Goal: Task Accomplishment & Management: Manage account settings

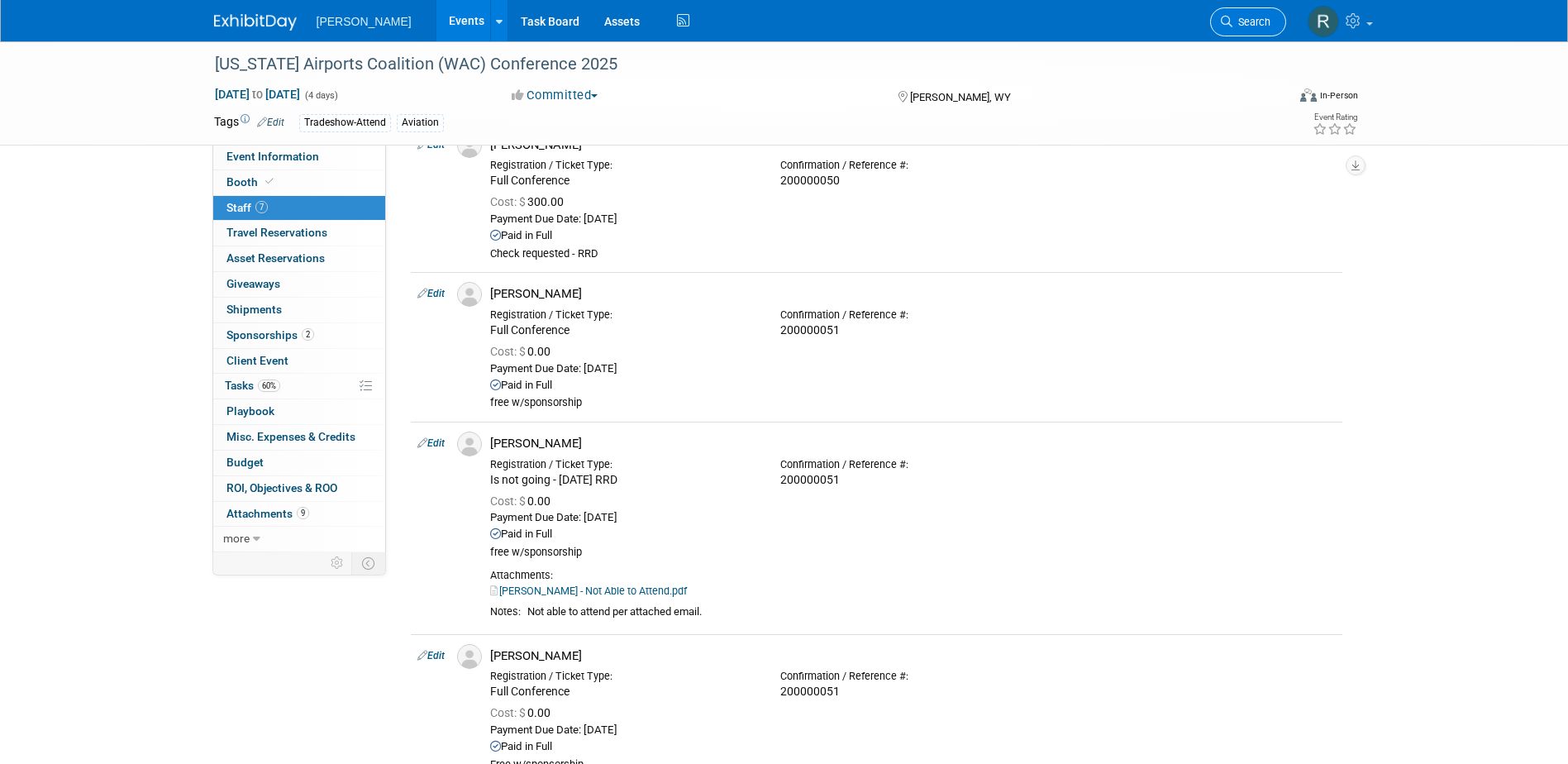
click at [1266, 18] on span "Search" at bounding box center [1250, 22] width 38 height 13
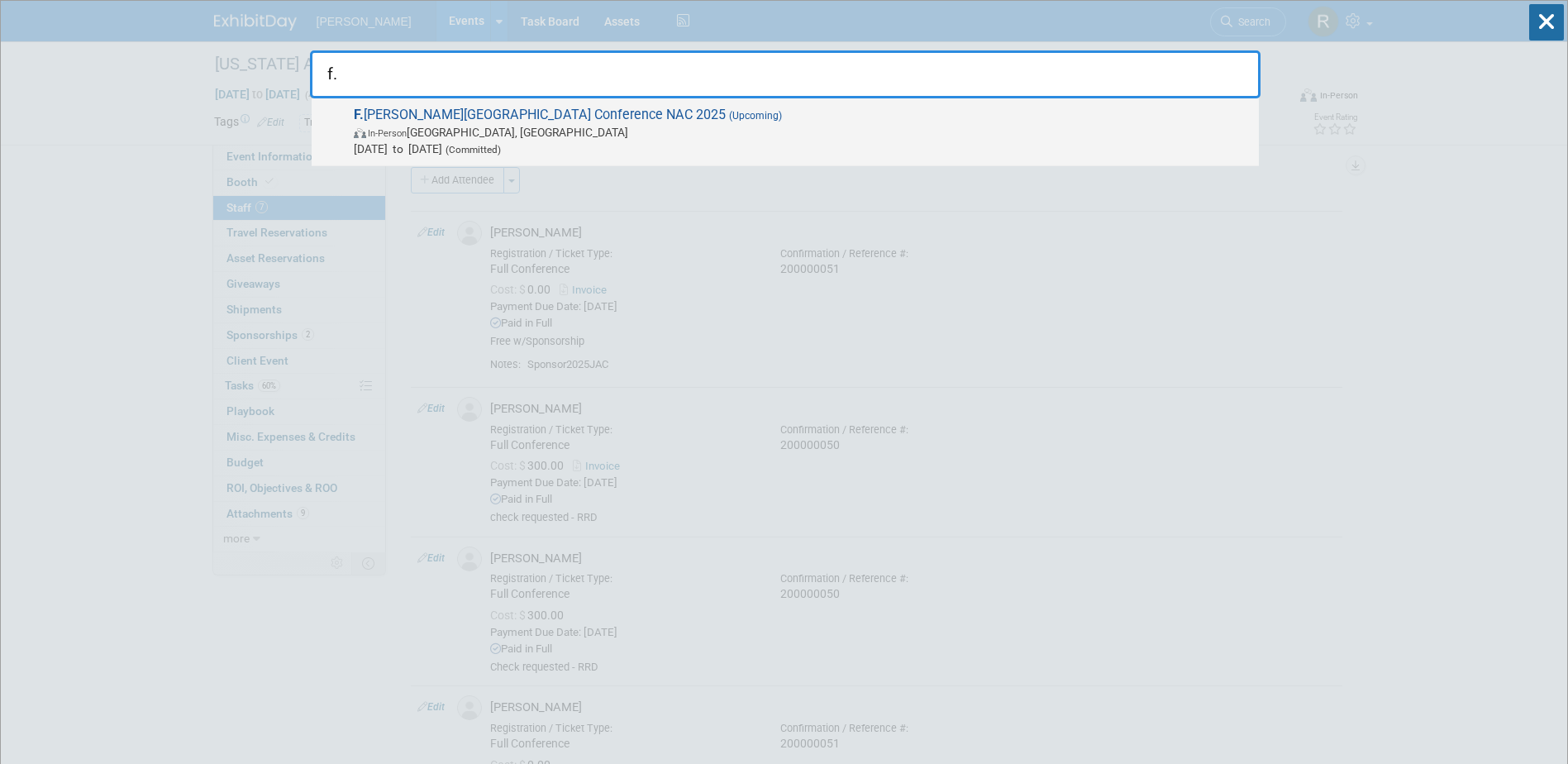
type input "f."
click at [528, 110] on span "F. [PERSON_NAME][GEOGRAPHIC_DATA] Conference NAC 2025 (Upcoming) In-Person [GEO…" at bounding box center [799, 131] width 901 height 50
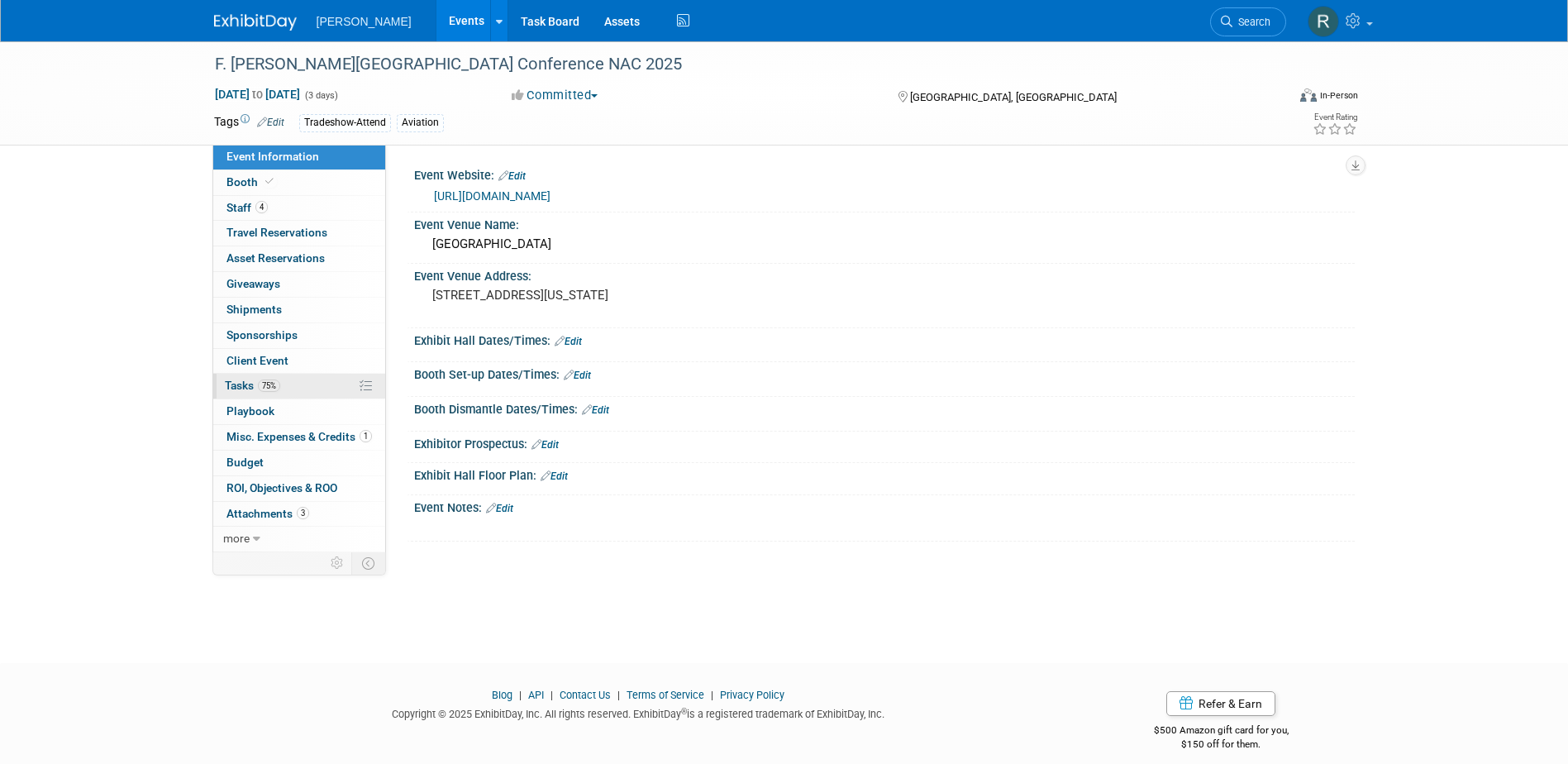
click at [274, 384] on span "75%" at bounding box center [269, 385] width 23 height 13
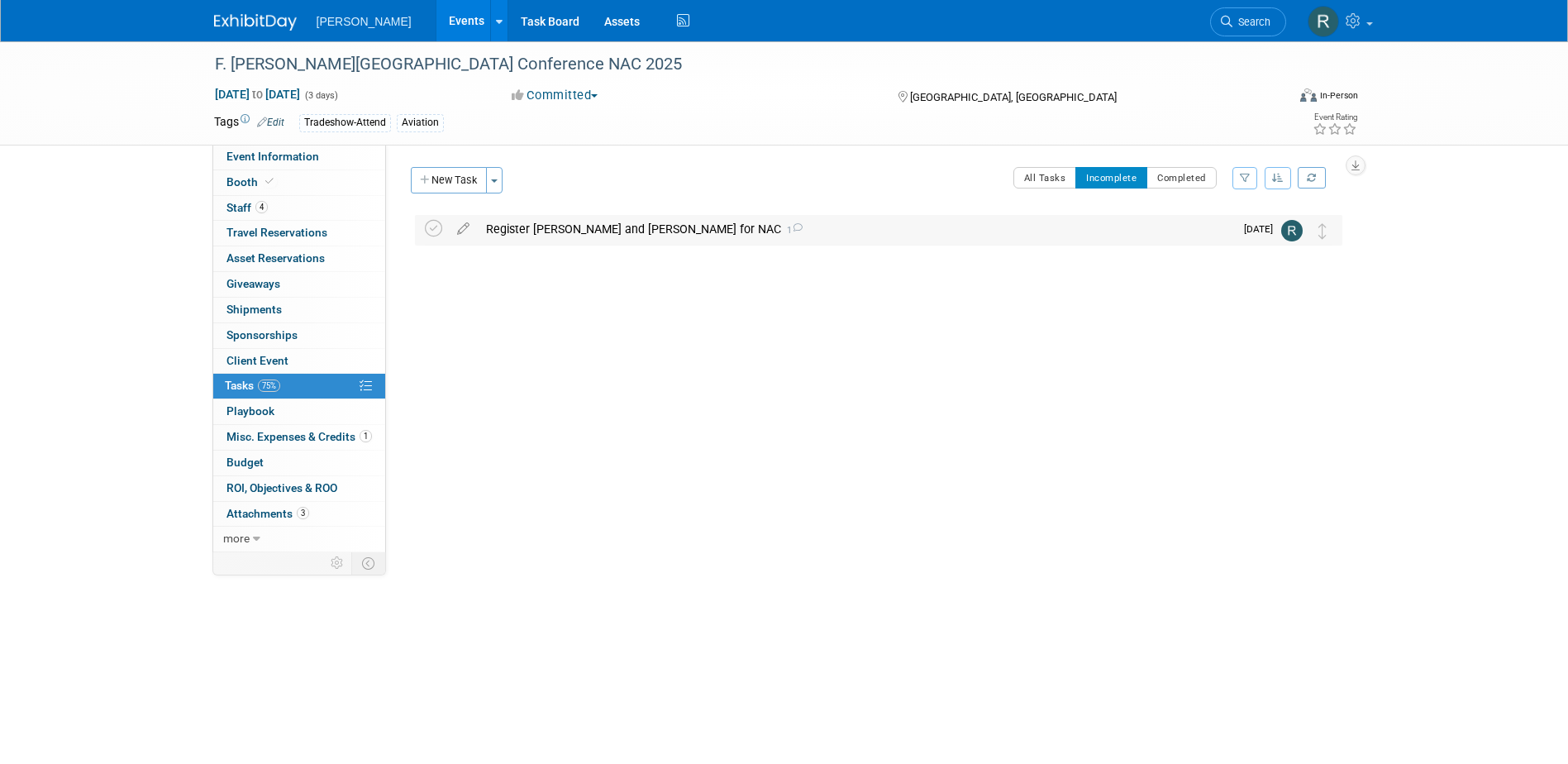
click at [545, 229] on div "Register Jeffery and Mark for NAC 1" at bounding box center [855, 229] width 756 height 28
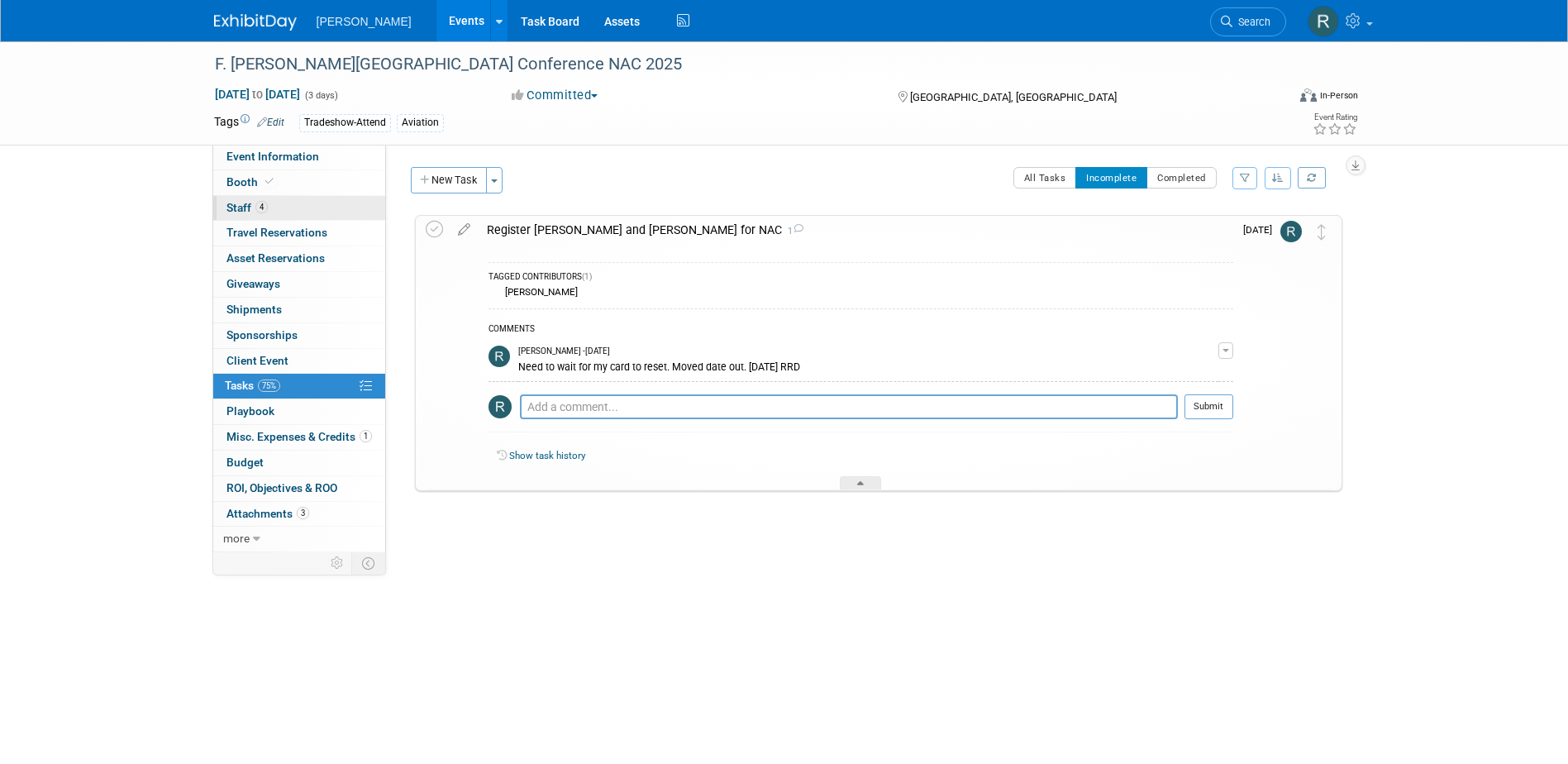
click at [267, 208] on span "4" at bounding box center [261, 207] width 13 height 13
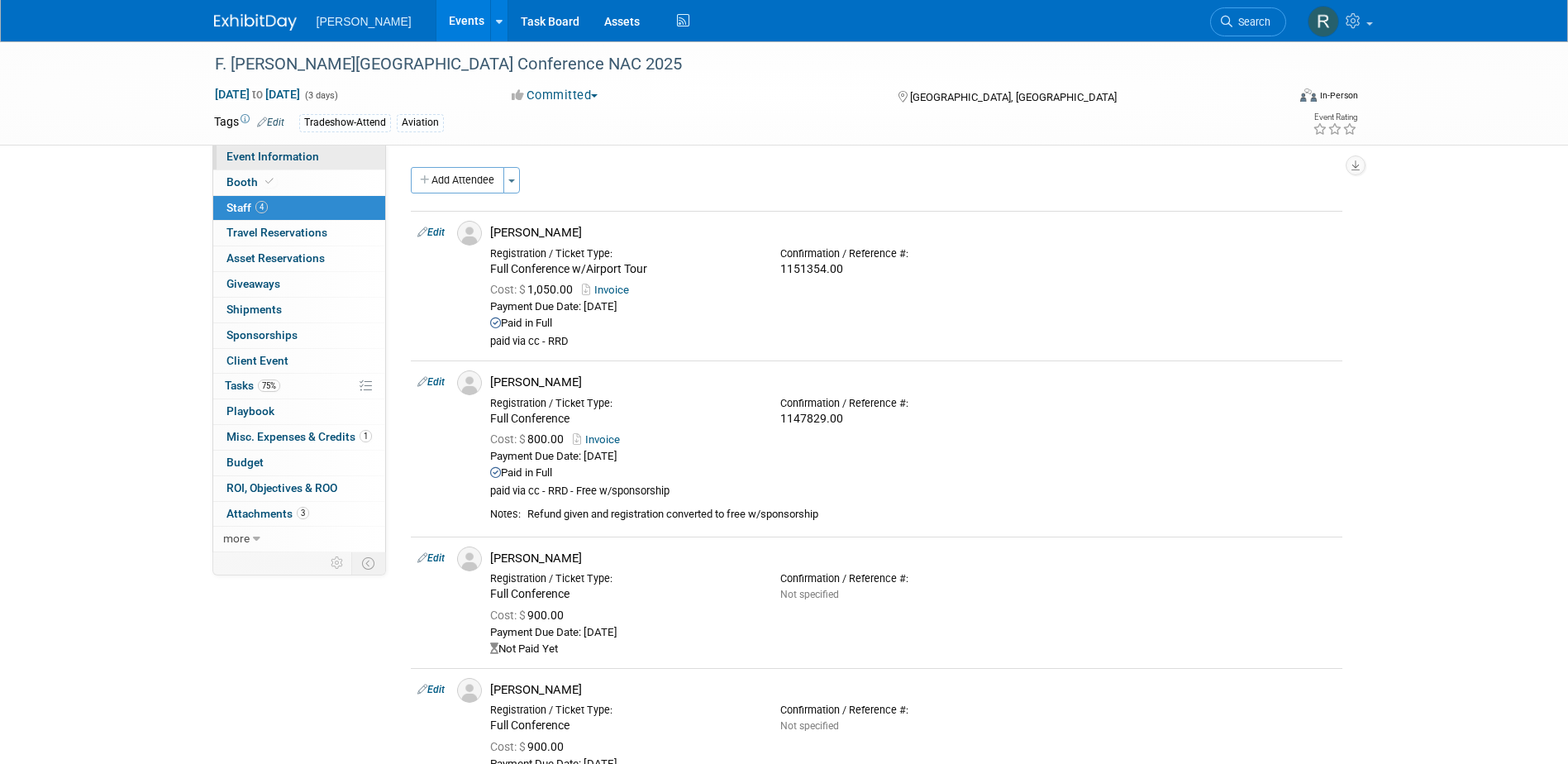
click at [302, 163] on link "Event Information" at bounding box center [298, 156] width 172 height 25
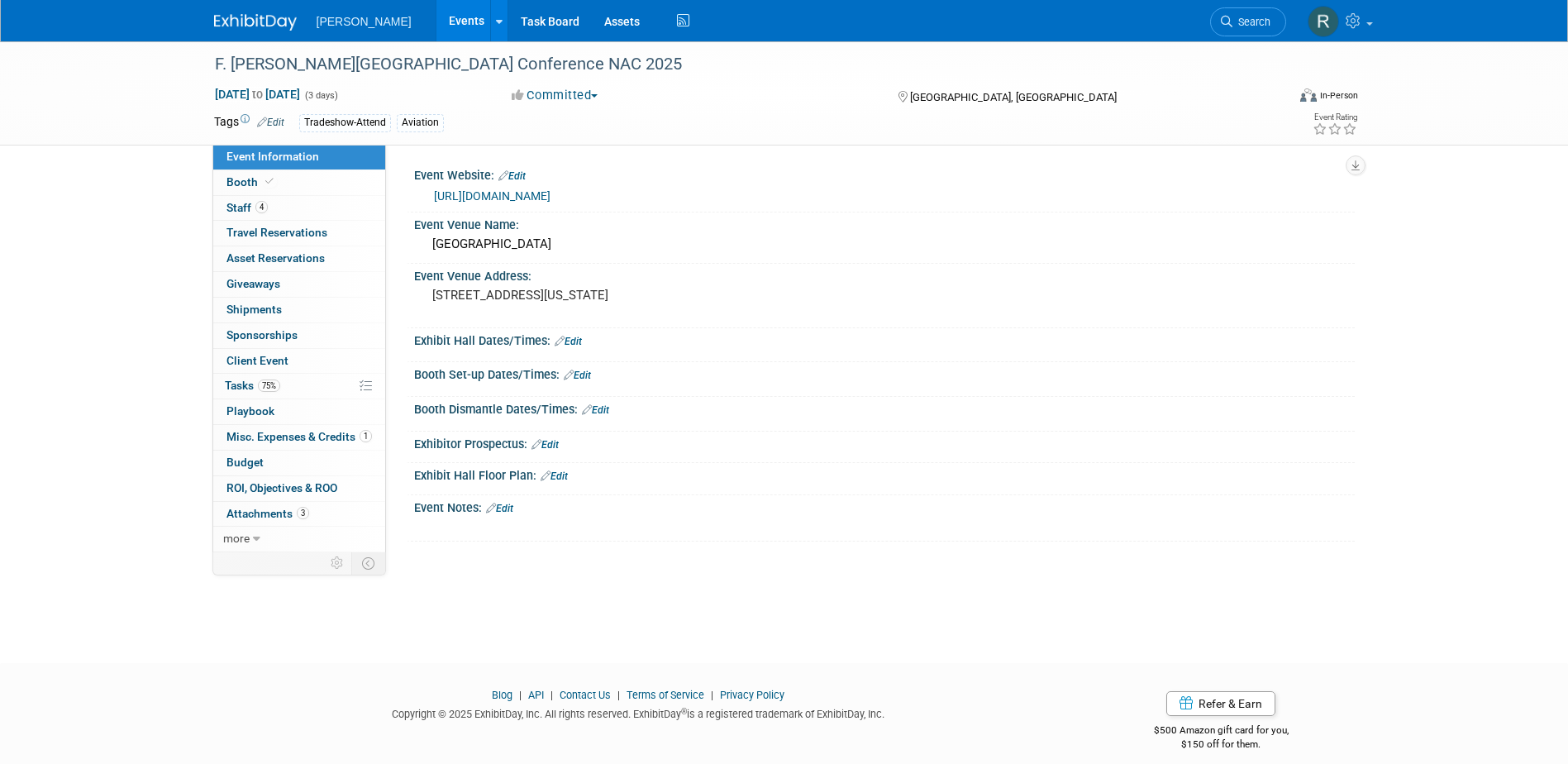
click at [513, 193] on link "https://aaae.org/nac" at bounding box center [491, 195] width 117 height 13
click at [267, 213] on span "Staff 4" at bounding box center [247, 207] width 41 height 13
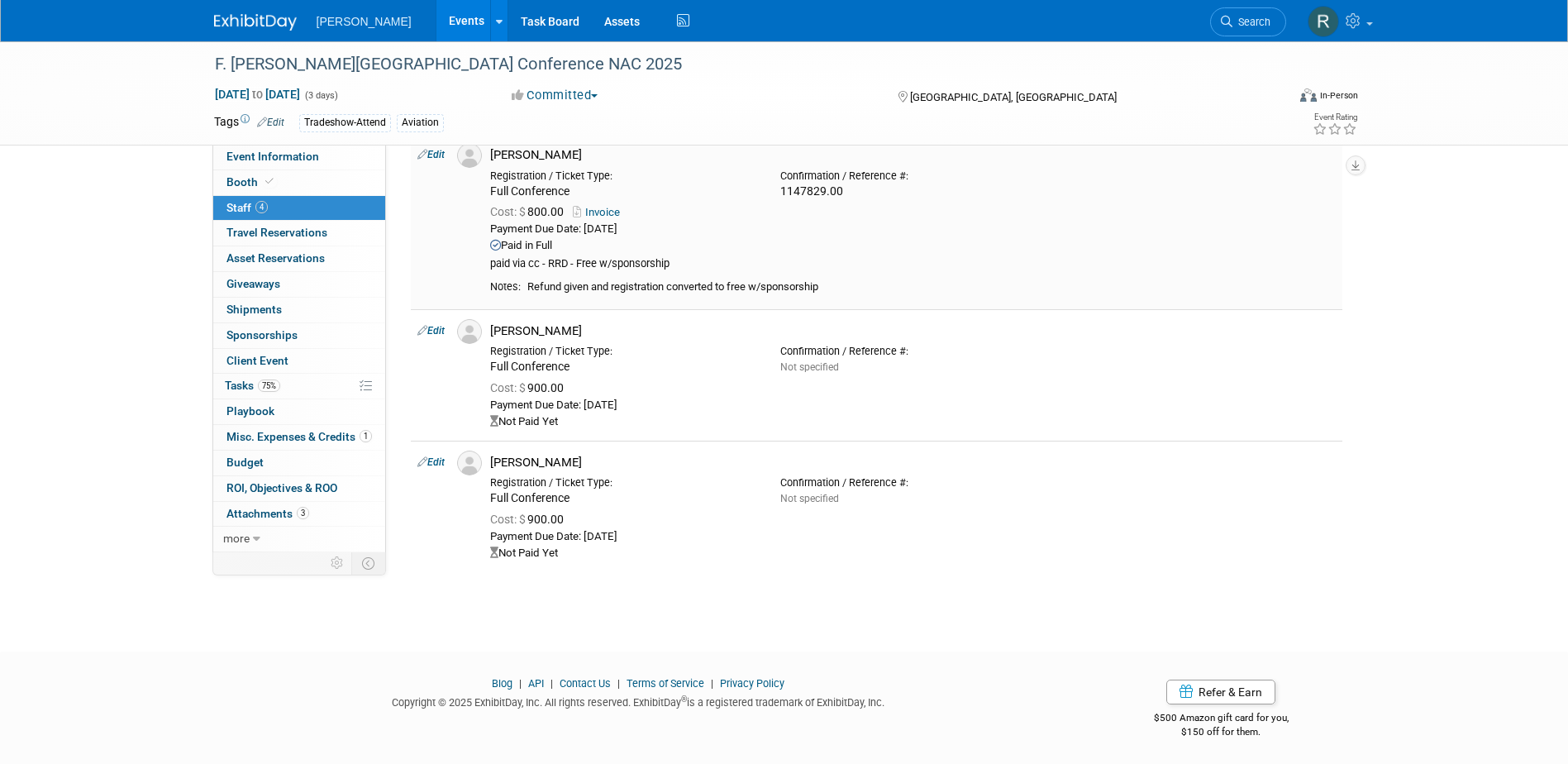
scroll to position [229, 0]
click at [436, 329] on link "Edit" at bounding box center [431, 329] width 27 height 12
select select "b9603013-97bf-46ac-867d-e1d7e80ddee9"
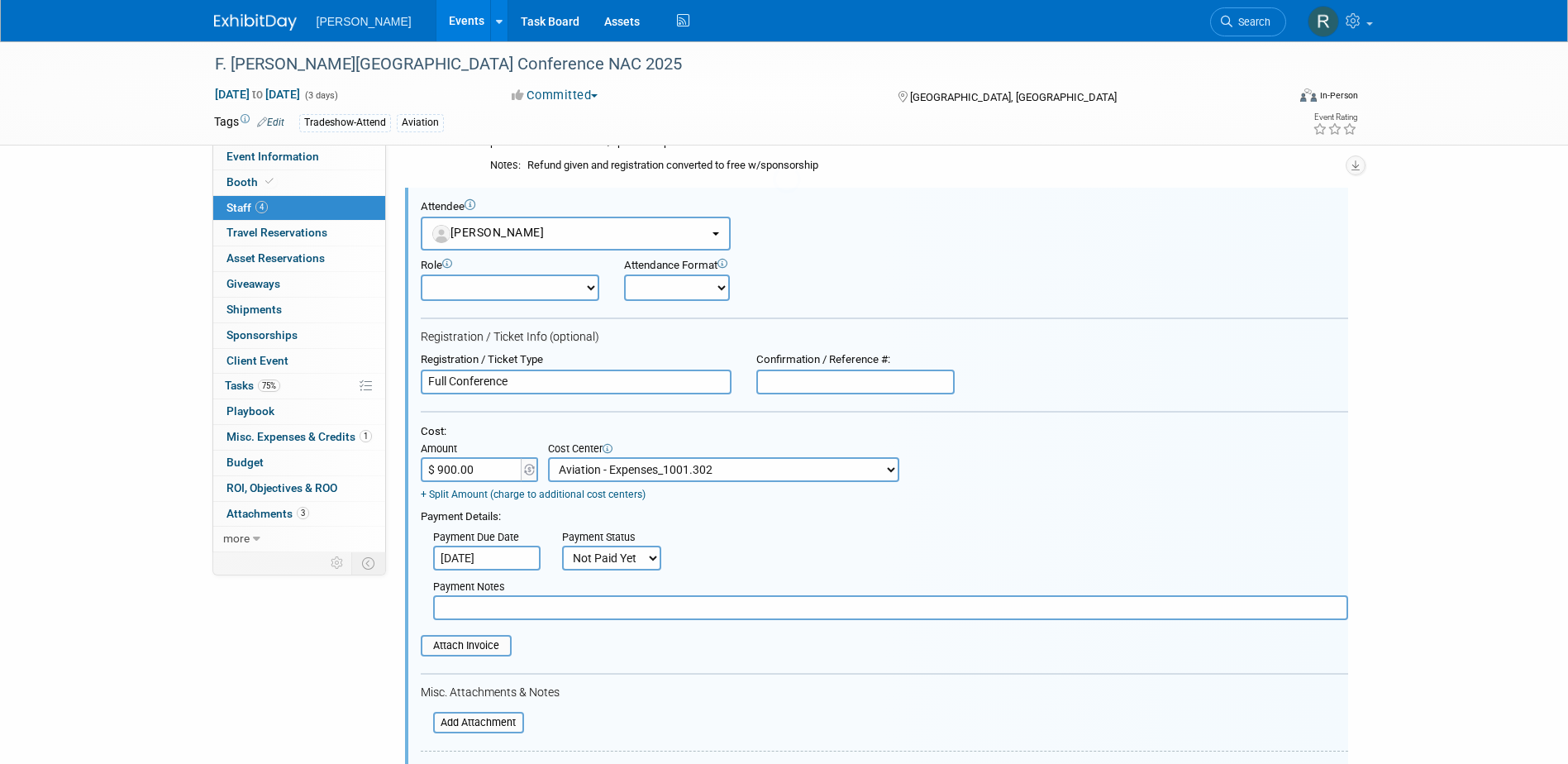
scroll to position [0, 0]
click at [856, 382] on input "text" at bounding box center [855, 382] width 198 height 25
drag, startPoint x: 829, startPoint y: 378, endPoint x: 730, endPoint y: 379, distance: 99.0
click at [730, 379] on div "Registration / Ticket Type Full Conference Confirmation / Reference #: 1151464.…" at bounding box center [884, 374] width 952 height 41
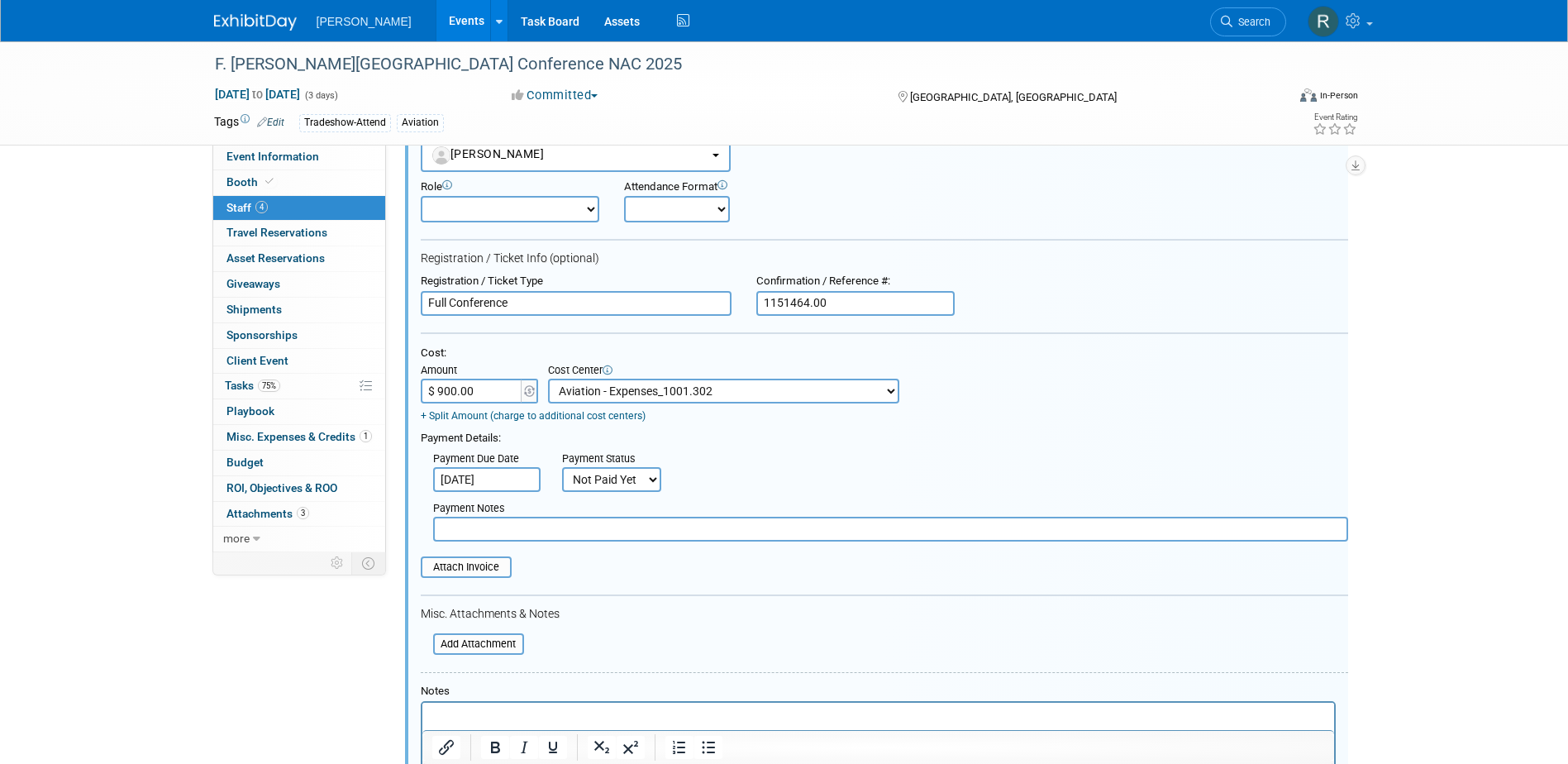
scroll to position [432, 0]
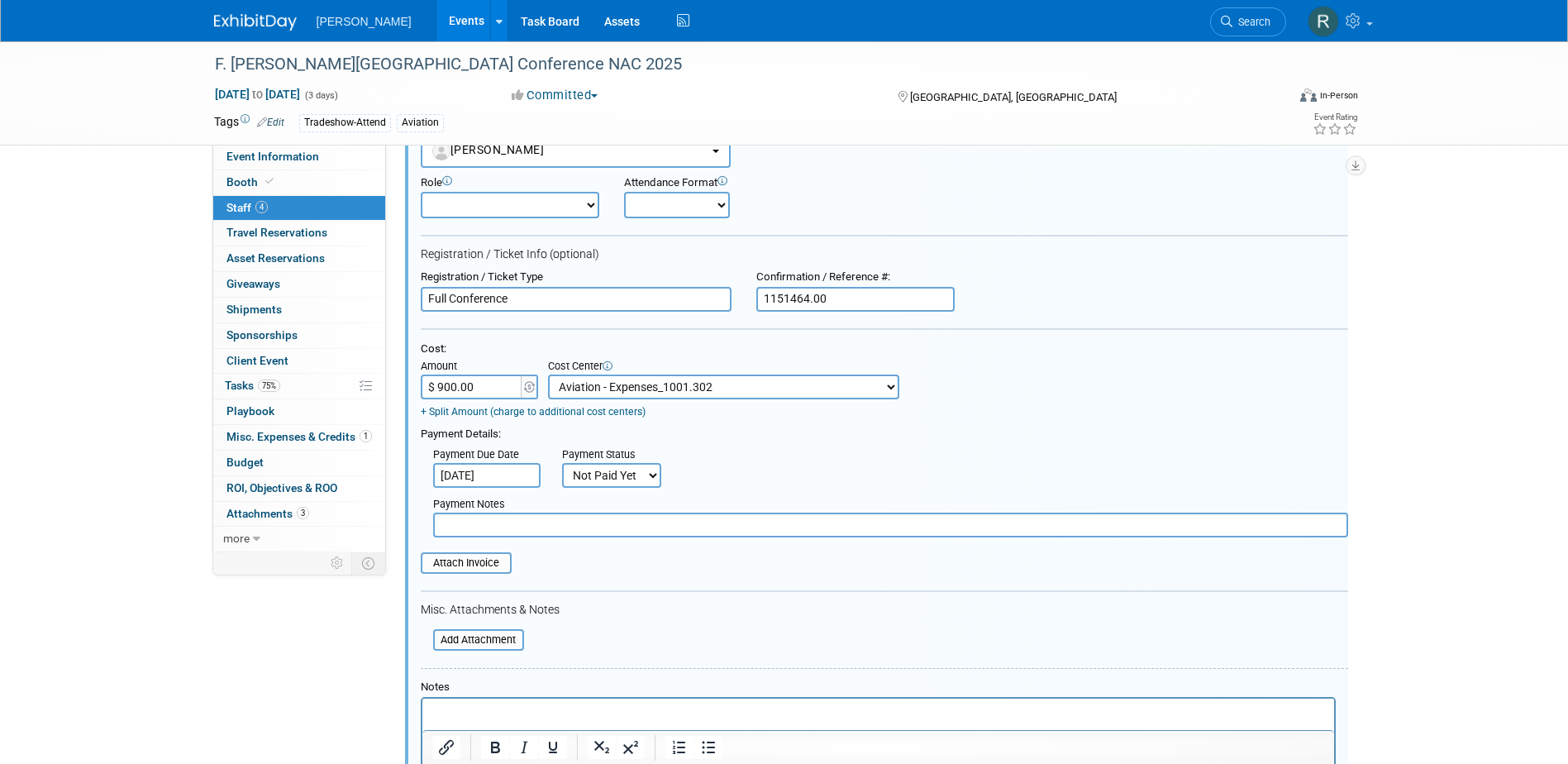
type input "1151464.00"
click at [531, 528] on input "text" at bounding box center [890, 524] width 915 height 25
drag, startPoint x: 601, startPoint y: 477, endPoint x: 602, endPoint y: 486, distance: 9.1
click at [601, 477] on select "Not Paid Yet Partially Paid Paid in Full" at bounding box center [611, 475] width 99 height 25
select select "1"
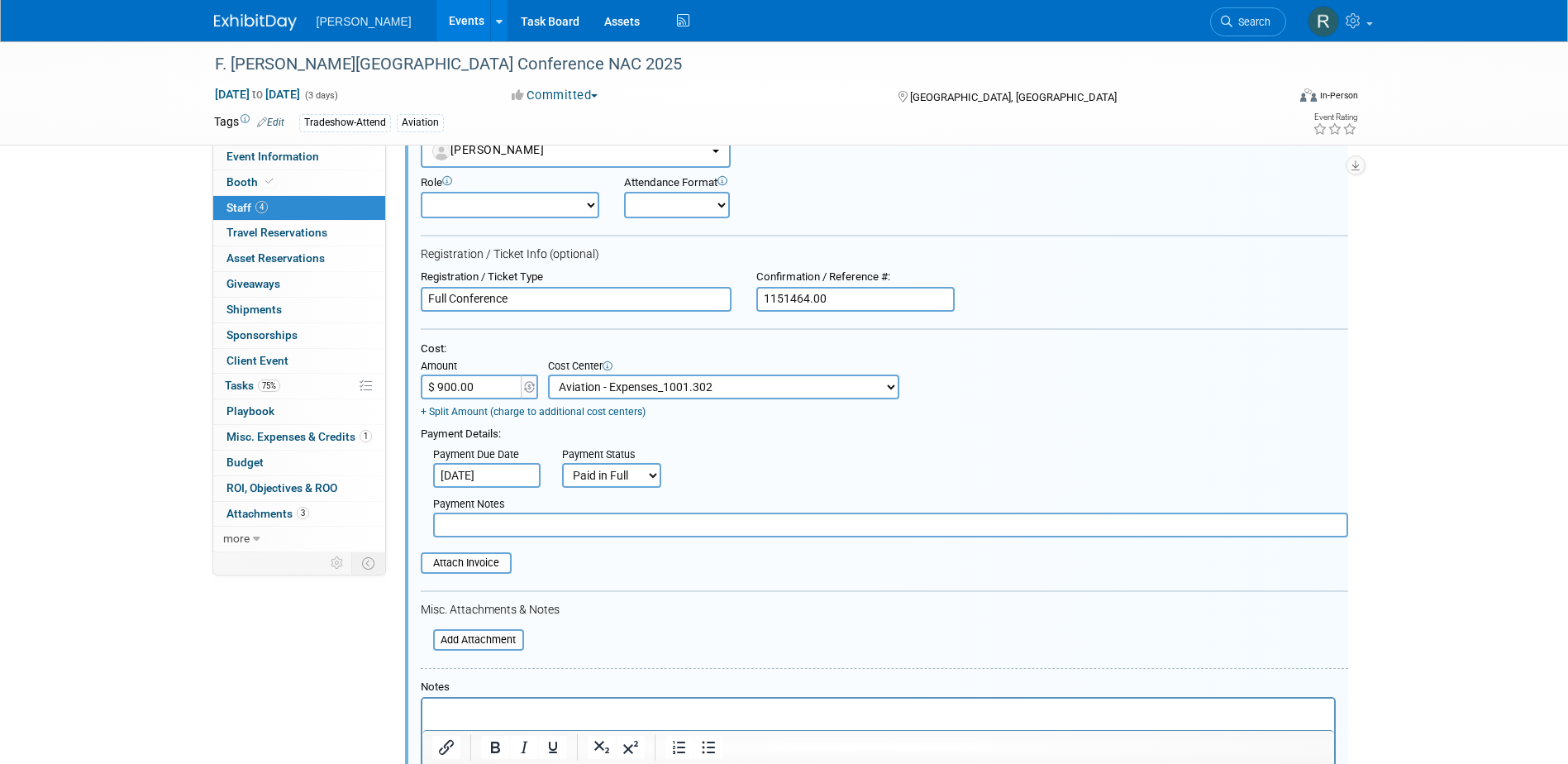
click at [562, 464] on select "Not Paid Yet Partially Paid Paid in Full" at bounding box center [611, 475] width 99 height 25
click at [598, 527] on input "text" at bounding box center [890, 524] width 915 height 25
type input "paid via cc - RRD"
click at [518, 467] on input "Aug 19, 2025" at bounding box center [487, 475] width 108 height 25
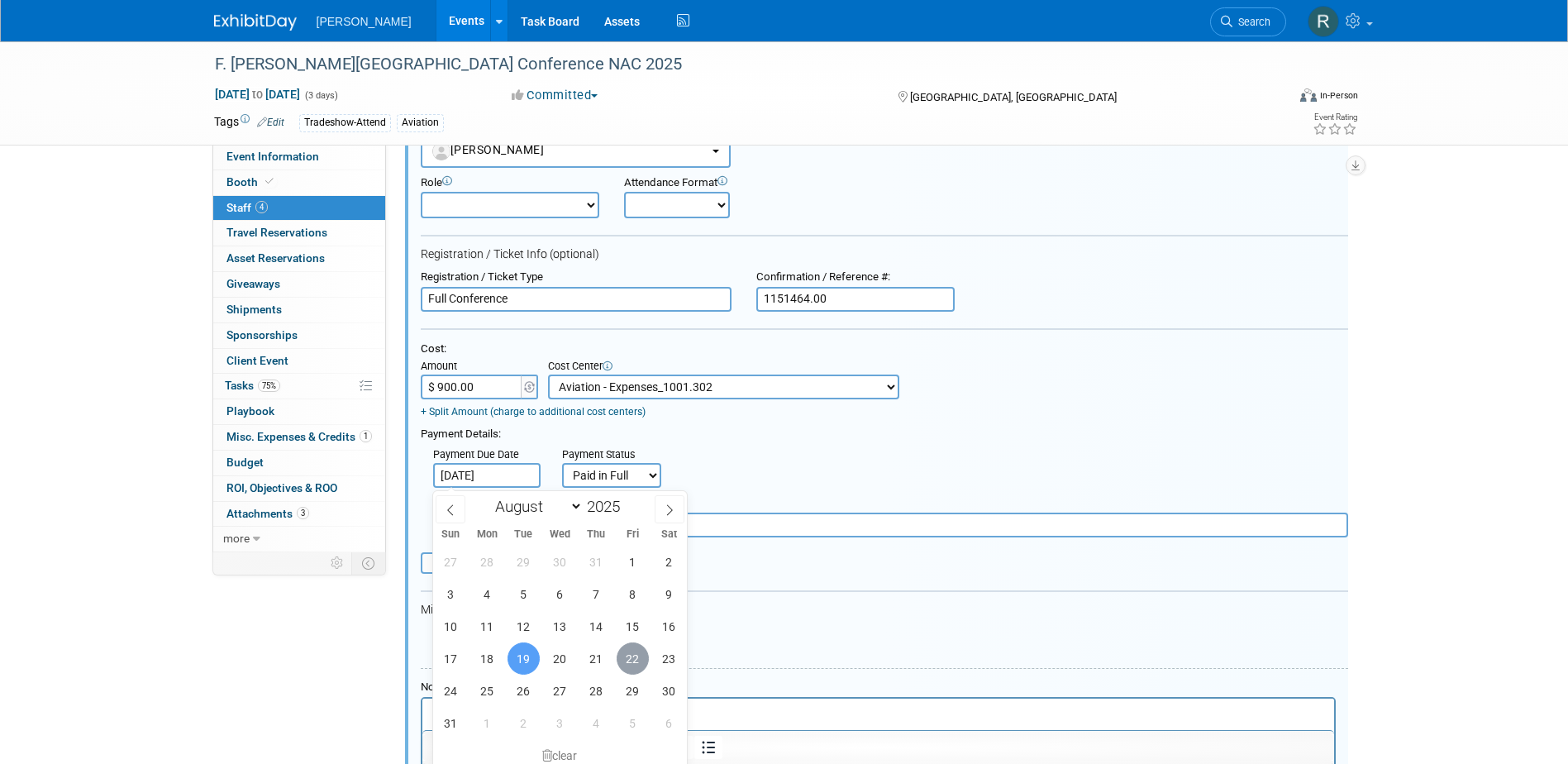
click at [632, 656] on span "22" at bounding box center [632, 658] width 32 height 32
type input "Aug 22, 2025"
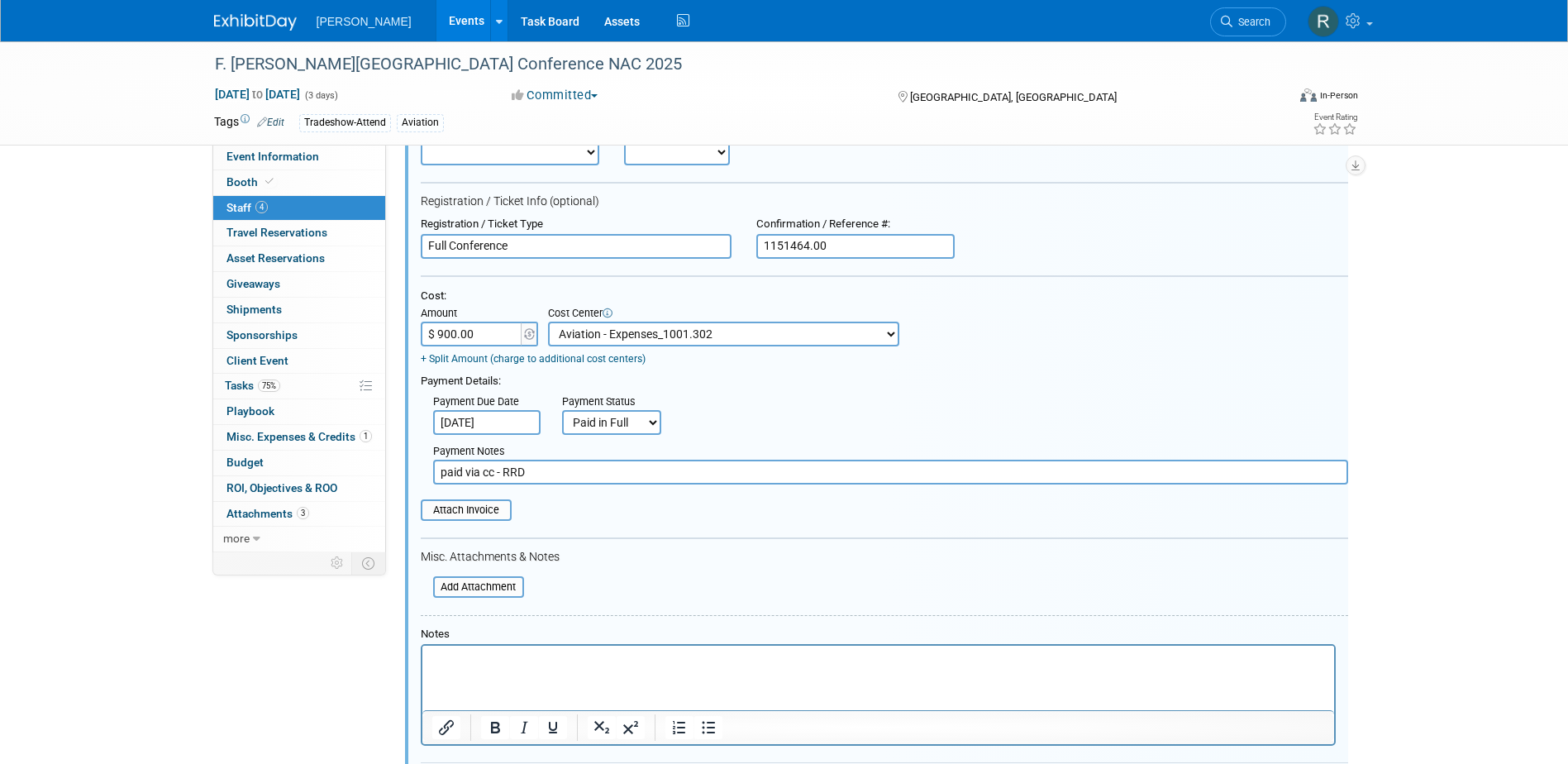
scroll to position [514, 0]
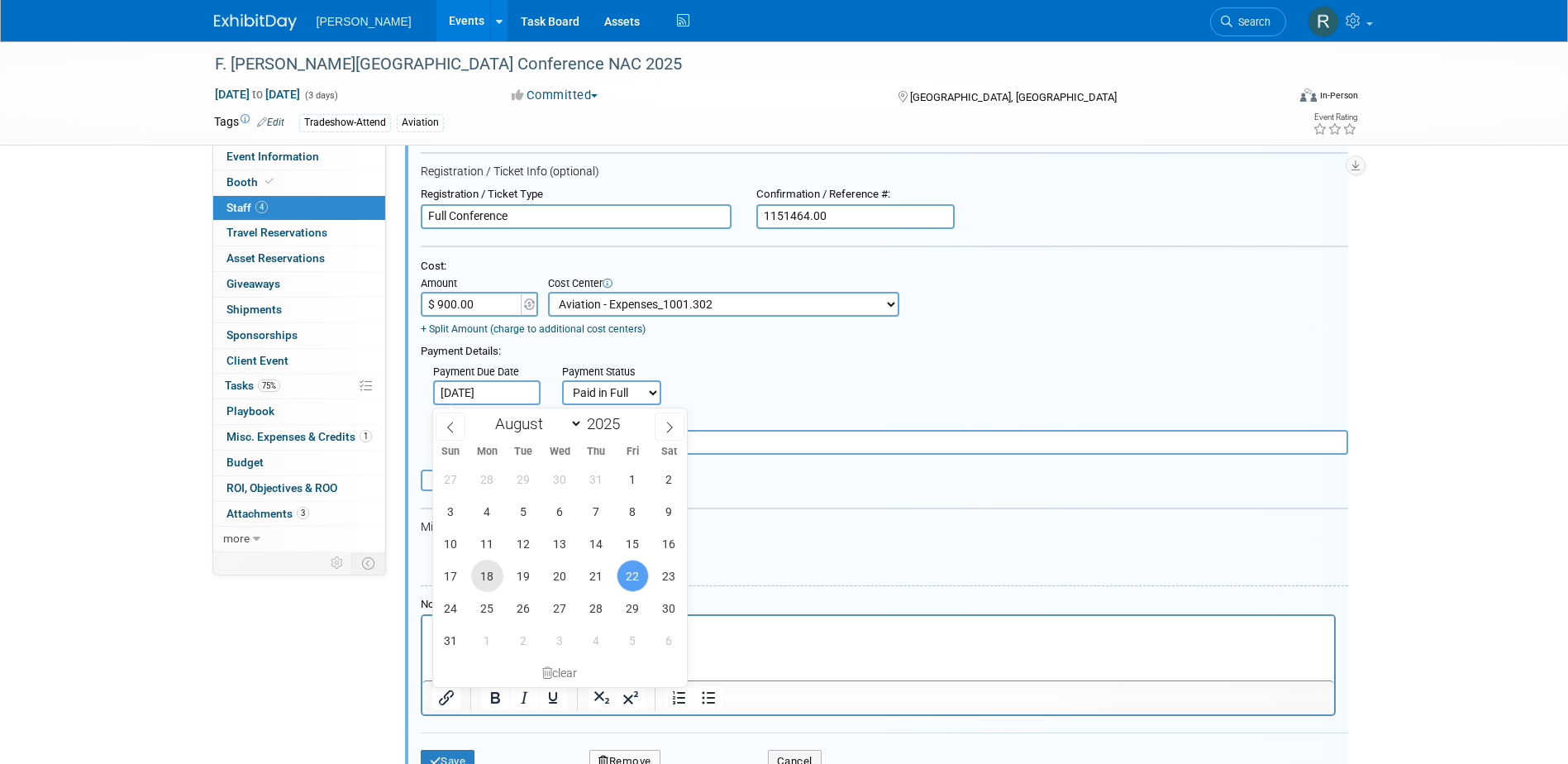
click at [497, 557] on div "27 28 29 30 31 1 2 3 4 5 6 7 8 9 10 11 12 13 14 15 16 17 18 19 20 21 22 23 24 2…" at bounding box center [561, 559] width 255 height 193
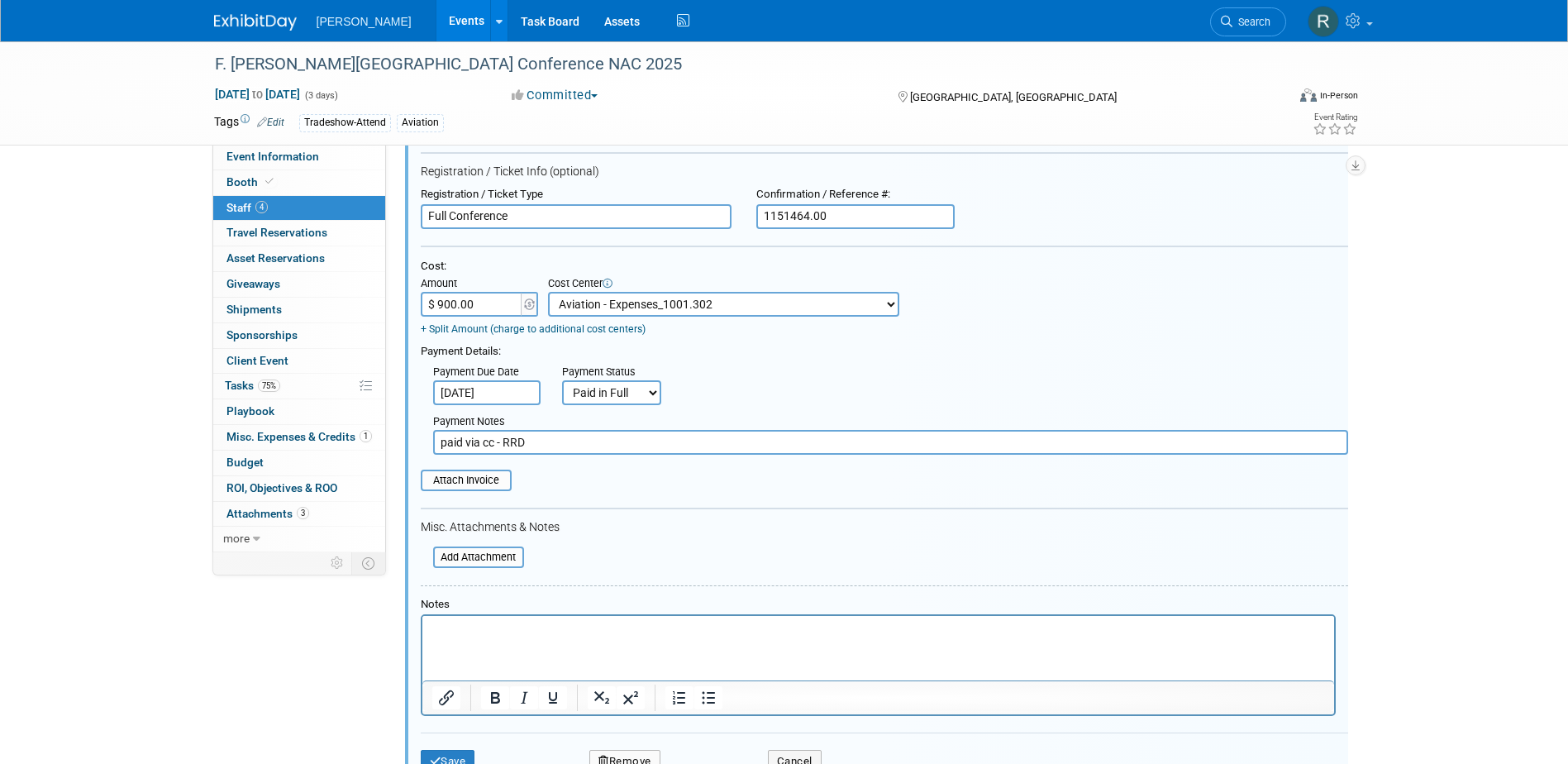
click at [746, 546] on form "Attendee <img src="https://www.exhibitday.com/Images/Unassigned-User-Icon.png" …" at bounding box center [884, 409] width 927 height 750
click at [465, 559] on input "file" at bounding box center [424, 557] width 197 height 19
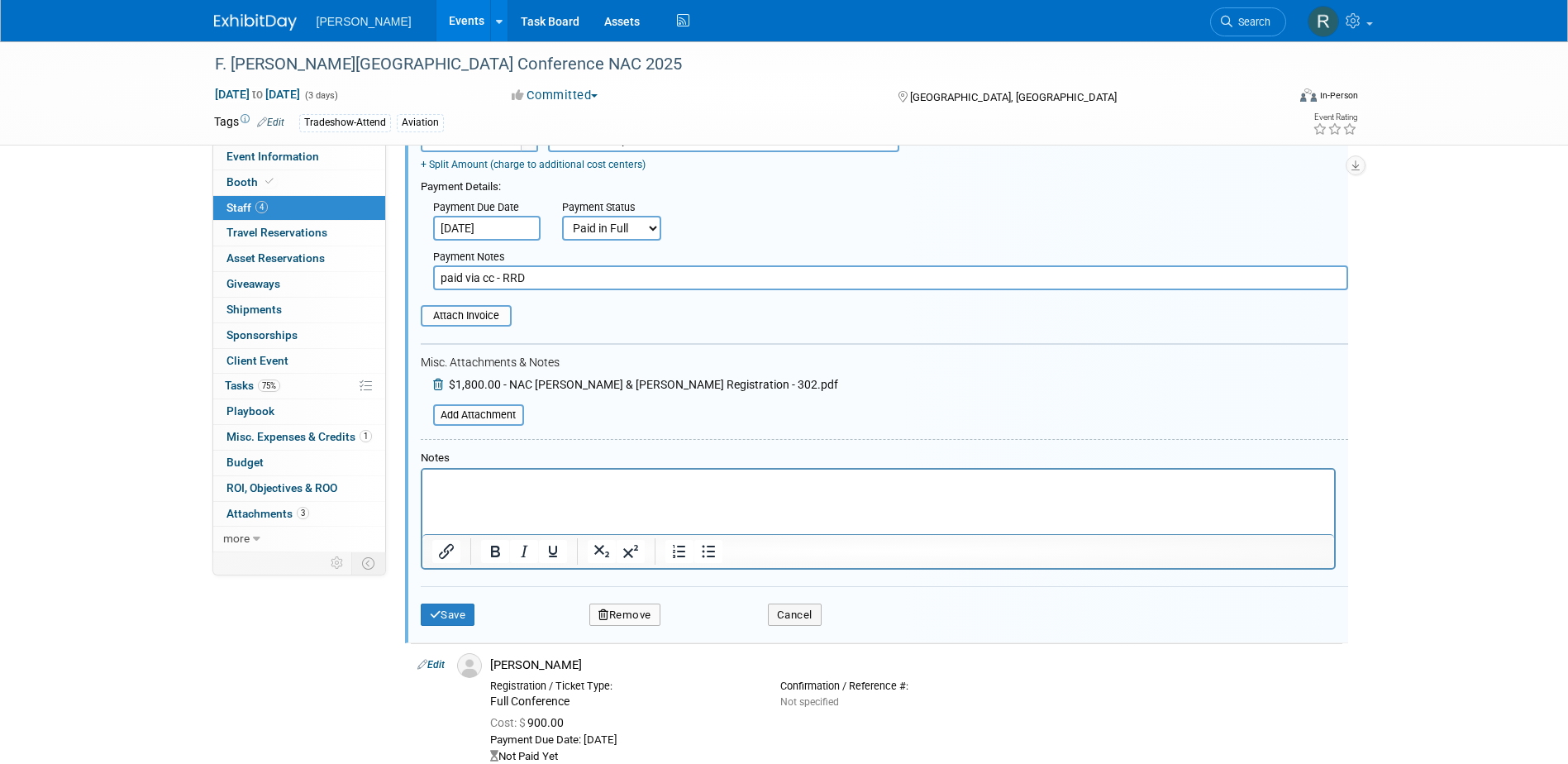
scroll to position [680, 0]
click at [458, 611] on button "Save" at bounding box center [448, 614] width 55 height 24
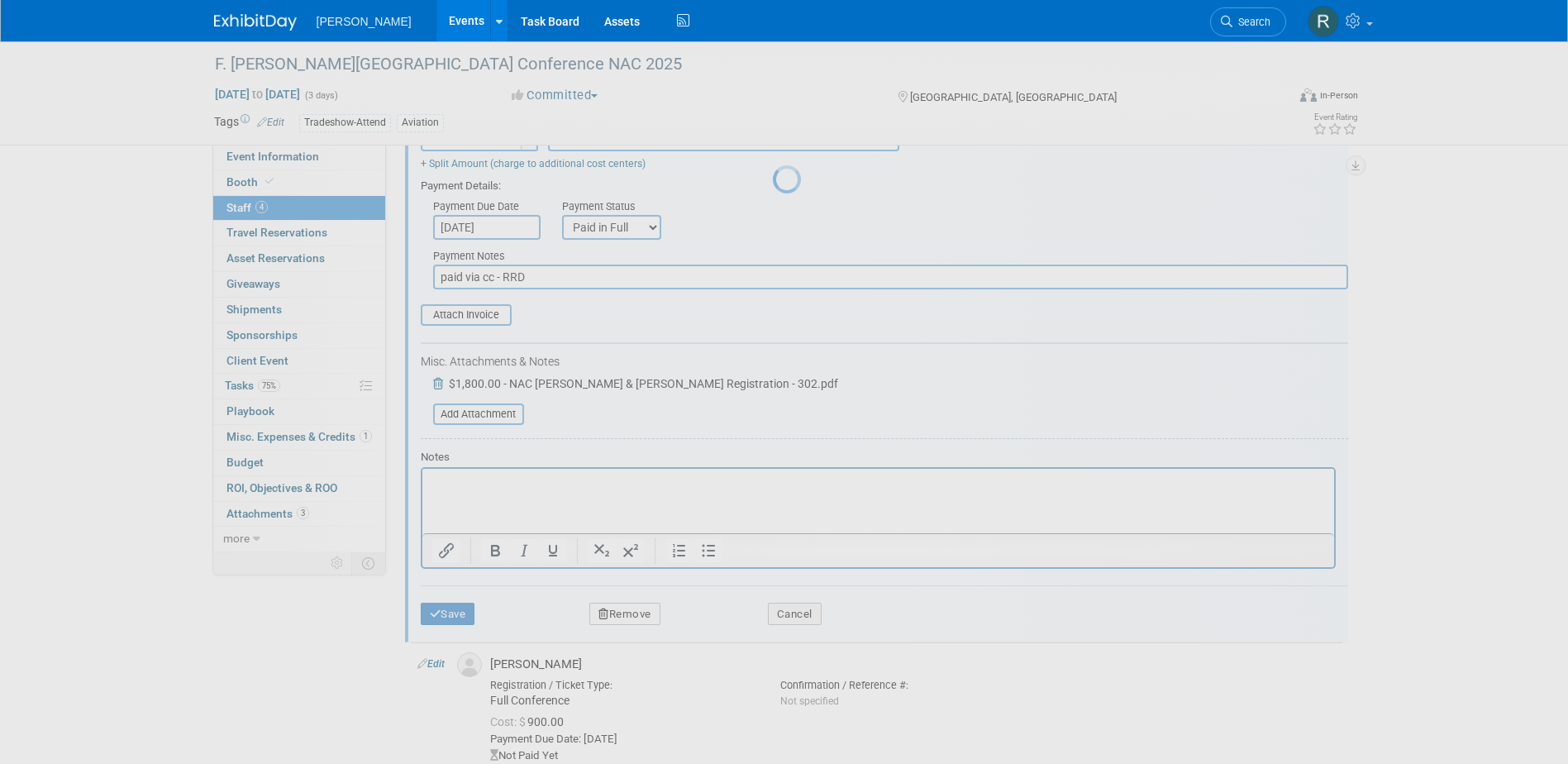
scroll to position [284, 0]
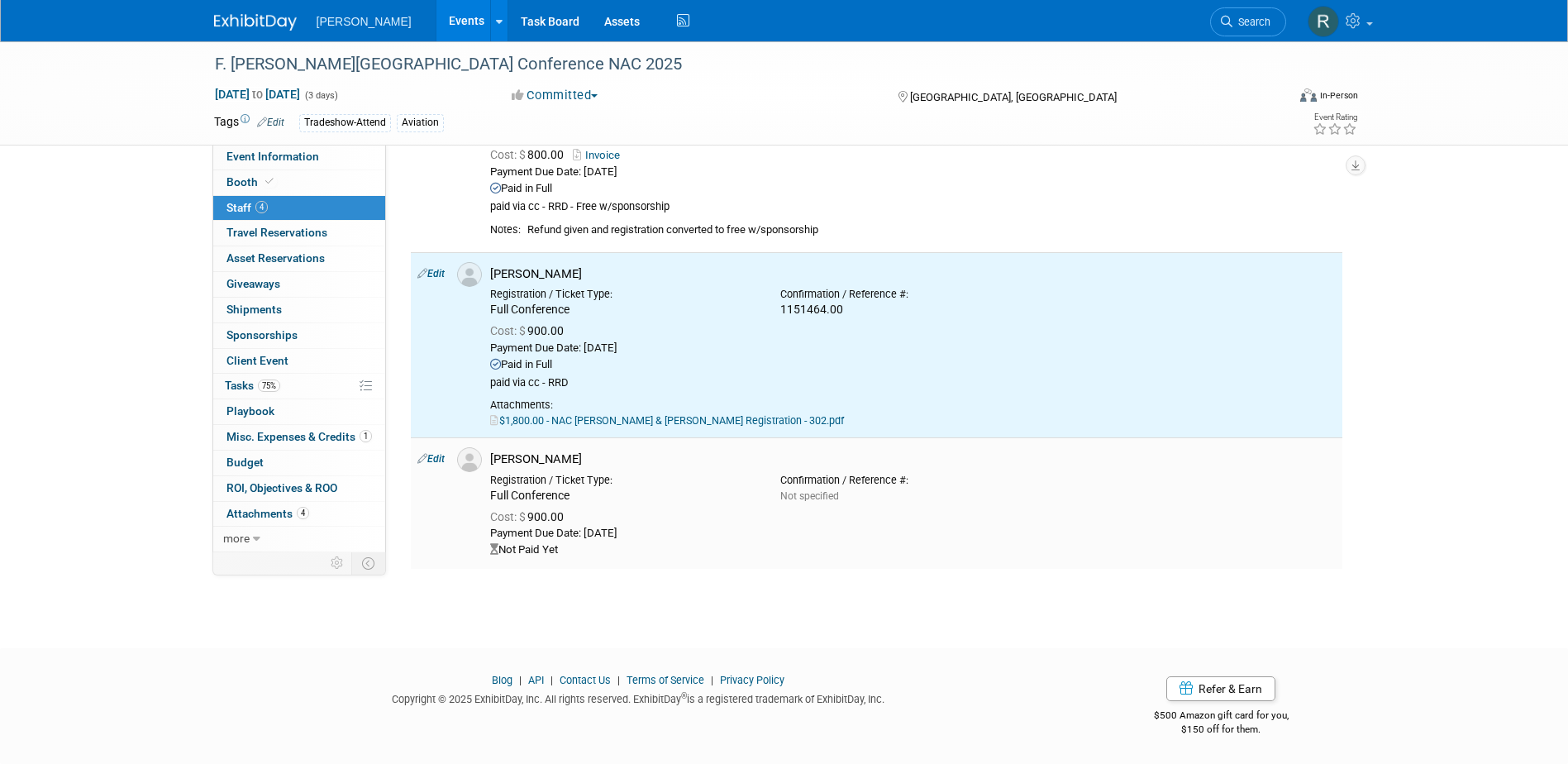
click at [436, 460] on link "Edit" at bounding box center [431, 459] width 27 height 12
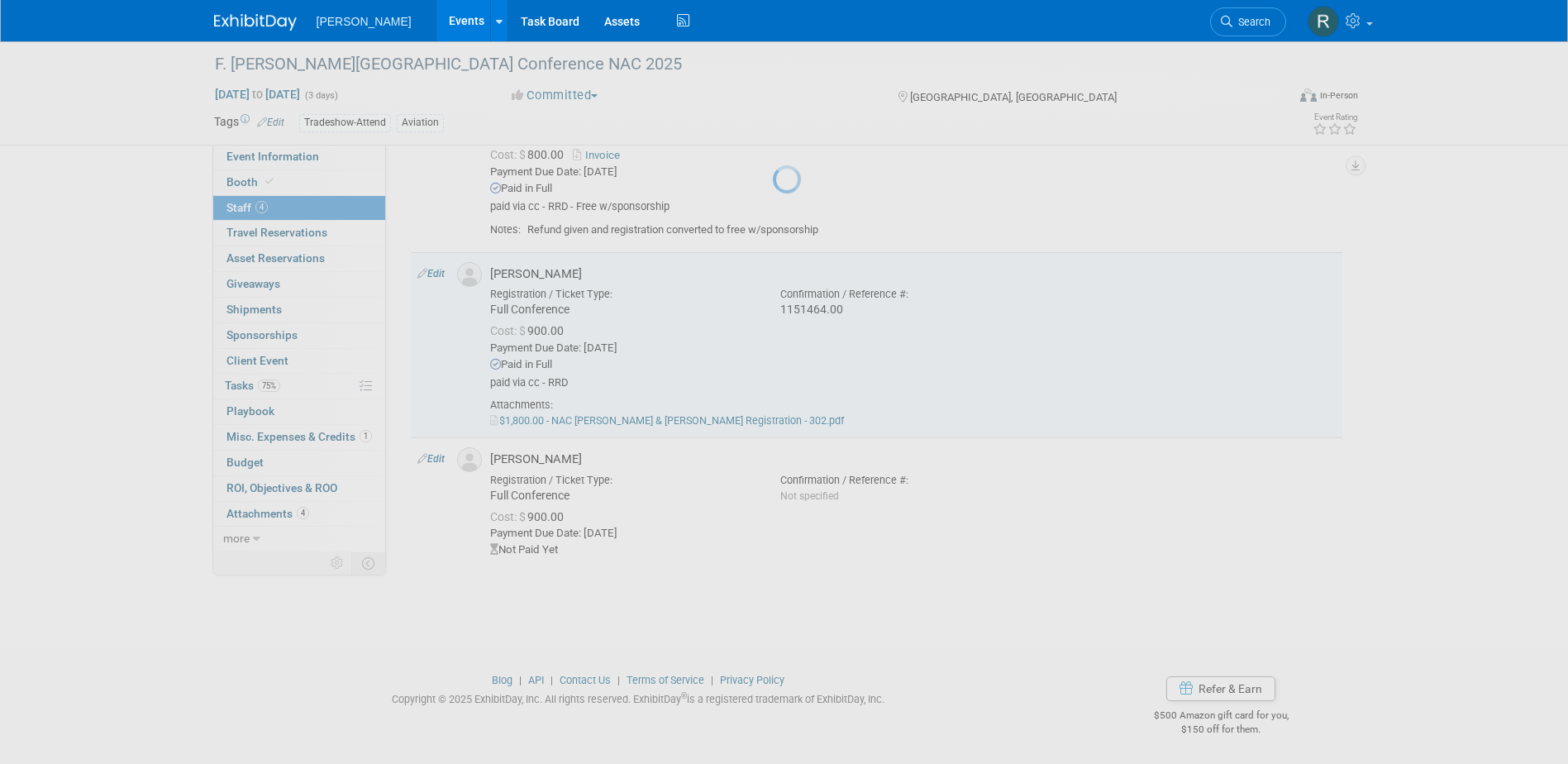
select select "2106e83c-0e6b-4e24-bb8c-b033d94a885c"
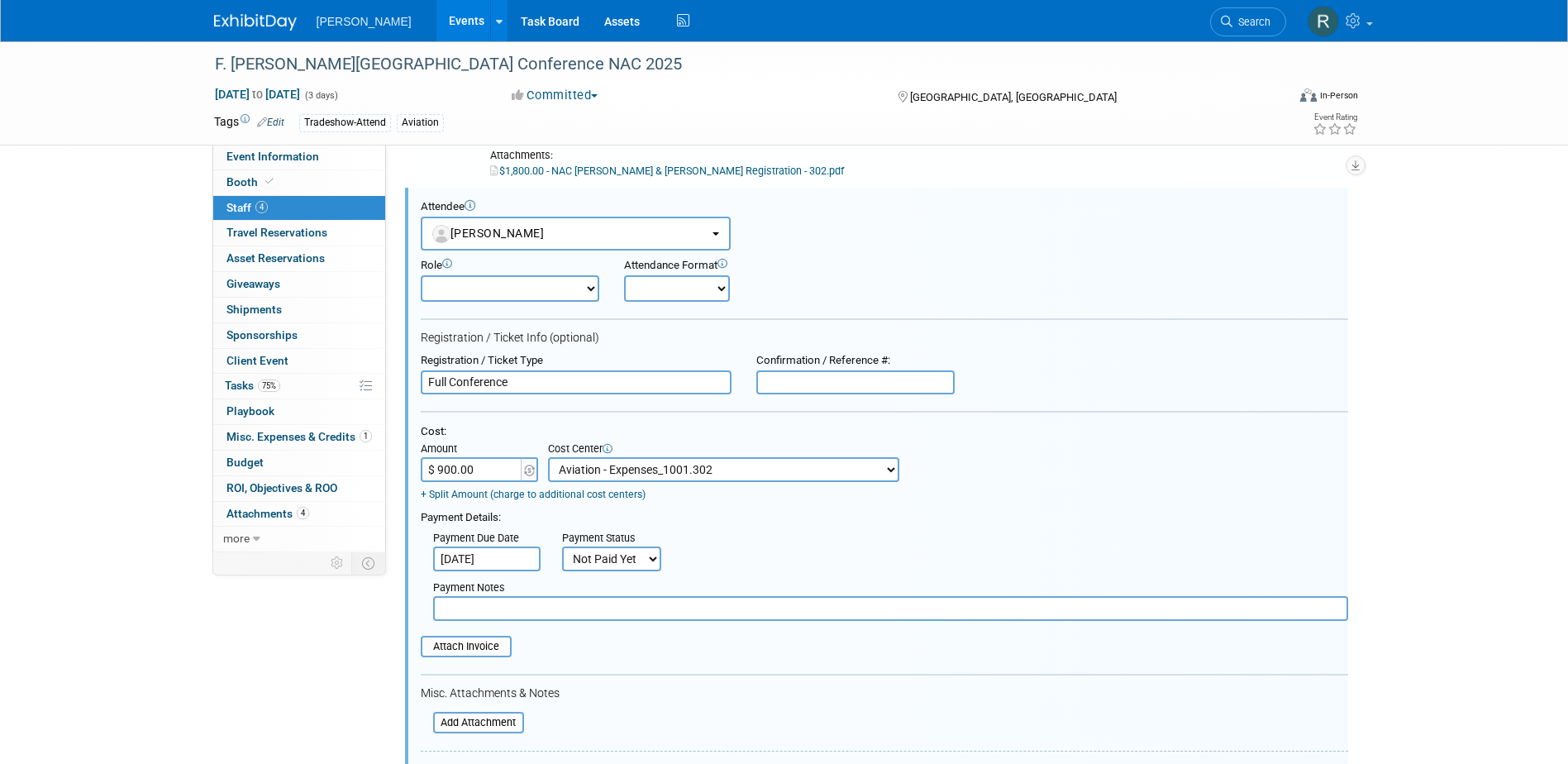
scroll to position [0, 0]
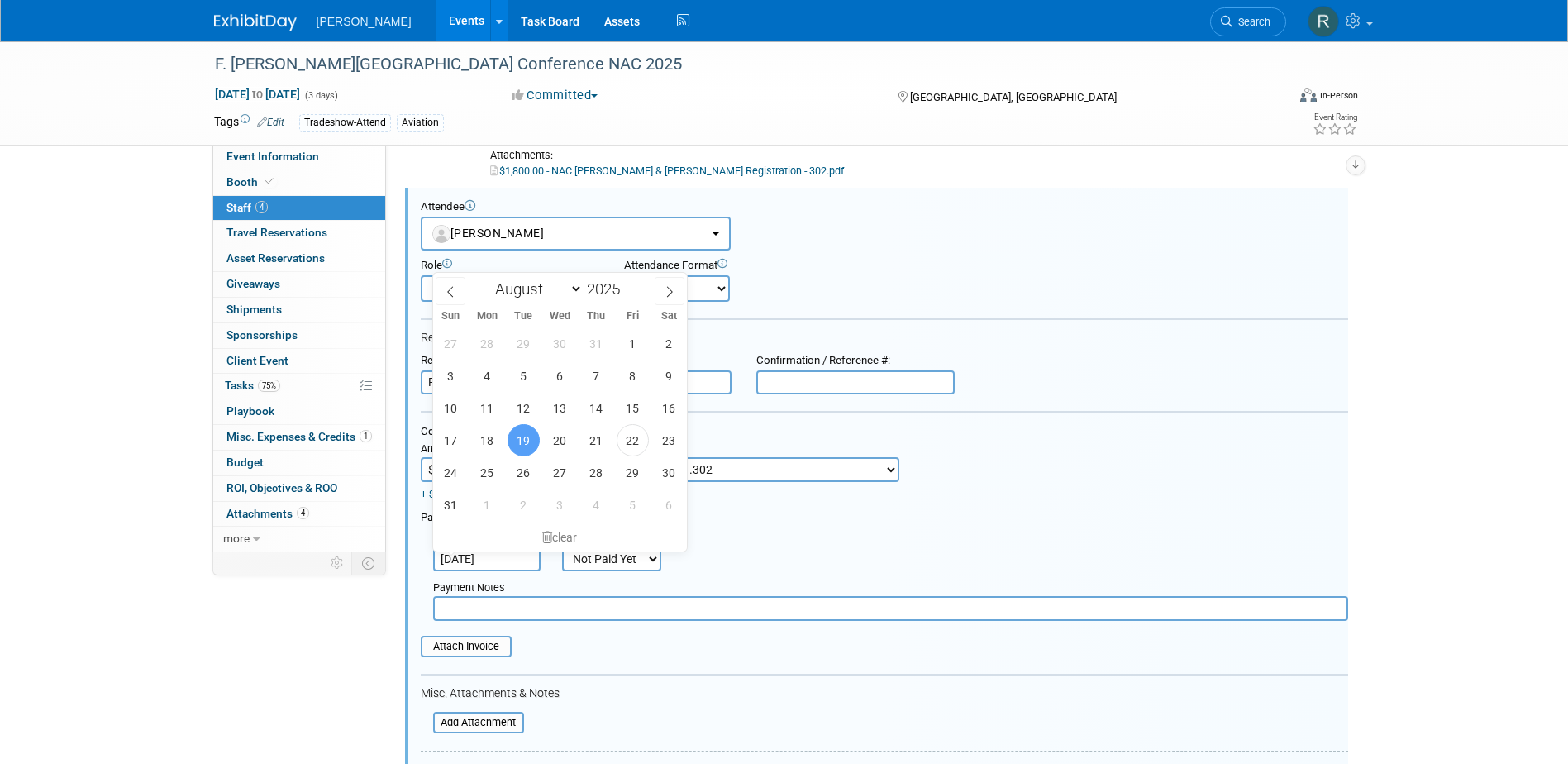
click at [505, 565] on input "Aug 19, 2025" at bounding box center [487, 558] width 108 height 25
click at [628, 437] on span "22" at bounding box center [632, 439] width 32 height 32
type input "Aug 22, 2025"
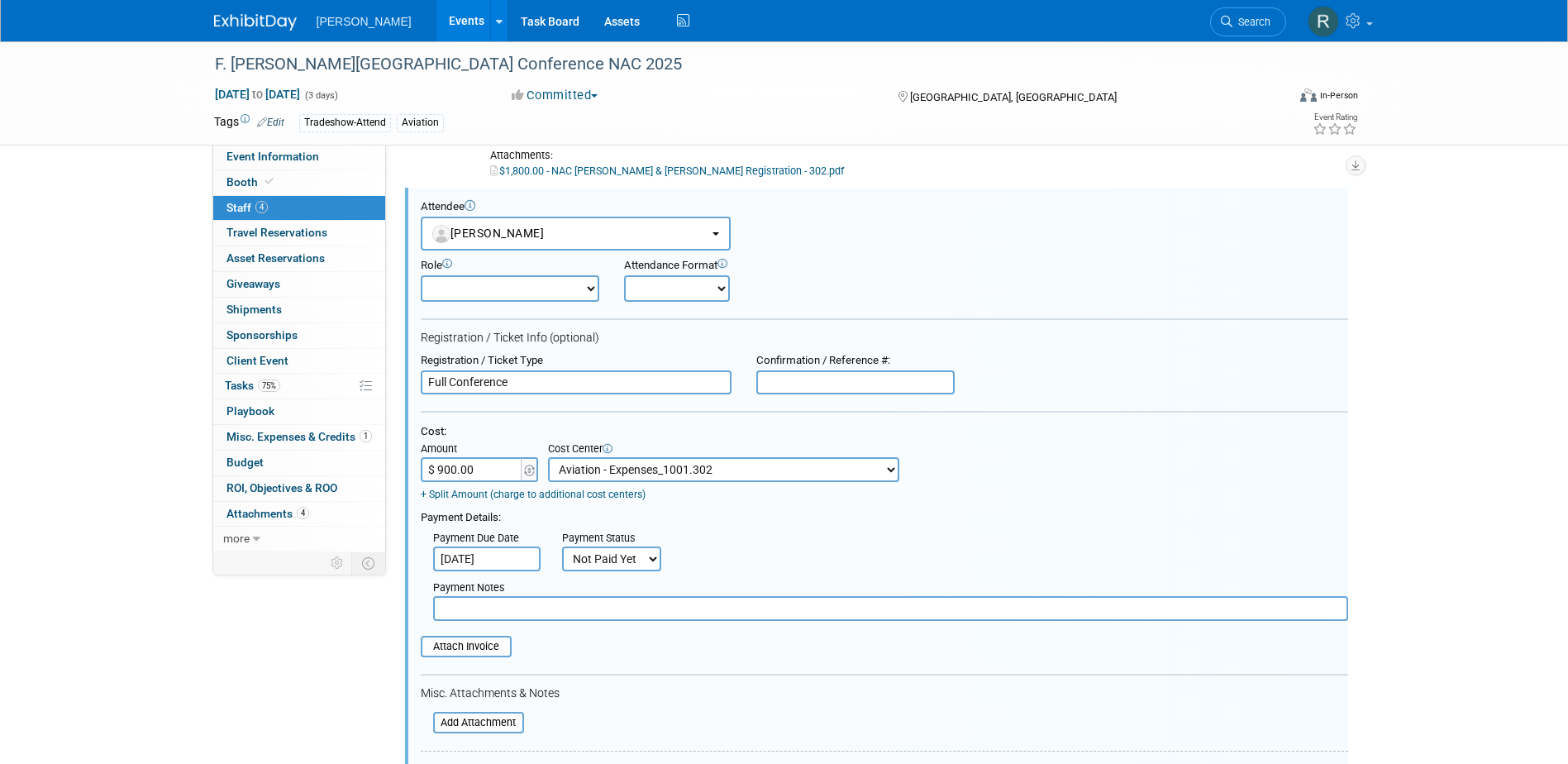
click at [590, 570] on select "Not Paid Yet Partially Paid Paid in Full" at bounding box center [611, 558] width 99 height 25
select select "1"
click at [562, 547] on select "Not Paid Yet Partially Paid Paid in Full" at bounding box center [611, 558] width 99 height 25
click at [582, 611] on input "text" at bounding box center [890, 608] width 915 height 25
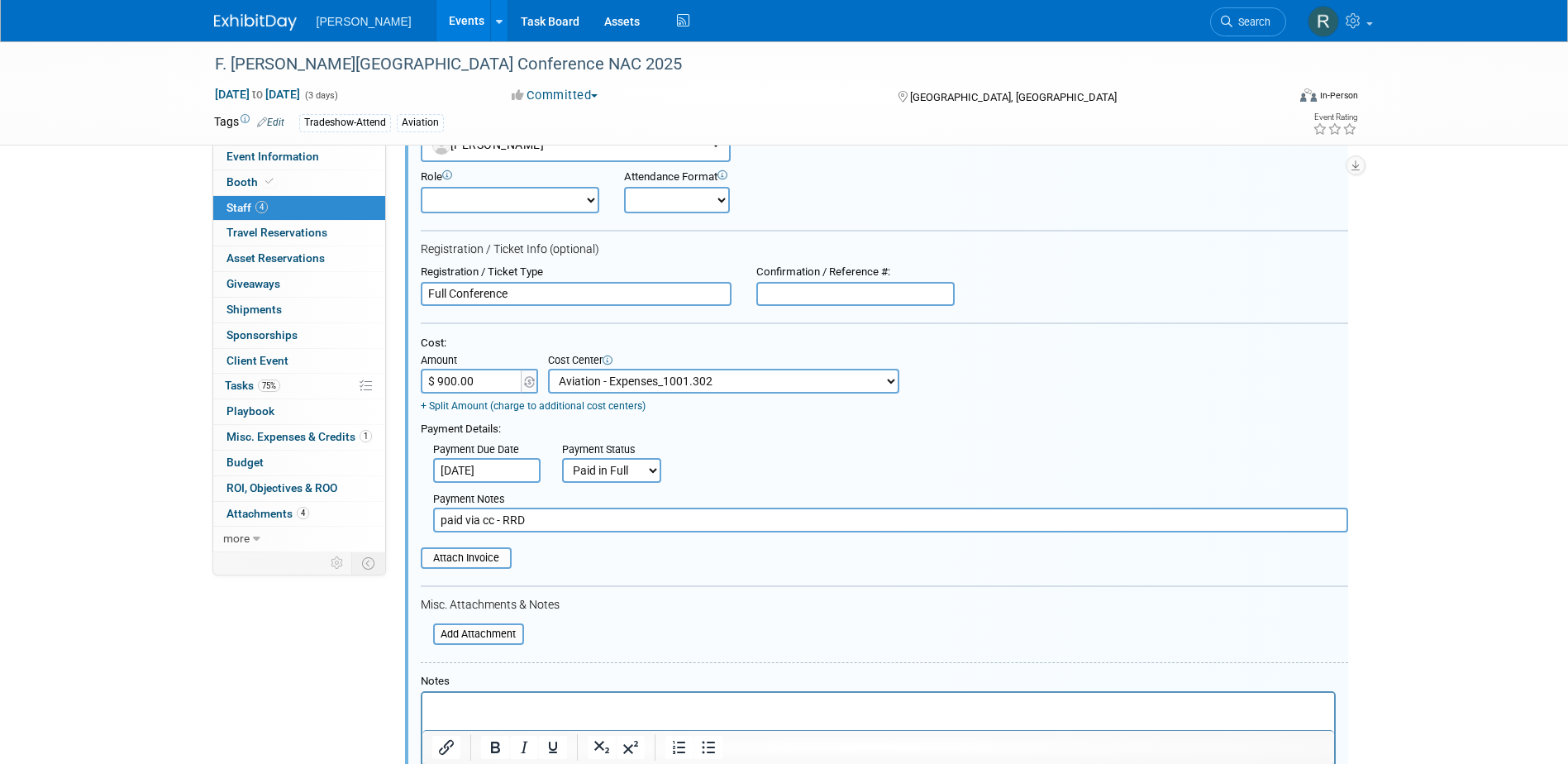
scroll to position [534, 0]
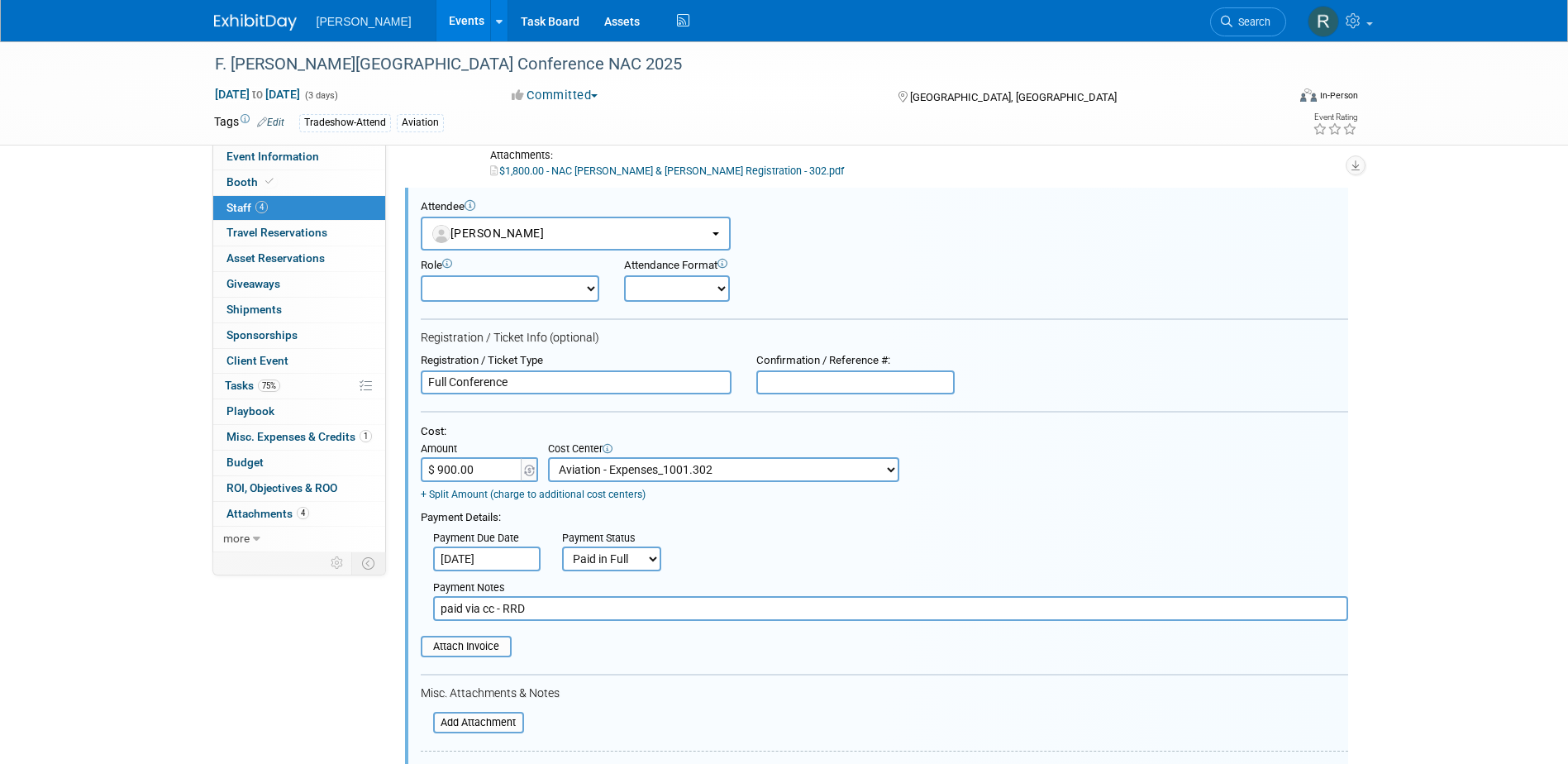
type input "paid via cc - RRD"
click at [801, 381] on input "text" at bounding box center [855, 382] width 198 height 25
paste input "1151464.00"
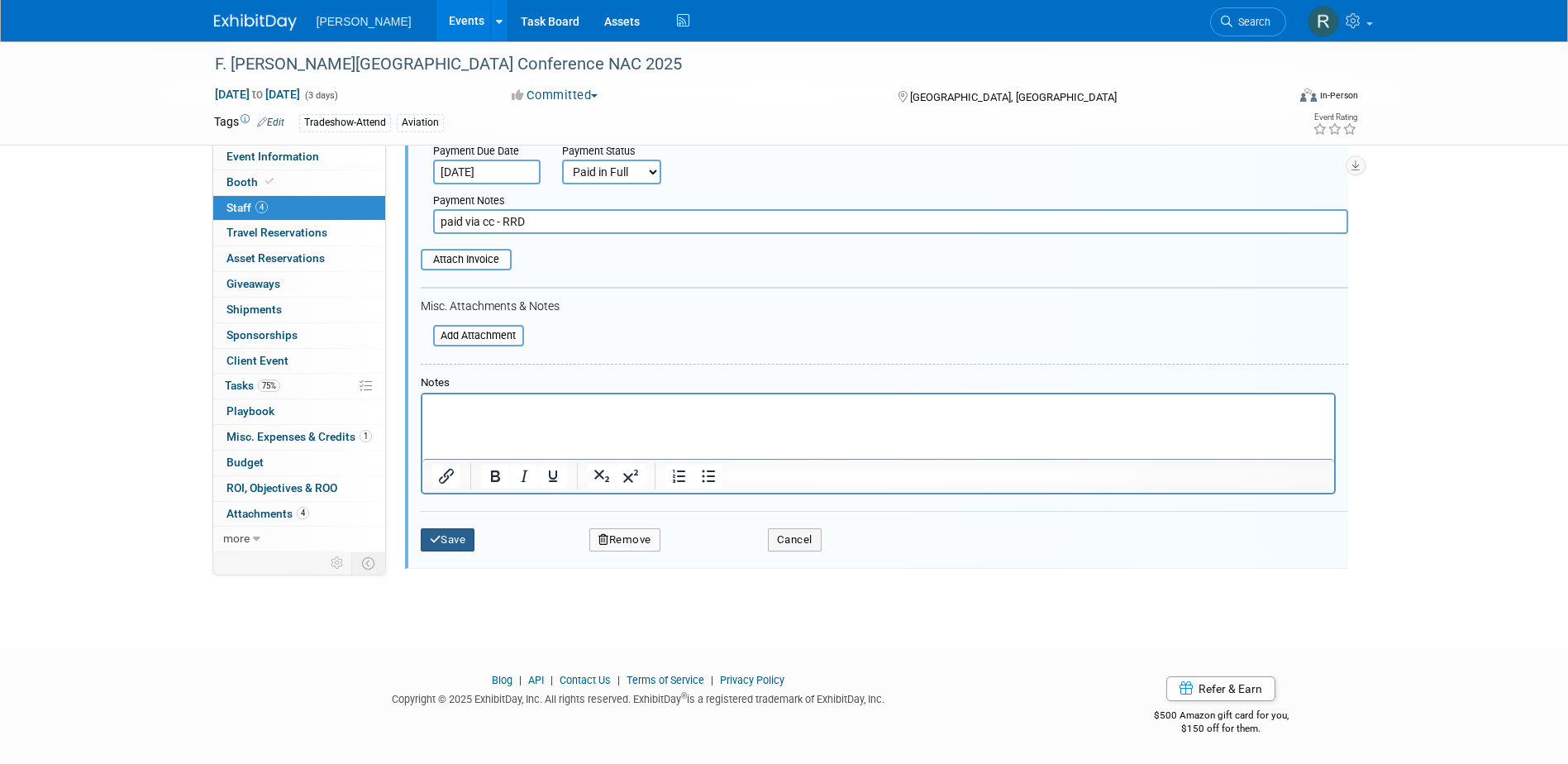
type input "1151464.00"
click at [452, 534] on button "Save" at bounding box center [448, 539] width 55 height 24
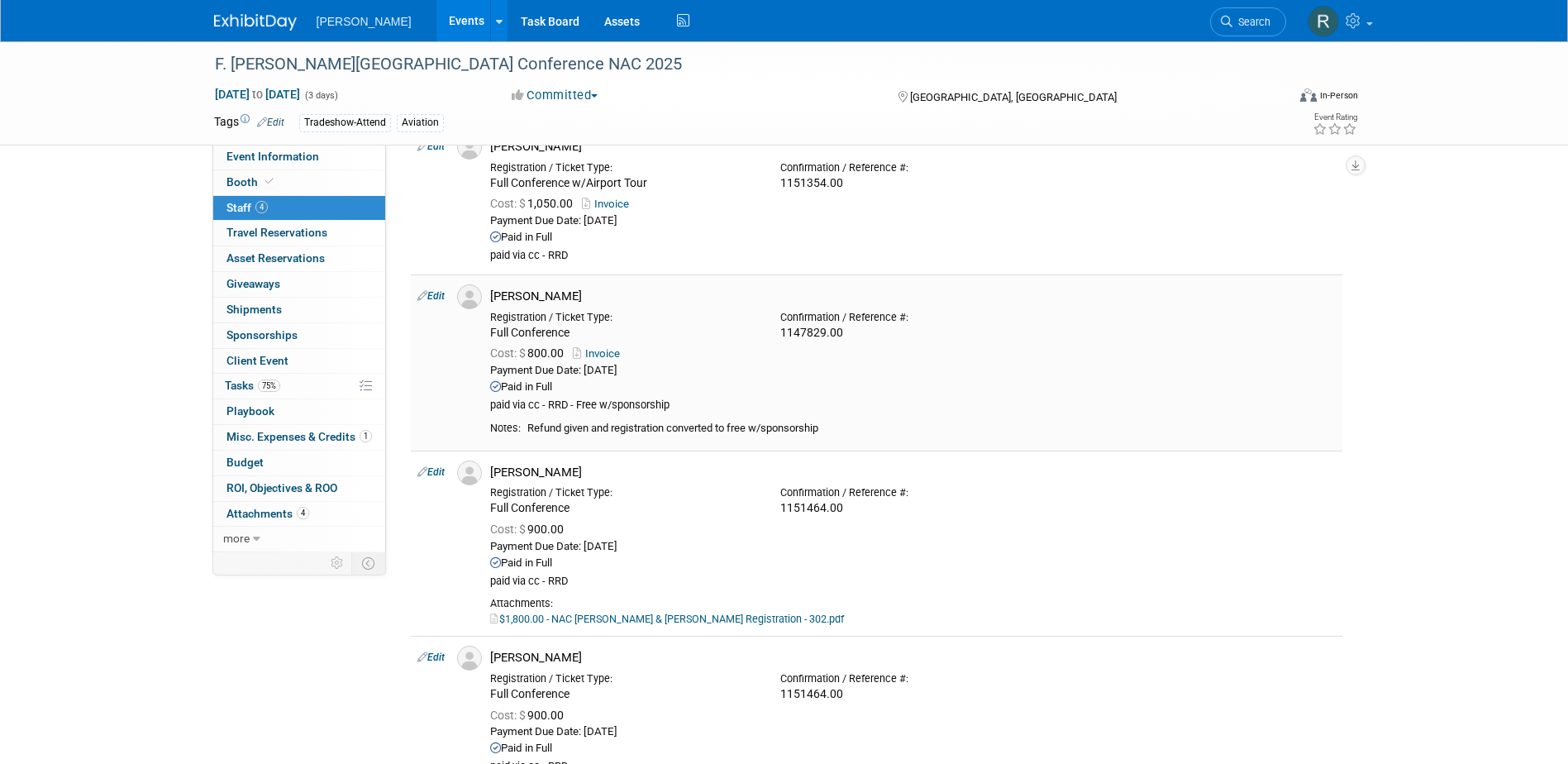
scroll to position [0, 0]
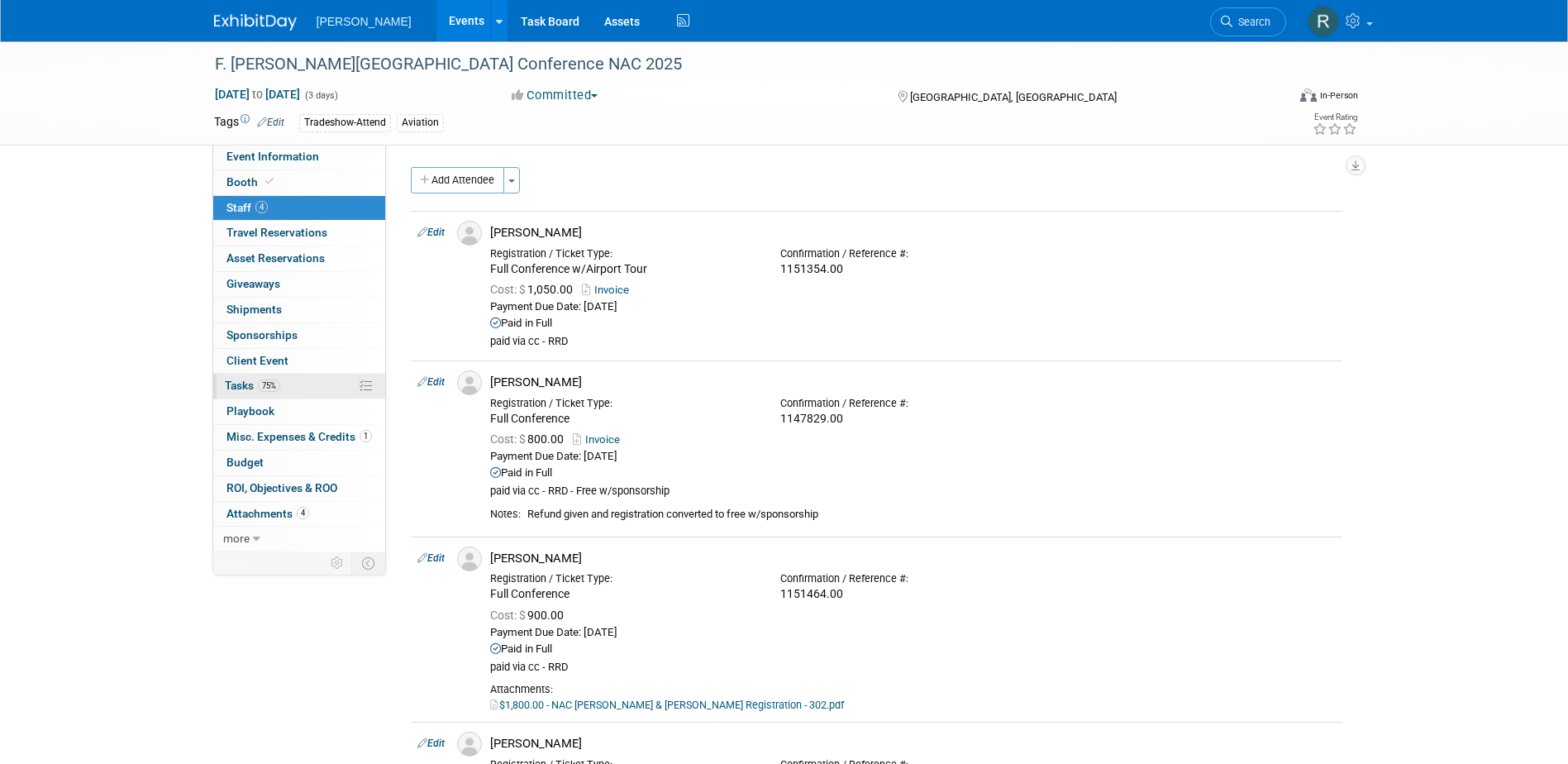
drag, startPoint x: 275, startPoint y: 379, endPoint x: 286, endPoint y: 379, distance: 11.0
click at [275, 379] on span "Tasks 75%" at bounding box center [252, 384] width 55 height 13
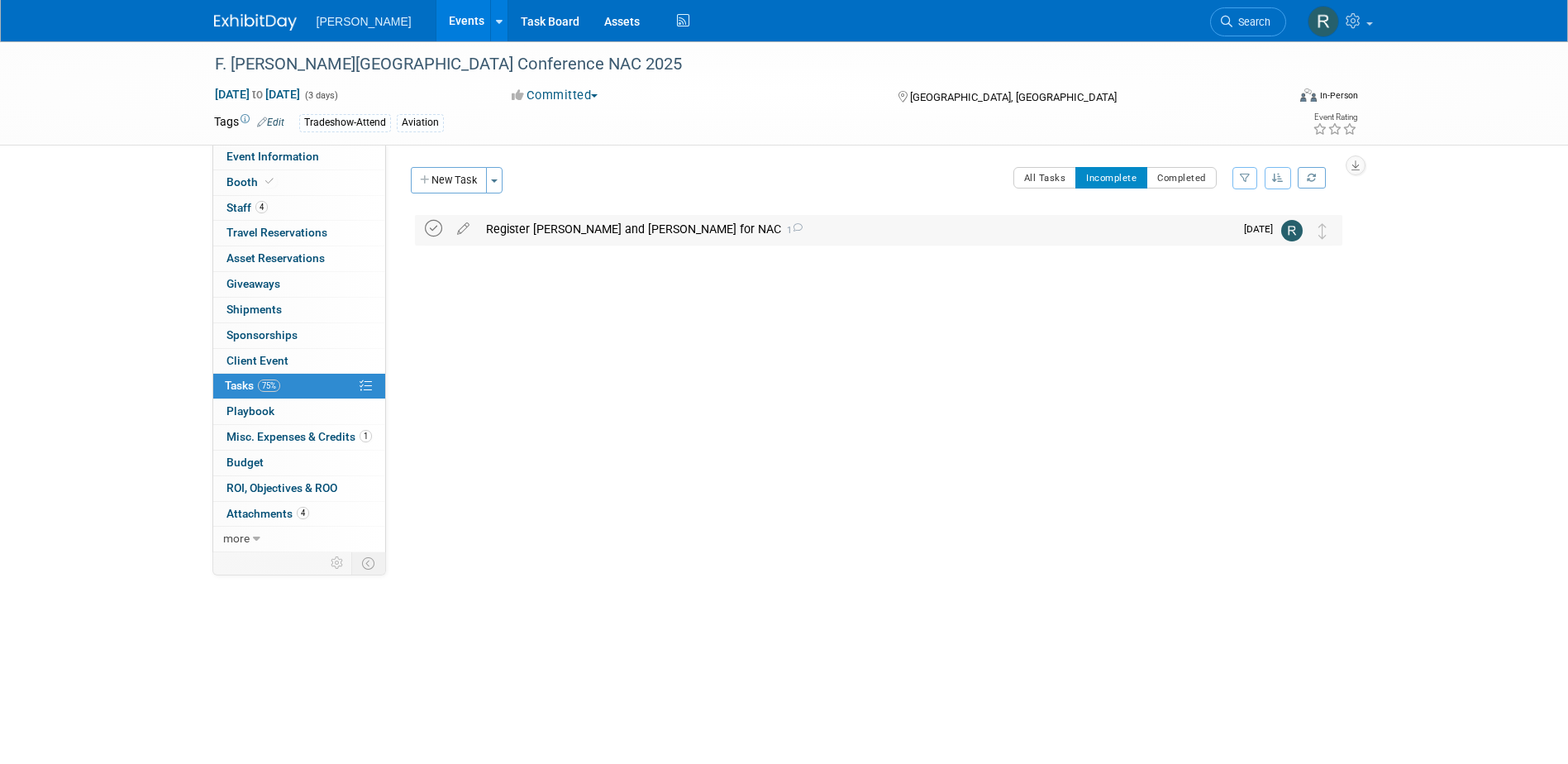
click at [433, 229] on icon at bounding box center [433, 229] width 18 height 18
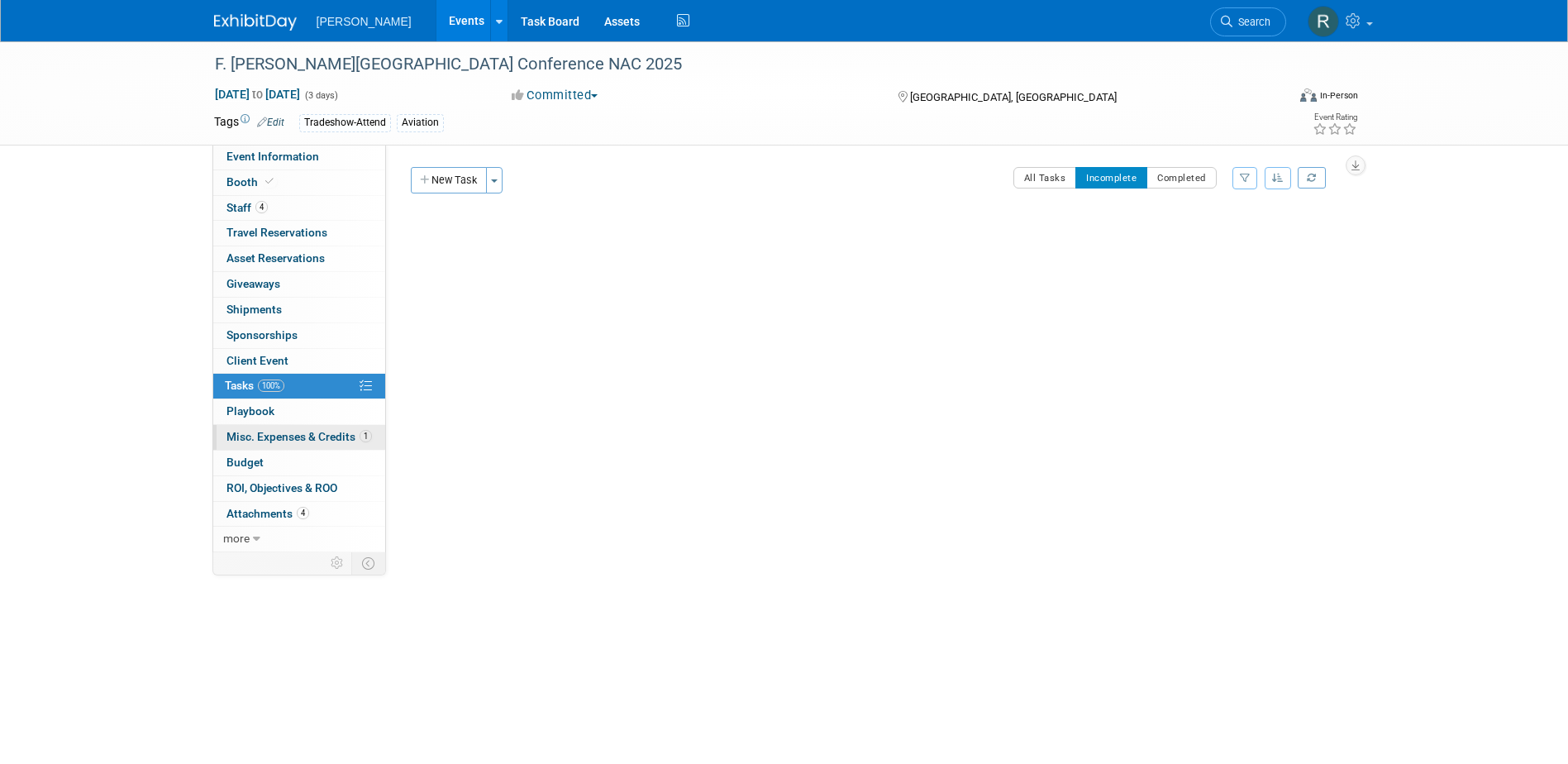
click at [319, 439] on span "Misc. Expenses & Credits 1" at bounding box center [299, 435] width 145 height 13
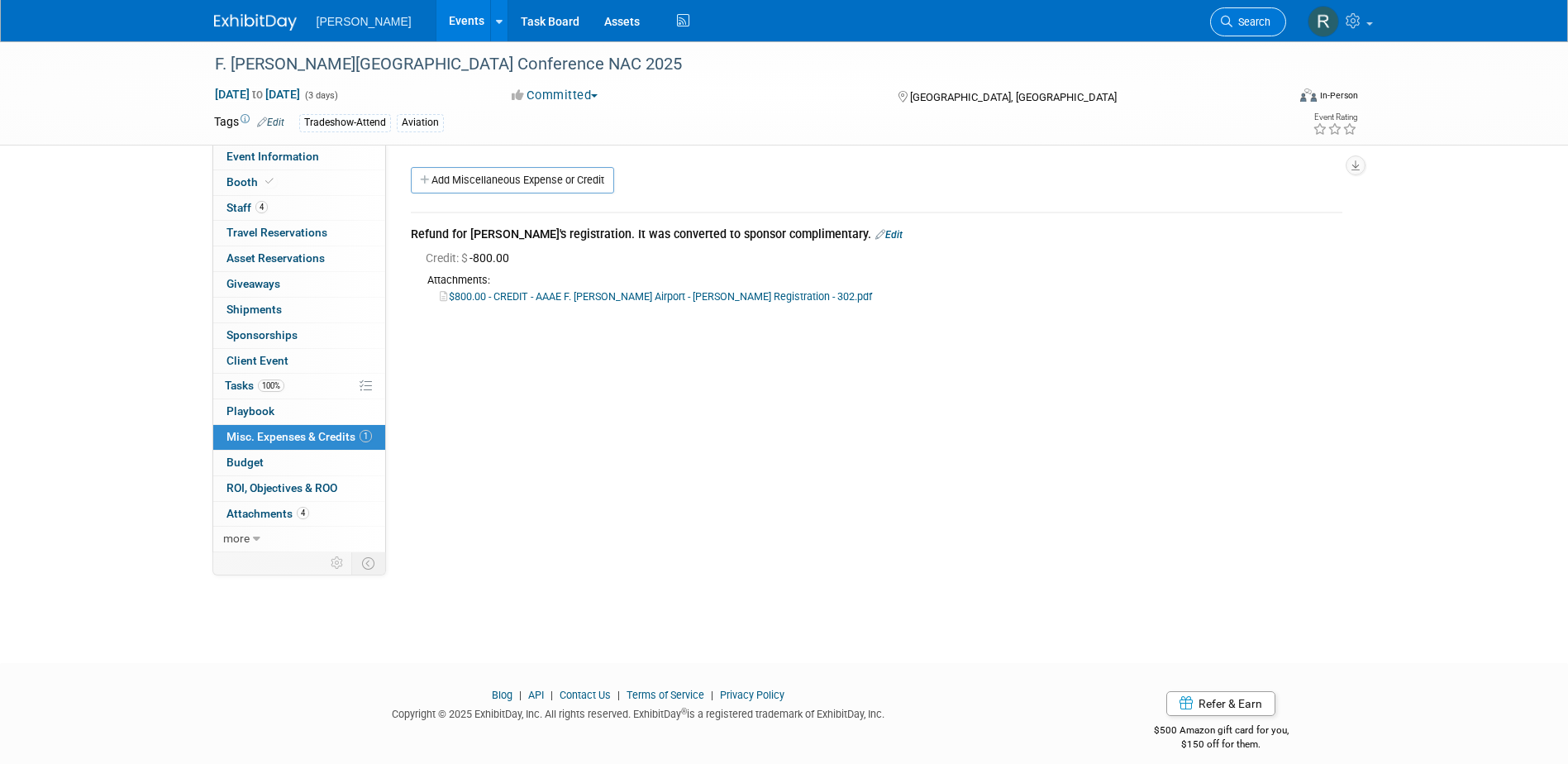
click at [1245, 19] on span "Search" at bounding box center [1250, 22] width 38 height 13
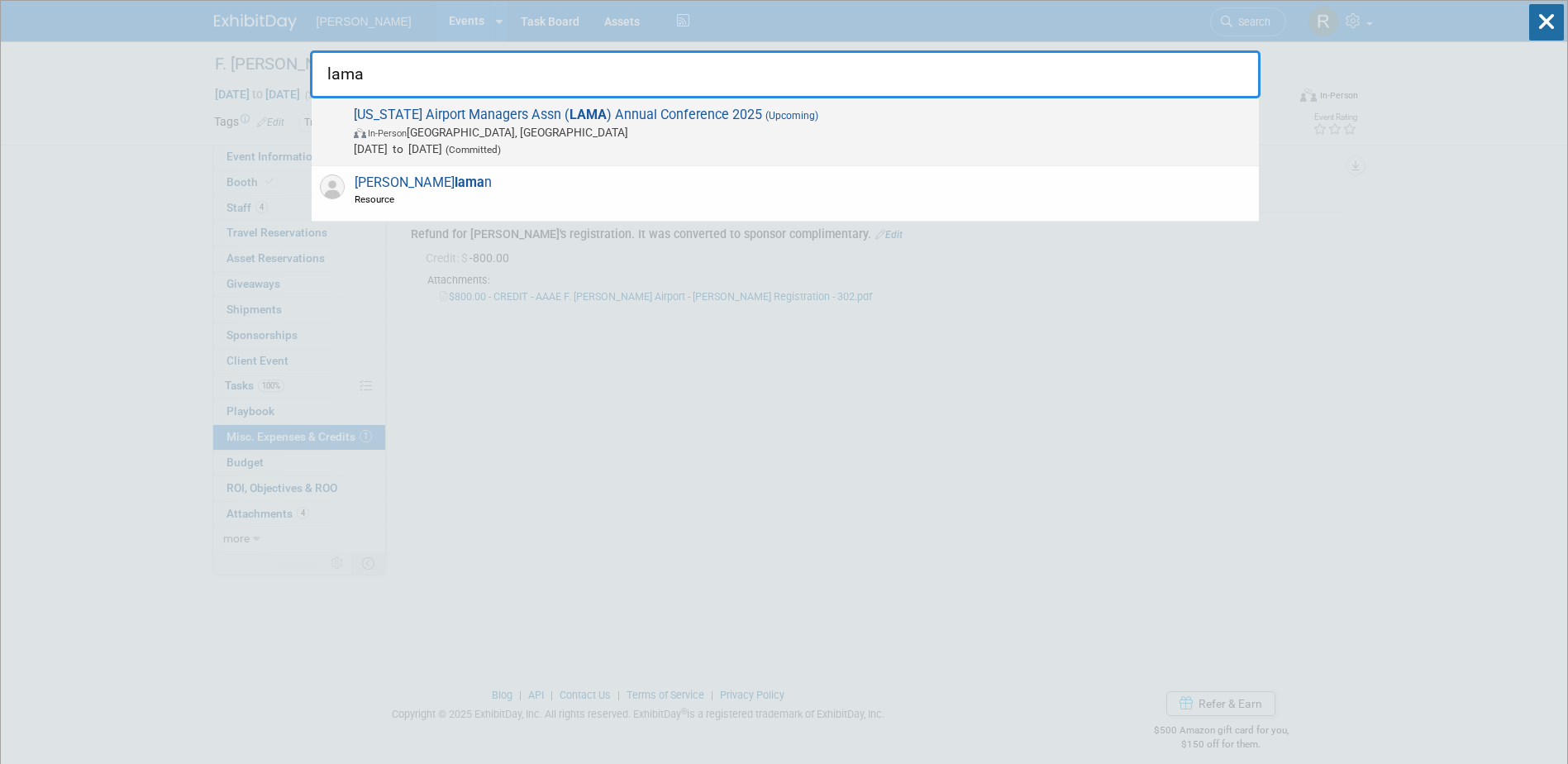
type input "lama"
click at [570, 113] on strong "LAMA" at bounding box center [588, 115] width 37 height 16
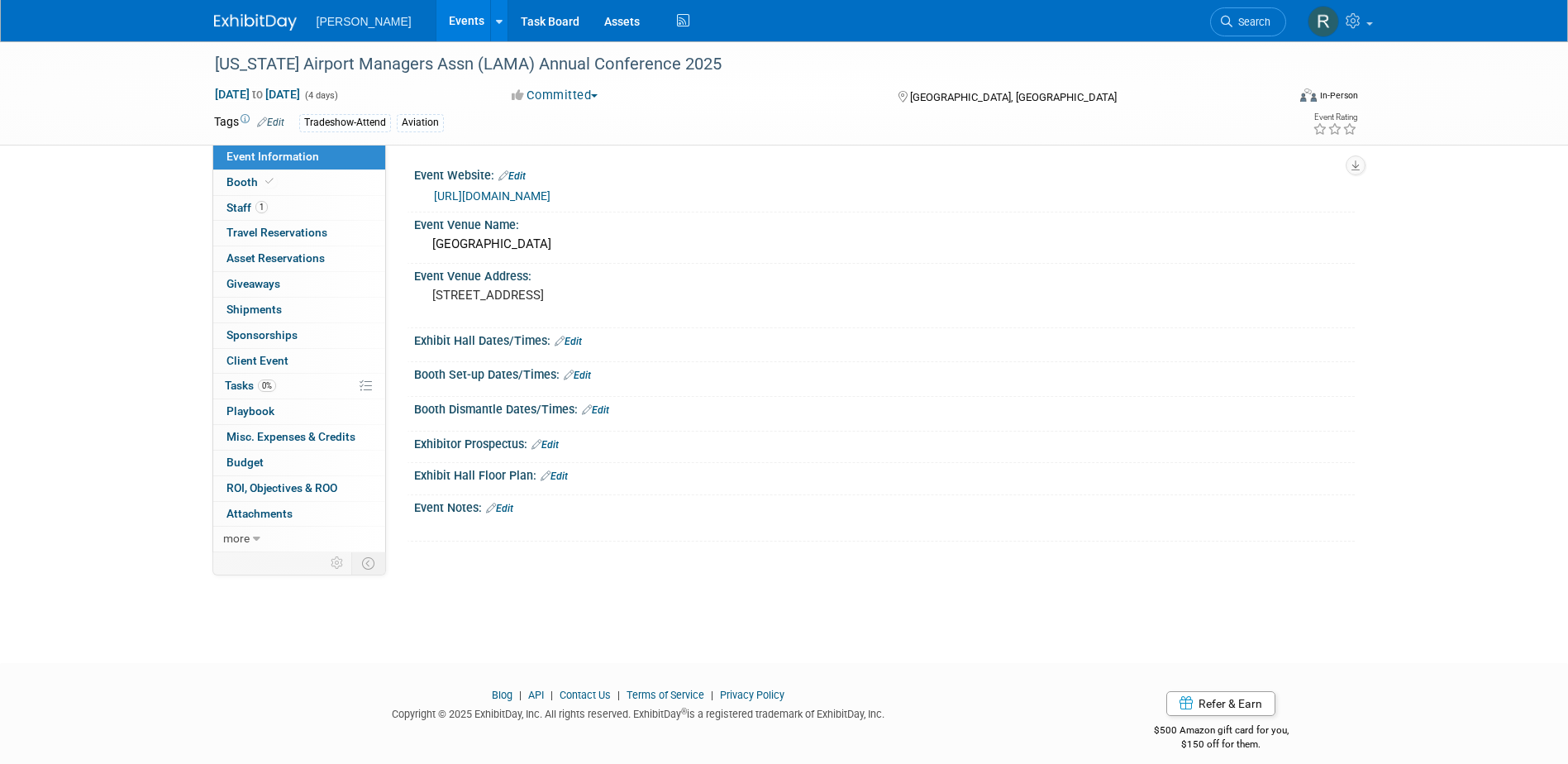
click at [477, 195] on link "https://louisianaairports.org/" at bounding box center [491, 195] width 117 height 13
click at [280, 202] on link "1 Staff 1" at bounding box center [298, 208] width 172 height 25
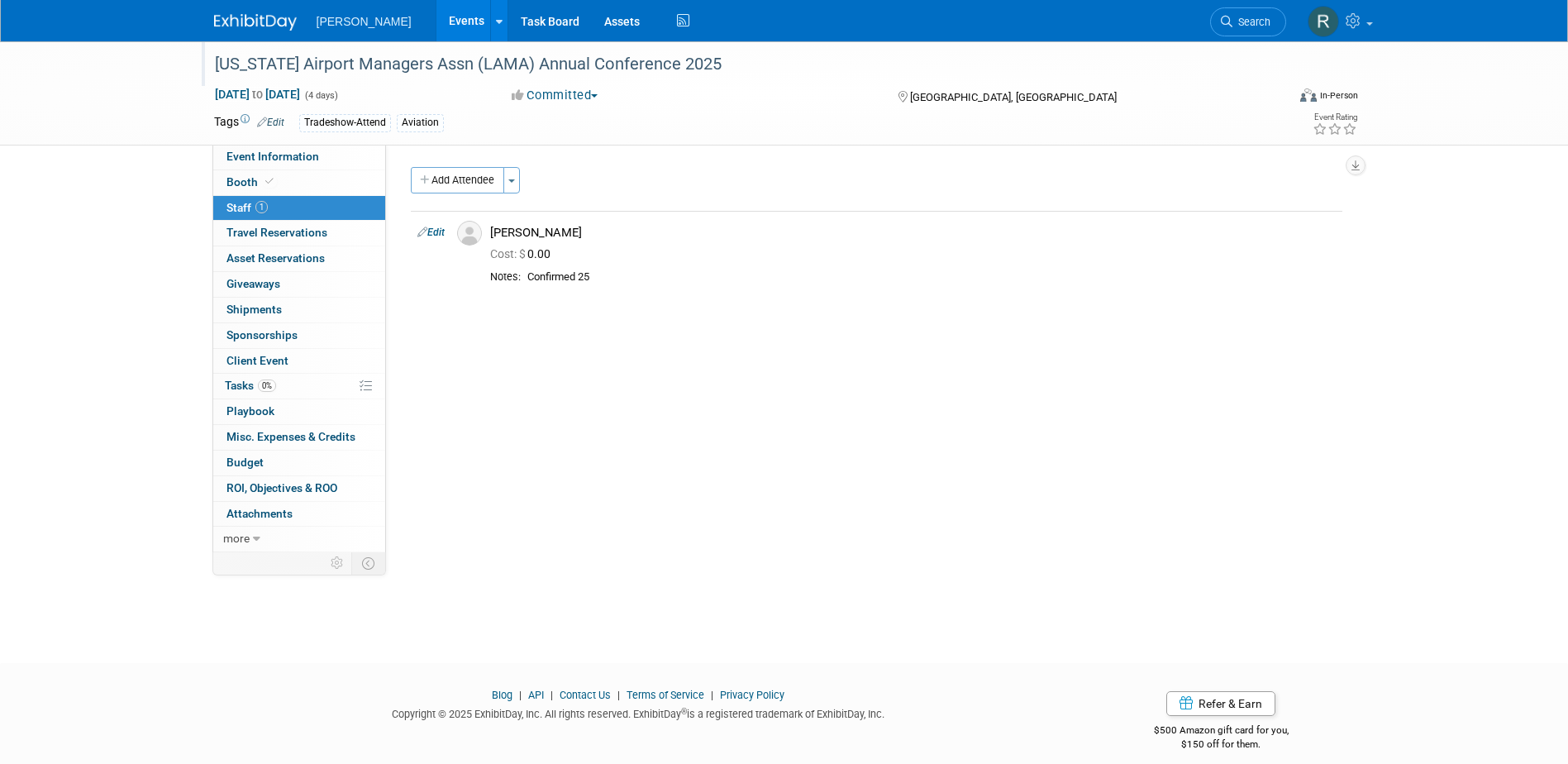
click at [631, 66] on div "Louisiana Airport Managers Assn (LAMA) Annual Conference 2025" at bounding box center [734, 65] width 1052 height 29
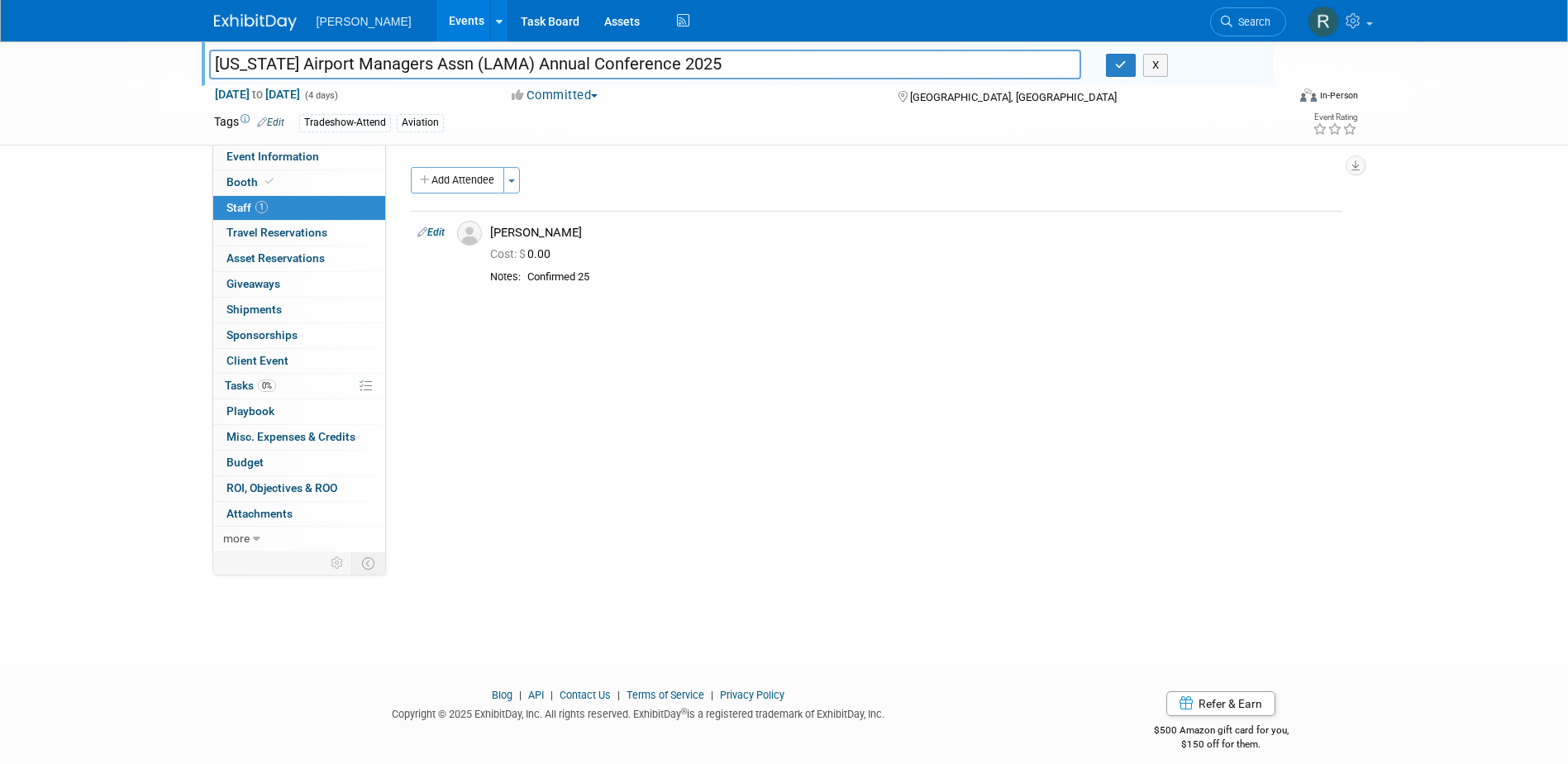
drag, startPoint x: 724, startPoint y: 60, endPoint x: 176, endPoint y: 71, distance: 548.1
click at [176, 71] on div "Louisiana Airport Managers Assn (LAMA) Annual Conference 2025 Louisiana Airport…" at bounding box center [784, 93] width 1568 height 104
click at [1121, 63] on icon "button" at bounding box center [1121, 65] width 12 height 11
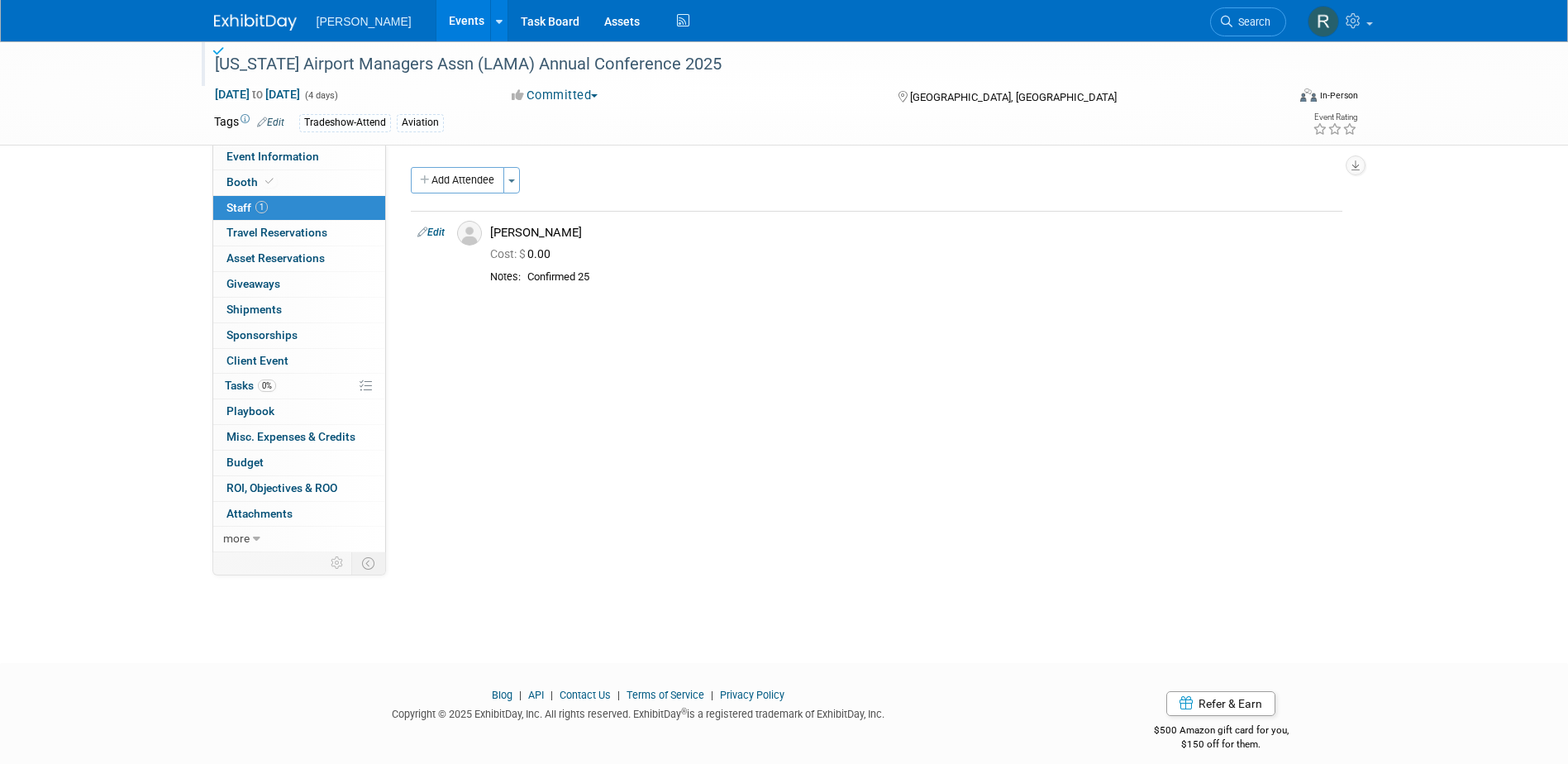
click at [254, 203] on span "Staff 1" at bounding box center [247, 207] width 41 height 13
click at [262, 389] on span "0%" at bounding box center [267, 385] width 19 height 13
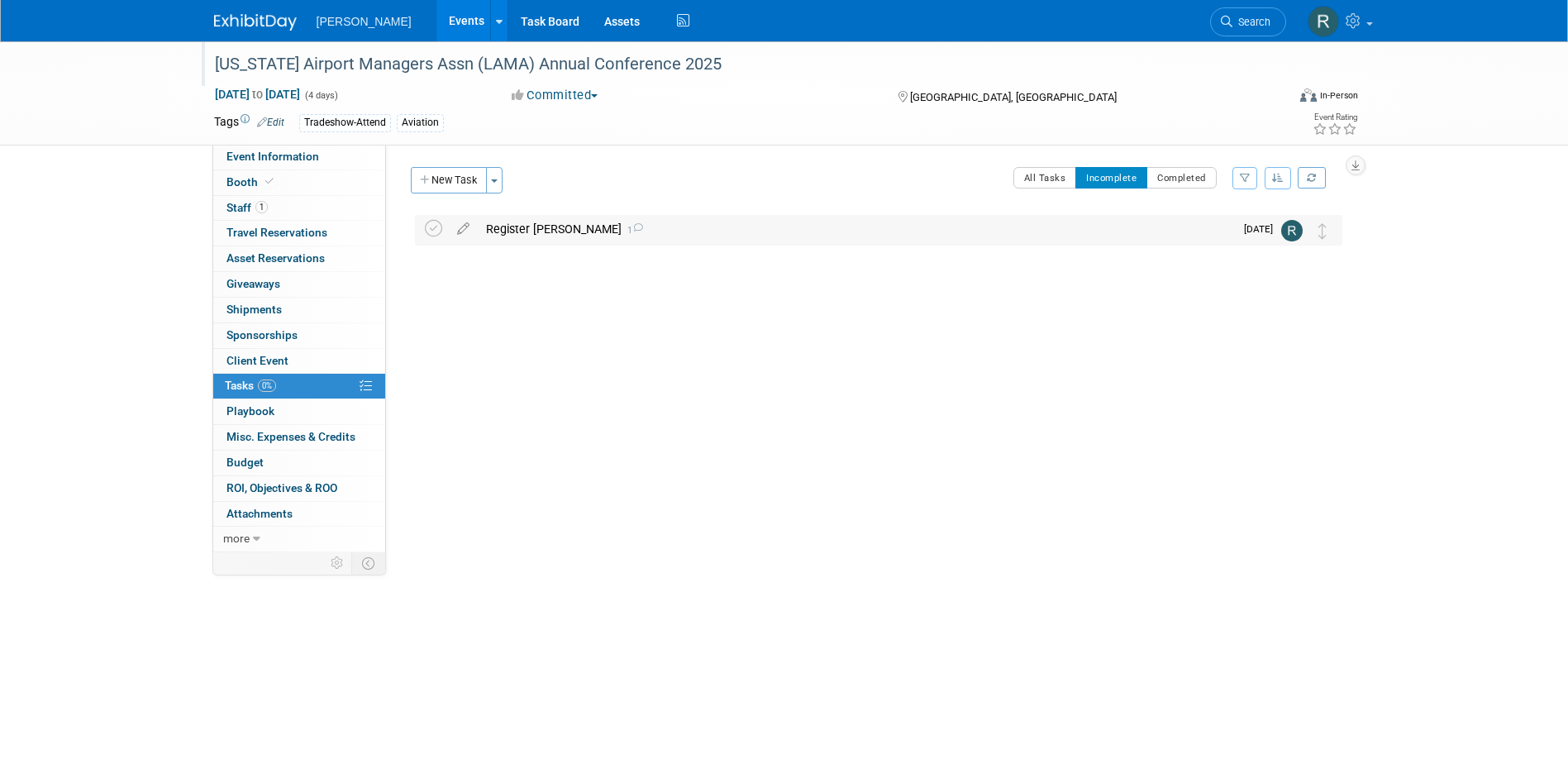
click at [517, 224] on div "Register Ed Copeland 1" at bounding box center [855, 229] width 756 height 28
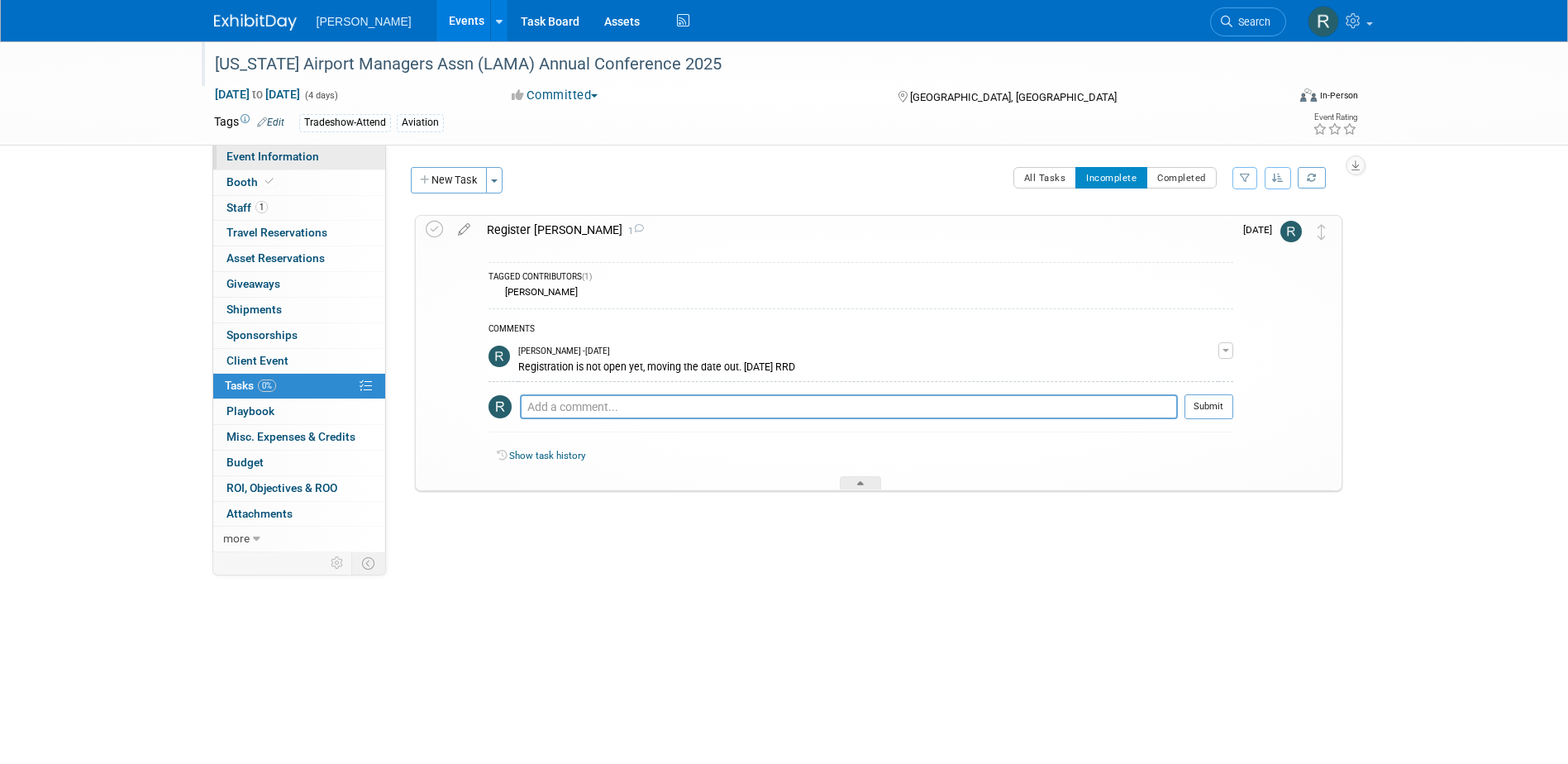
click at [305, 155] on span "Event Information" at bounding box center [273, 156] width 92 height 13
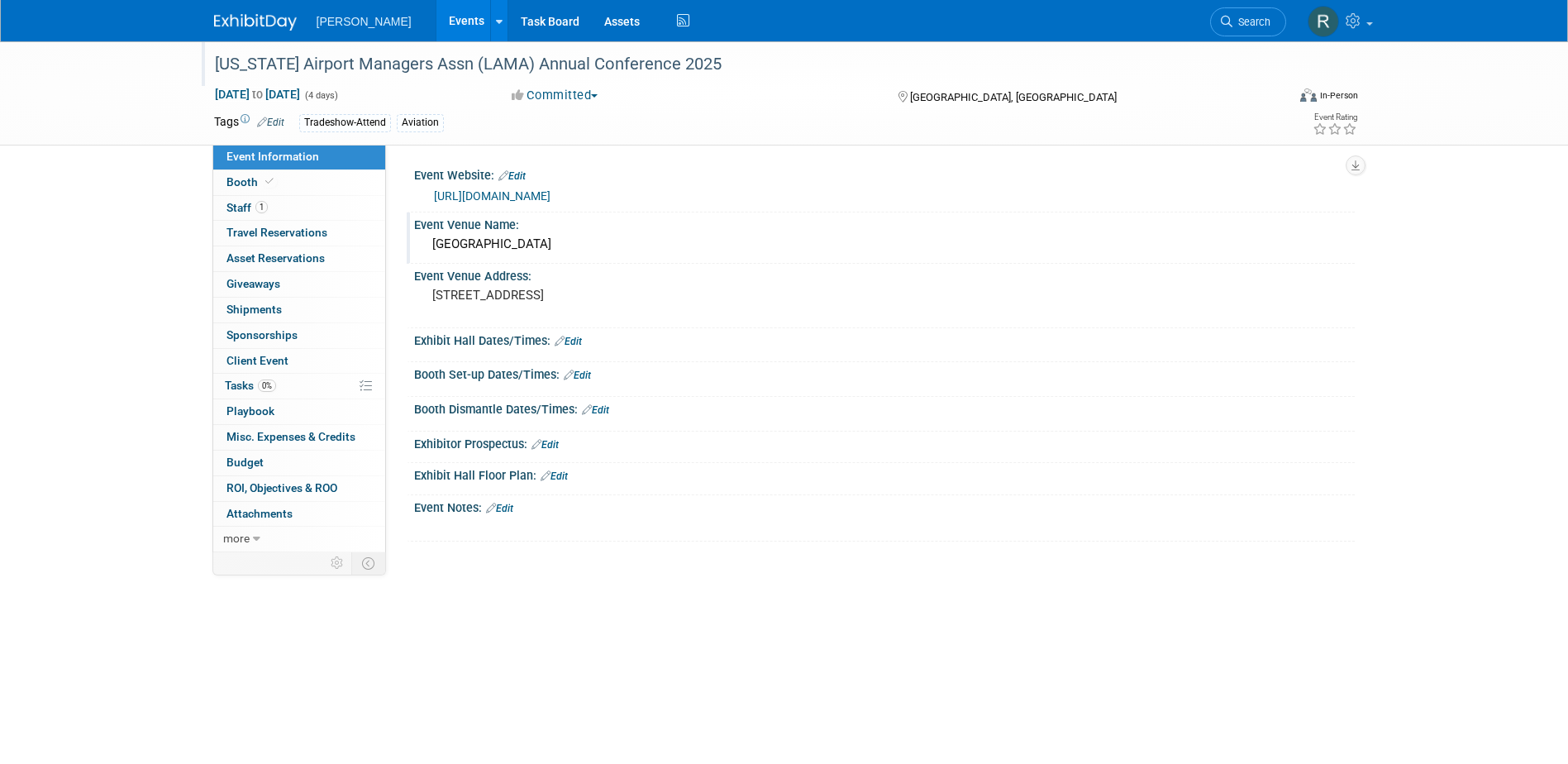
drag, startPoint x: 483, startPoint y: 244, endPoint x: 423, endPoint y: 241, distance: 60.1
click at [423, 241] on div "L'Auberge Casino & Hotel" at bounding box center [884, 245] width 940 height 27
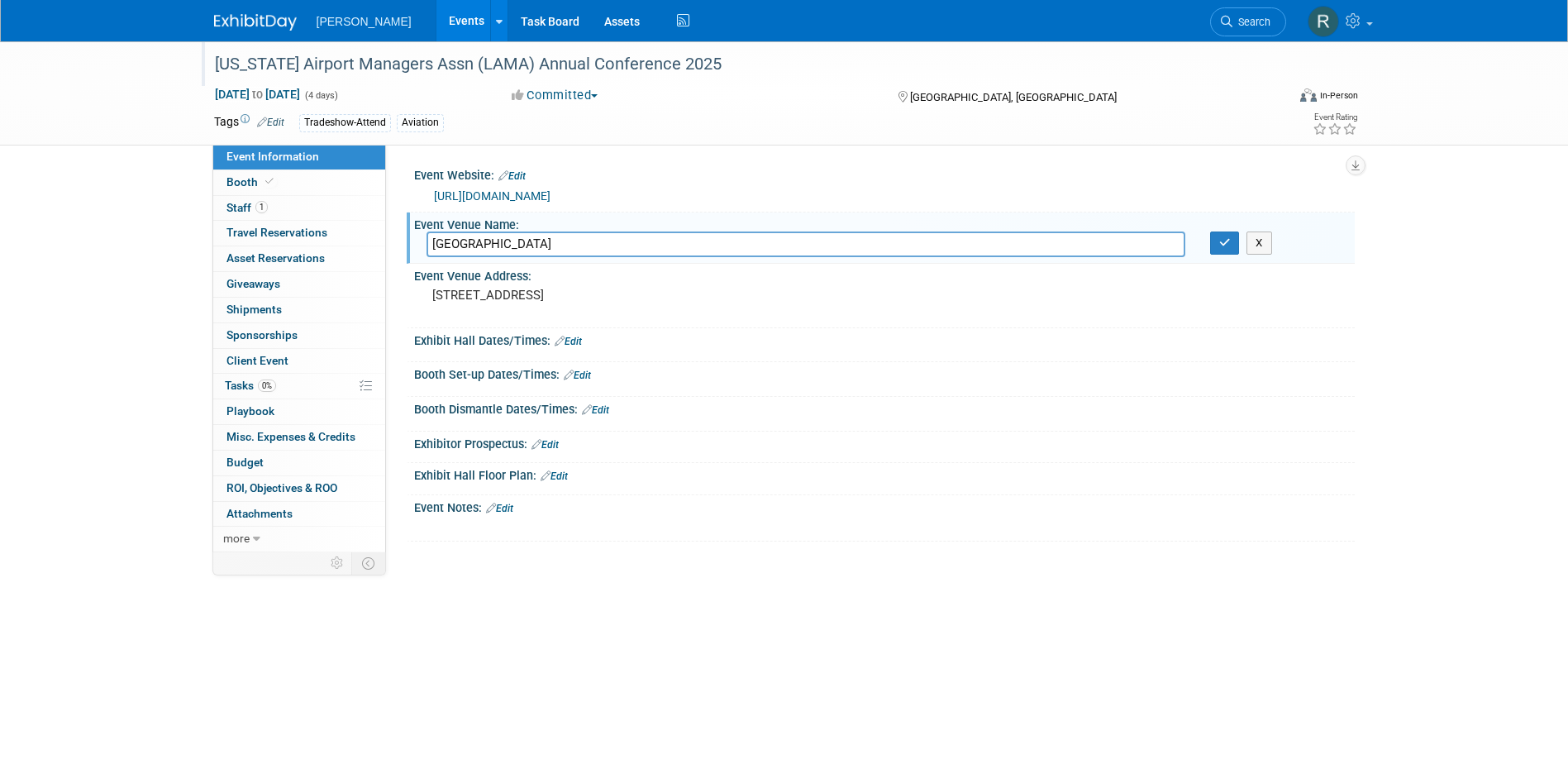
drag, startPoint x: 484, startPoint y: 240, endPoint x: 403, endPoint y: 243, distance: 81.1
click at [403, 243] on div "Event Website: Edit https://louisianaairports.org/ Event Venue Name: L'Auberge …" at bounding box center [871, 347] width 969 height 407
drag, startPoint x: 1229, startPoint y: 243, endPoint x: 1189, endPoint y: 243, distance: 40.0
click at [1229, 243] on icon "button" at bounding box center [1225, 242] width 12 height 11
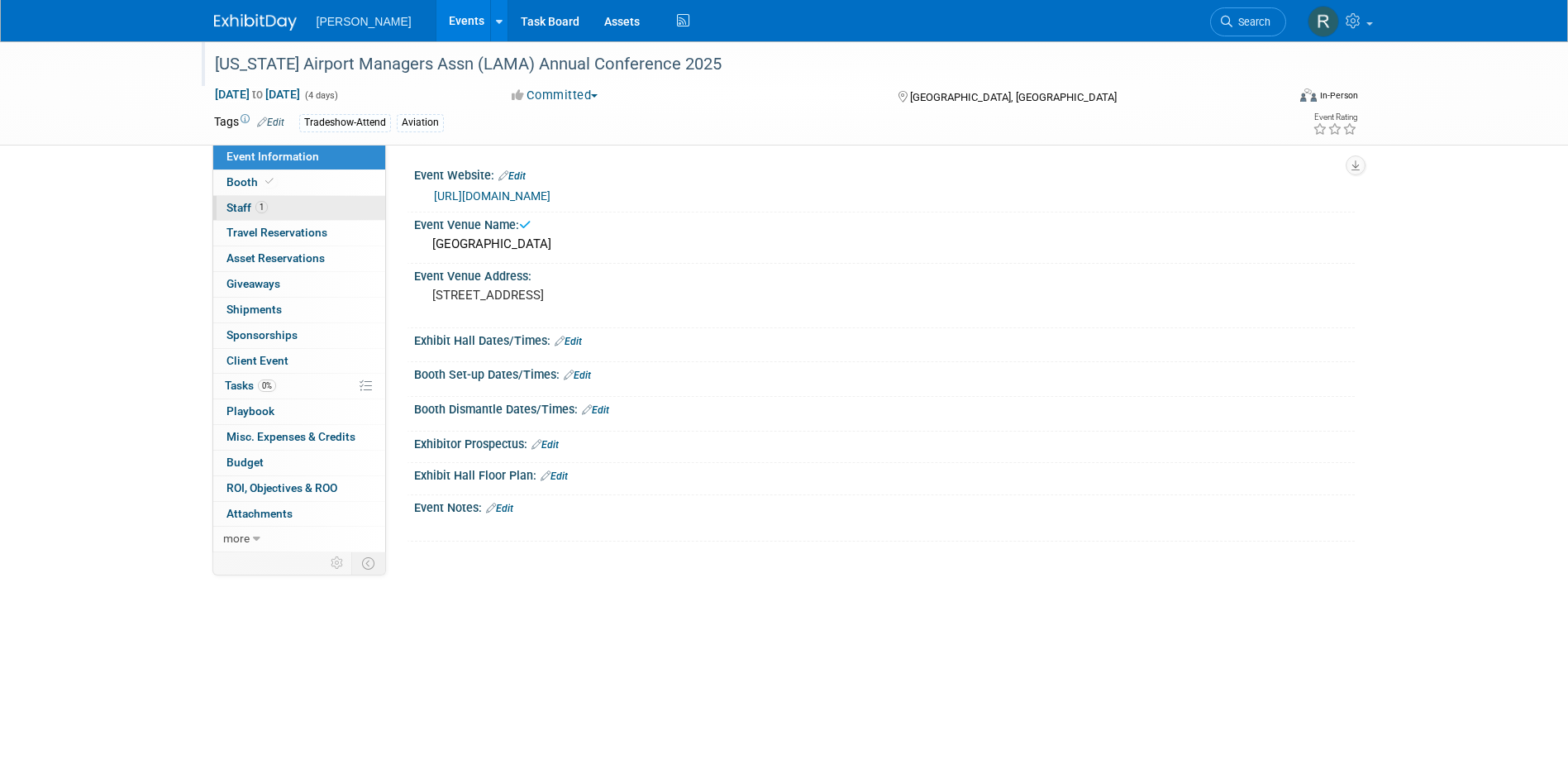
click at [309, 204] on link "1 Staff 1" at bounding box center [298, 208] width 172 height 25
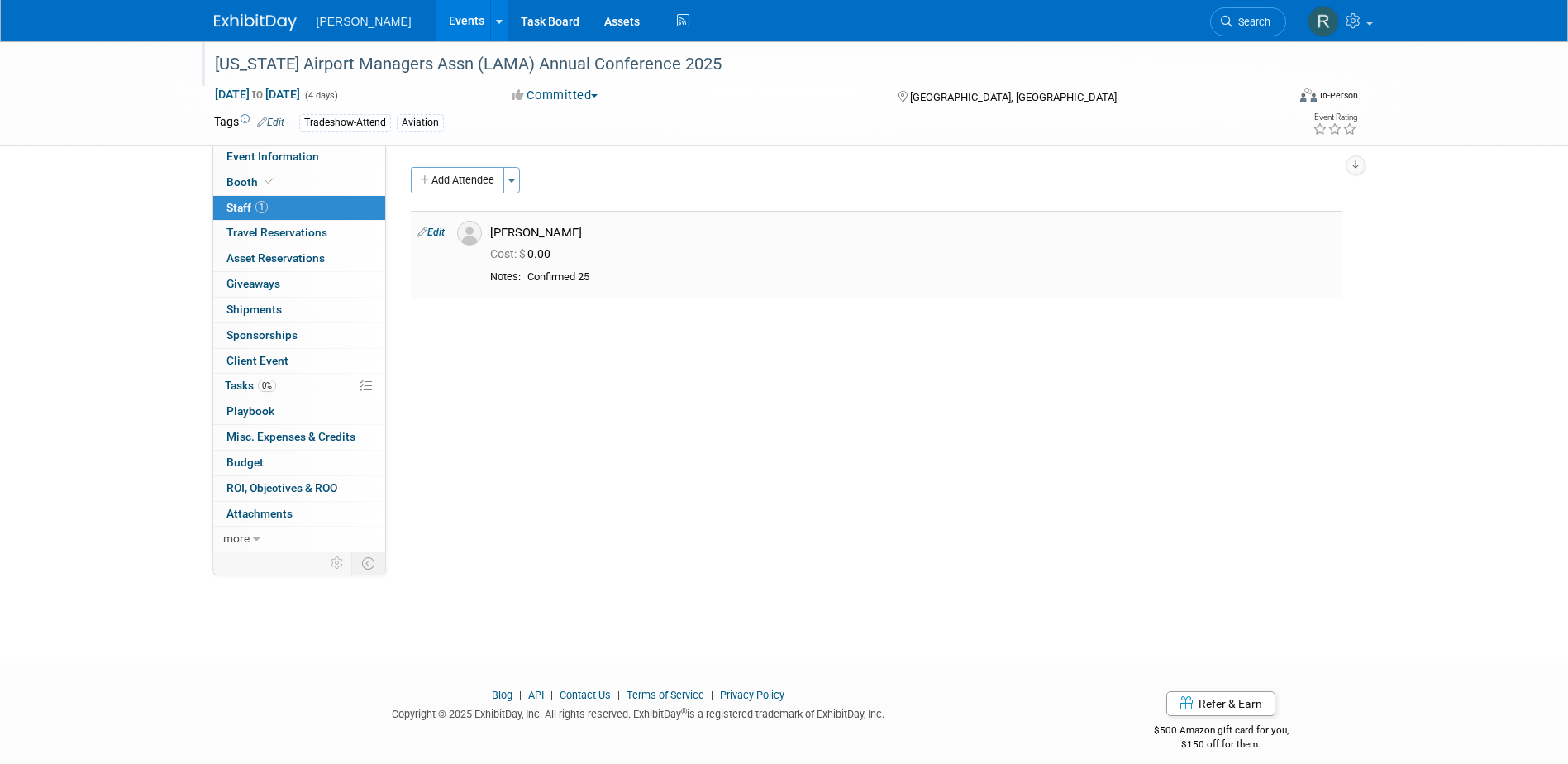
click at [439, 233] on link "Edit" at bounding box center [431, 232] width 27 height 12
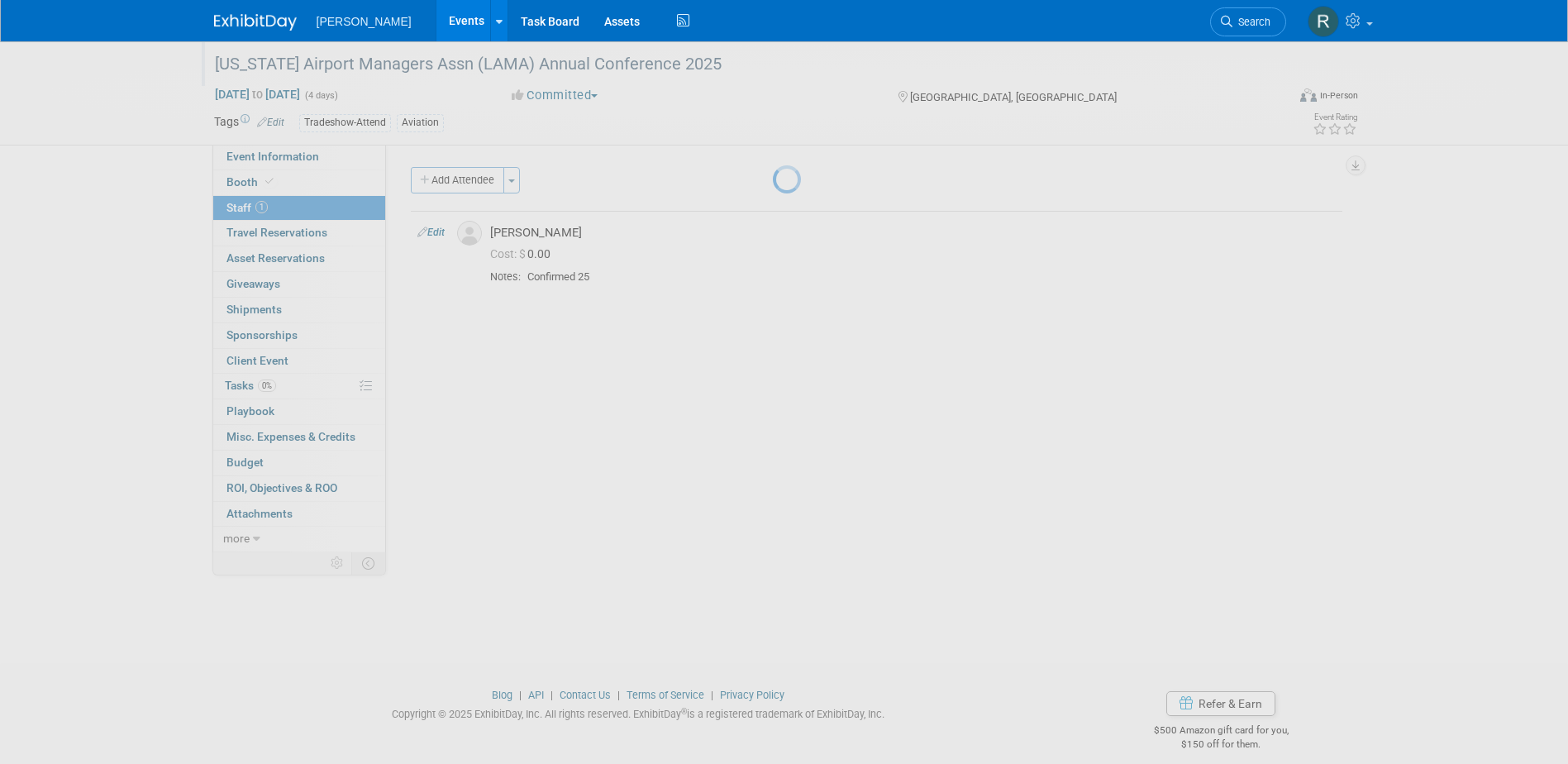
select select "bacf9454-b414-4fe4-a4f9-a4ec26bdc88c"
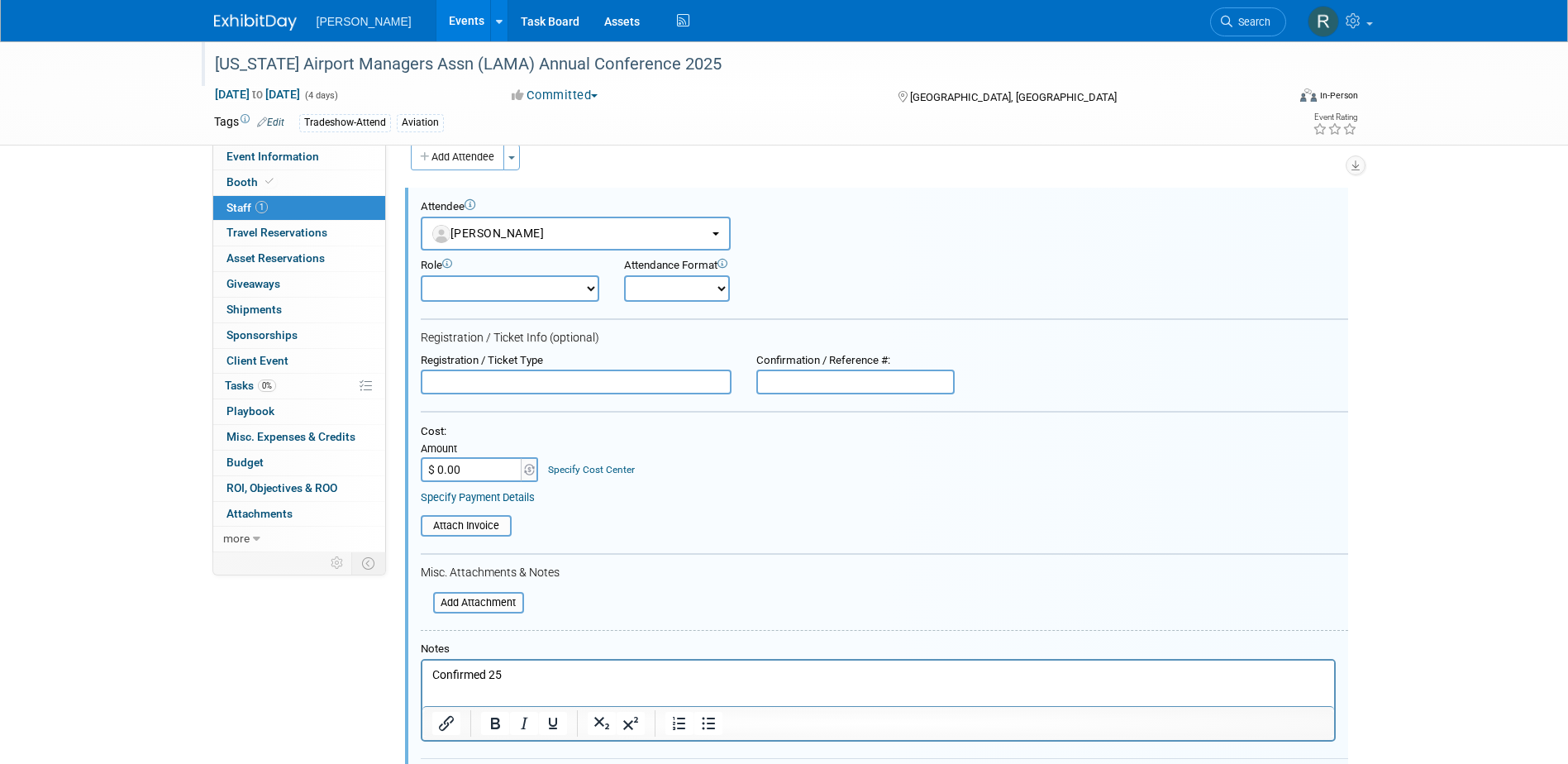
click at [596, 475] on link "Specify Cost Center" at bounding box center [591, 470] width 86 height 12
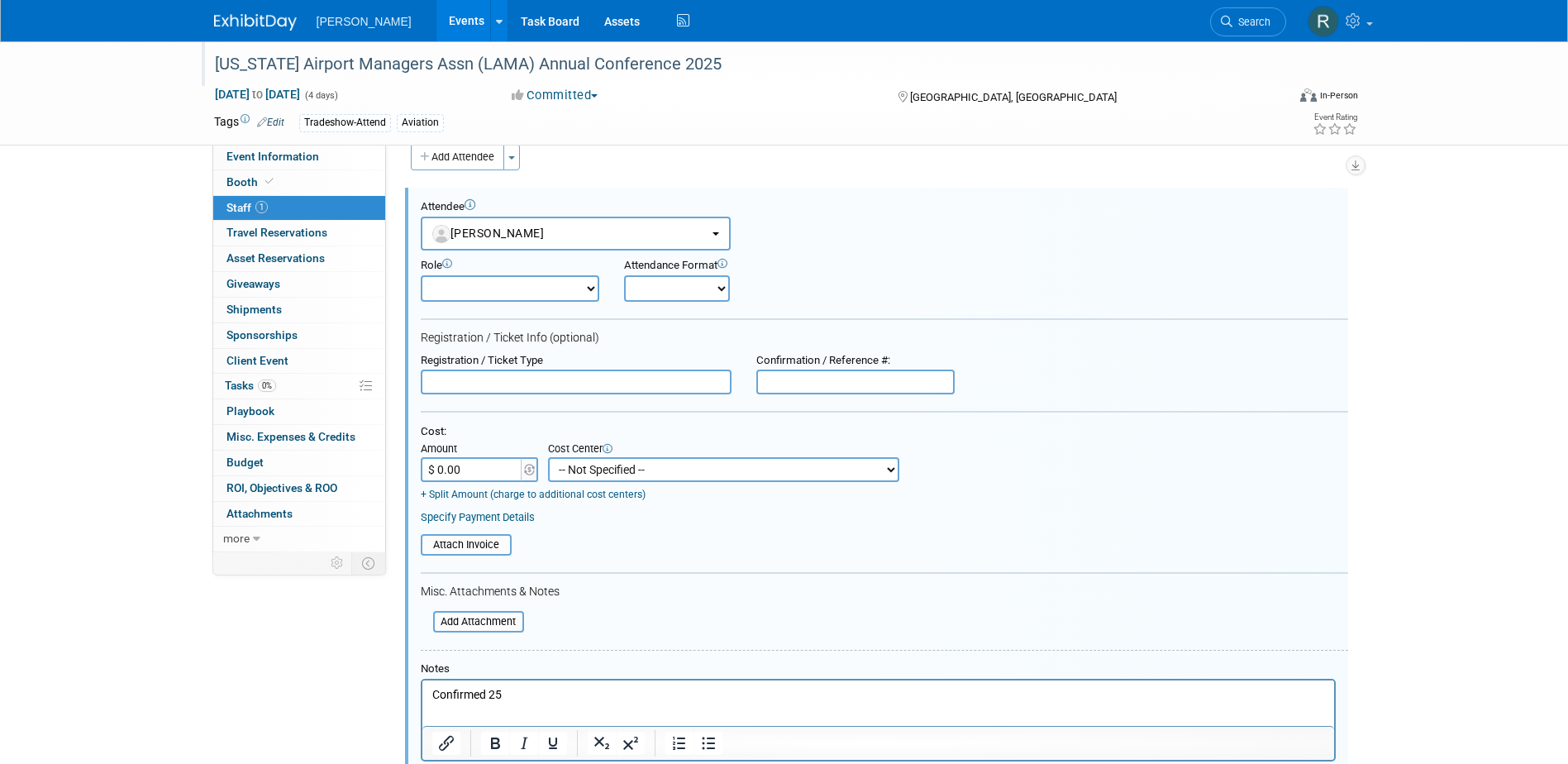
click at [596, 474] on select "-- Not Specified -- Advisory Services - Expenses_1001.502 Aerial Acquisition - …" at bounding box center [724, 469] width 351 height 25
select select "18966233"
click at [548, 458] on select "-- Not Specified -- Advisory Services - Expenses_1001.502 Aerial Acquisition - …" at bounding box center [724, 469] width 351 height 25
click at [522, 382] on input "text" at bounding box center [576, 382] width 311 height 25
click at [523, 374] on input "text" at bounding box center [576, 382] width 311 height 25
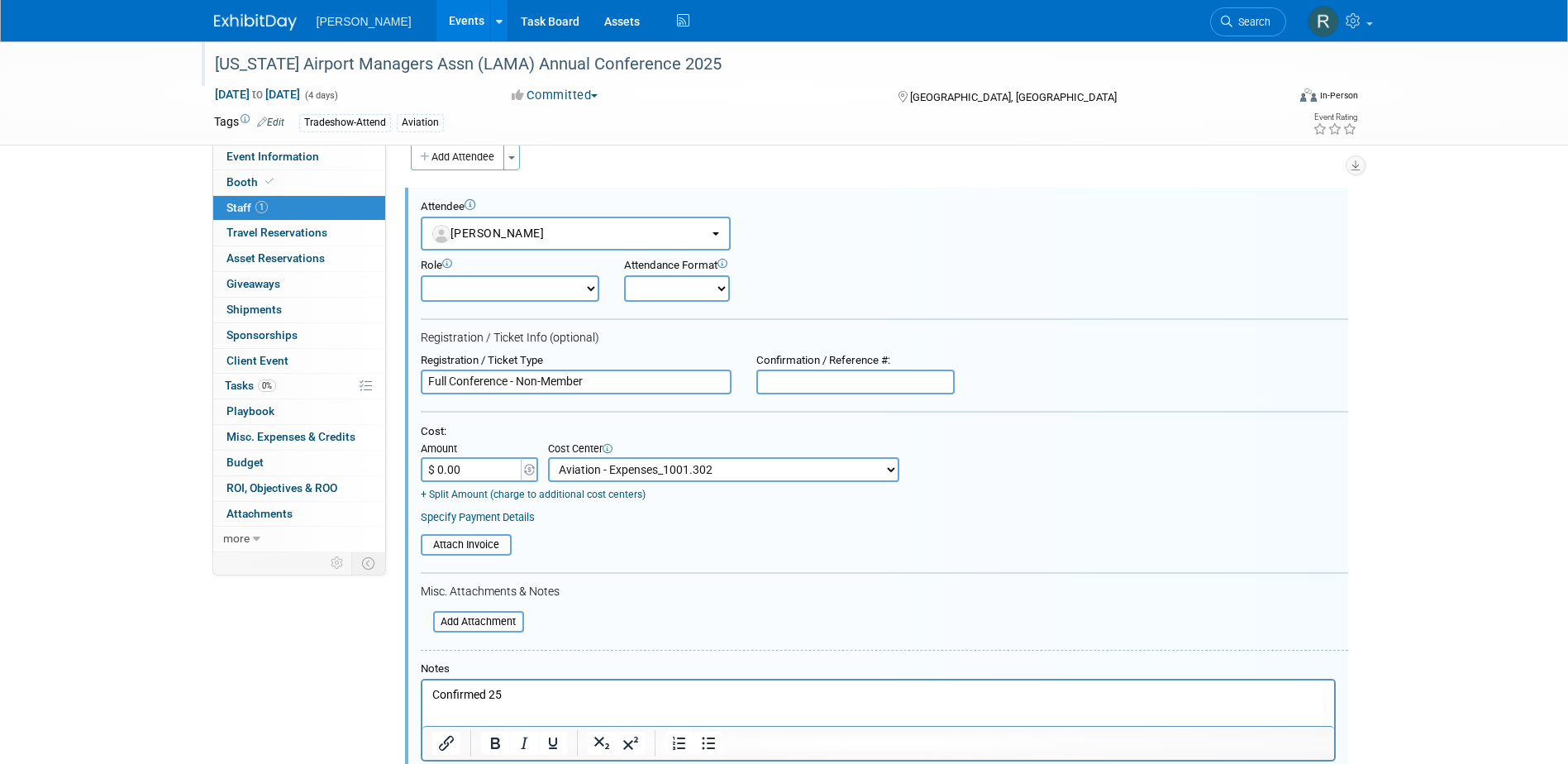
type input "Full Conference - Non-Member"
type input "$ 500.00"
click at [458, 517] on link "Specify Payment Details" at bounding box center [478, 517] width 114 height 13
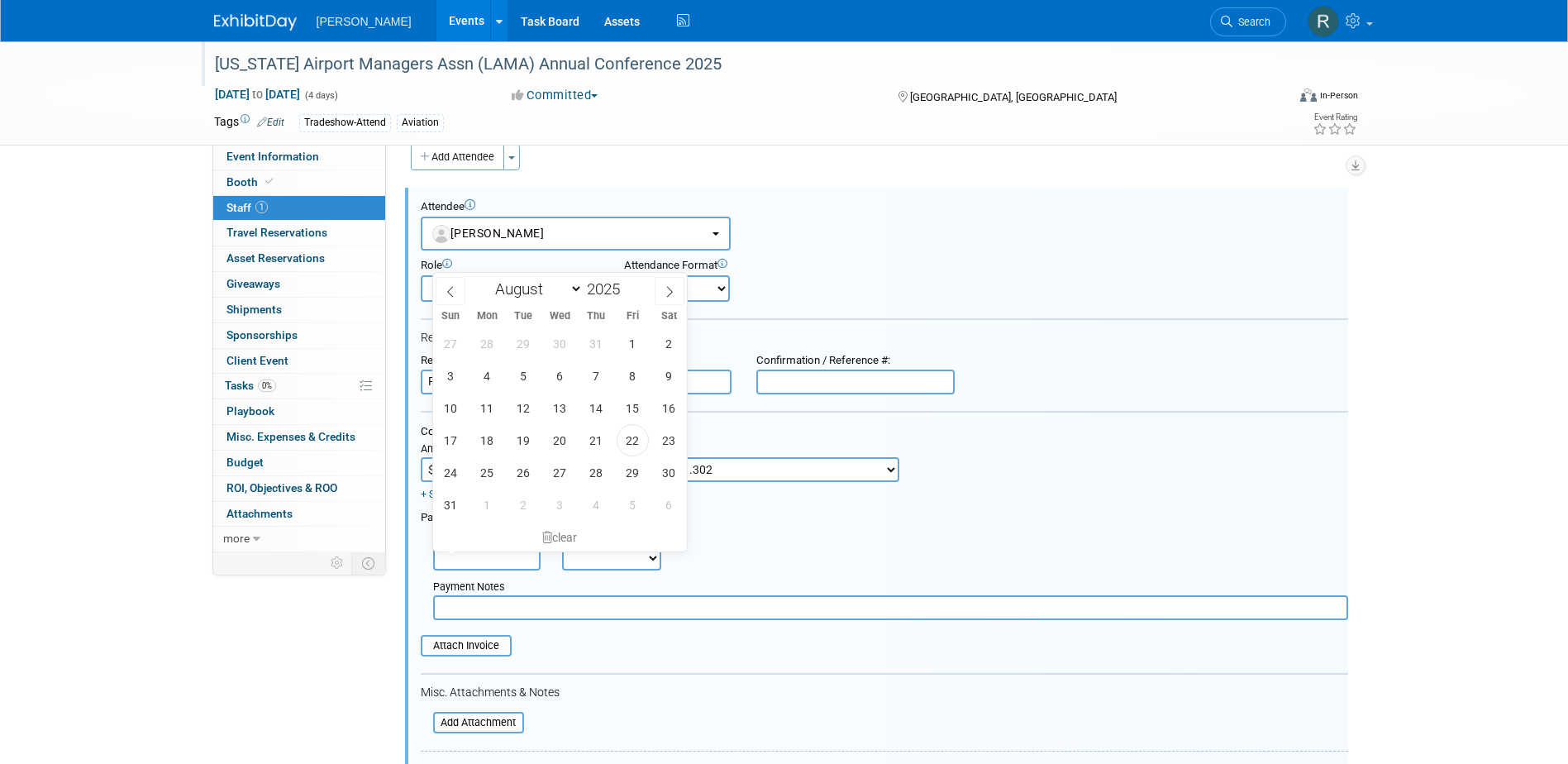
click at [467, 552] on input "text" at bounding box center [487, 557] width 108 height 25
click at [632, 438] on span "22" at bounding box center [632, 439] width 32 height 32
type input "Aug 22, 2025"
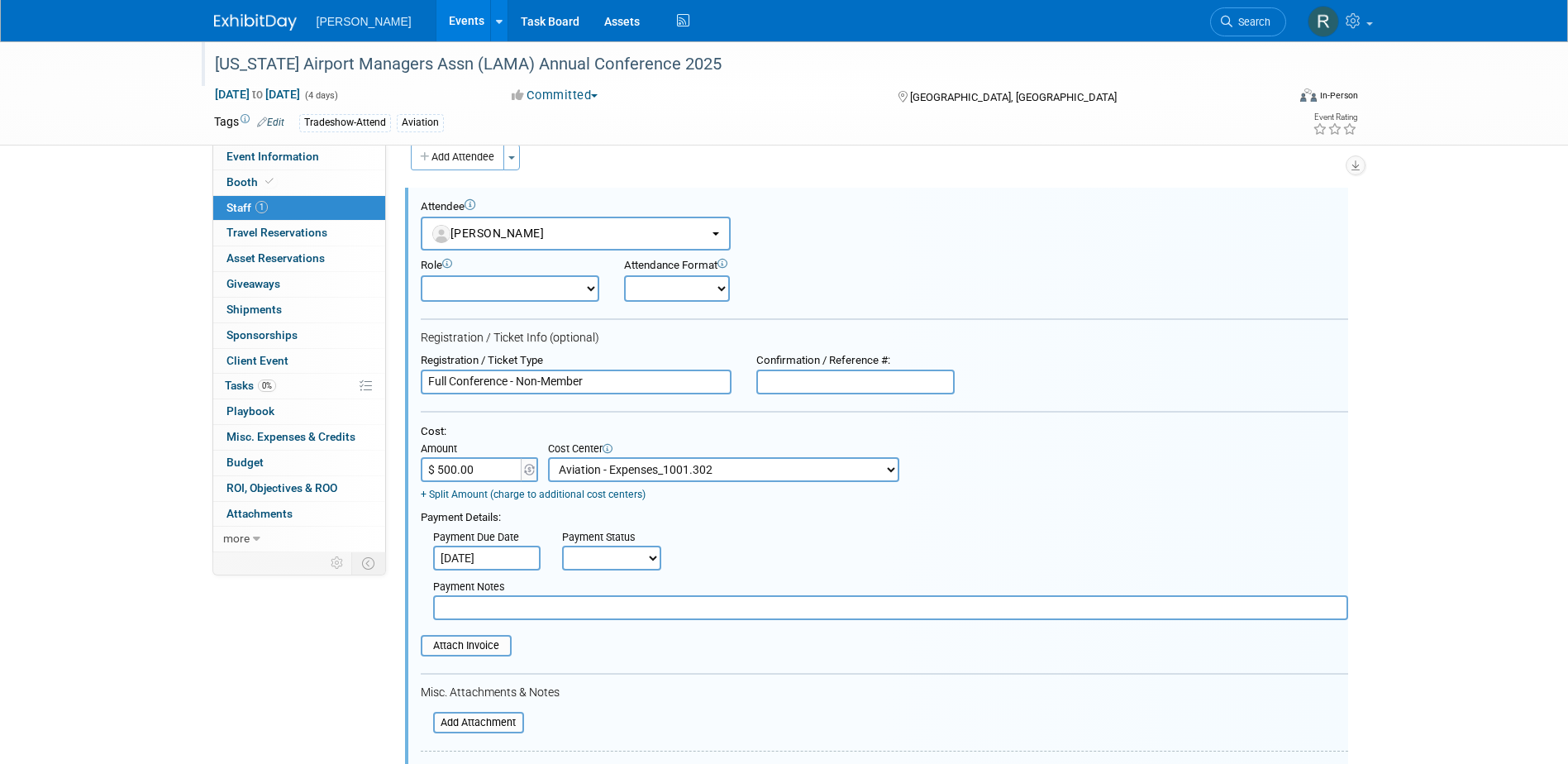
drag, startPoint x: 622, startPoint y: 552, endPoint x: 624, endPoint y: 575, distance: 23.1
click at [622, 552] on select "Not Paid Yet Partially Paid Paid in Full" at bounding box center [611, 557] width 99 height 25
select select "1"
click at [562, 547] on select "Not Paid Yet Partially Paid Paid in Full" at bounding box center [611, 557] width 99 height 25
drag, startPoint x: 628, startPoint y: 612, endPoint x: 661, endPoint y: 613, distance: 33.0
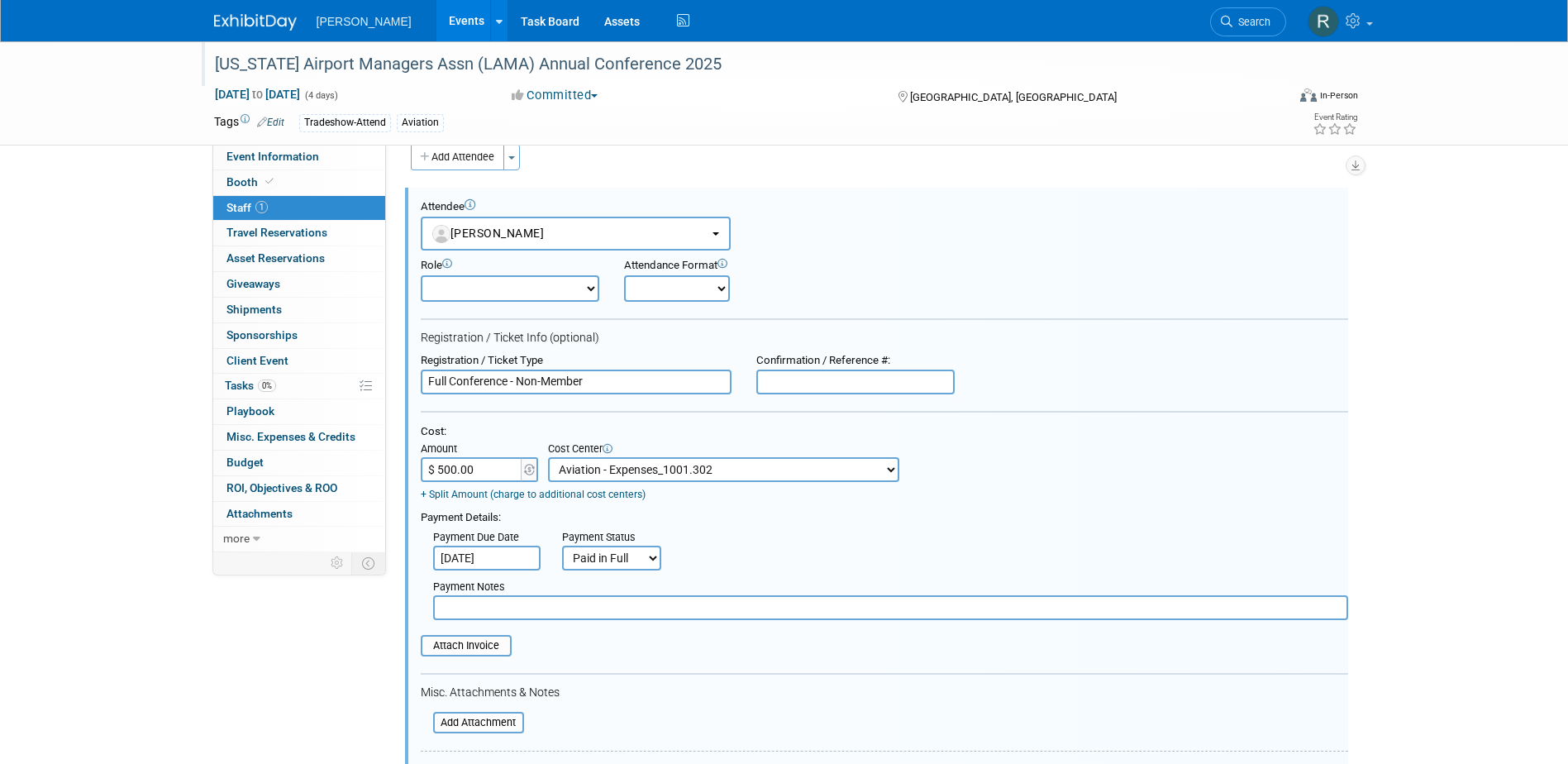
click at [661, 613] on input "text" at bounding box center [890, 607] width 915 height 25
type input "Check Requested - RRD"
click at [485, 642] on input "file" at bounding box center [411, 645] width 197 height 19
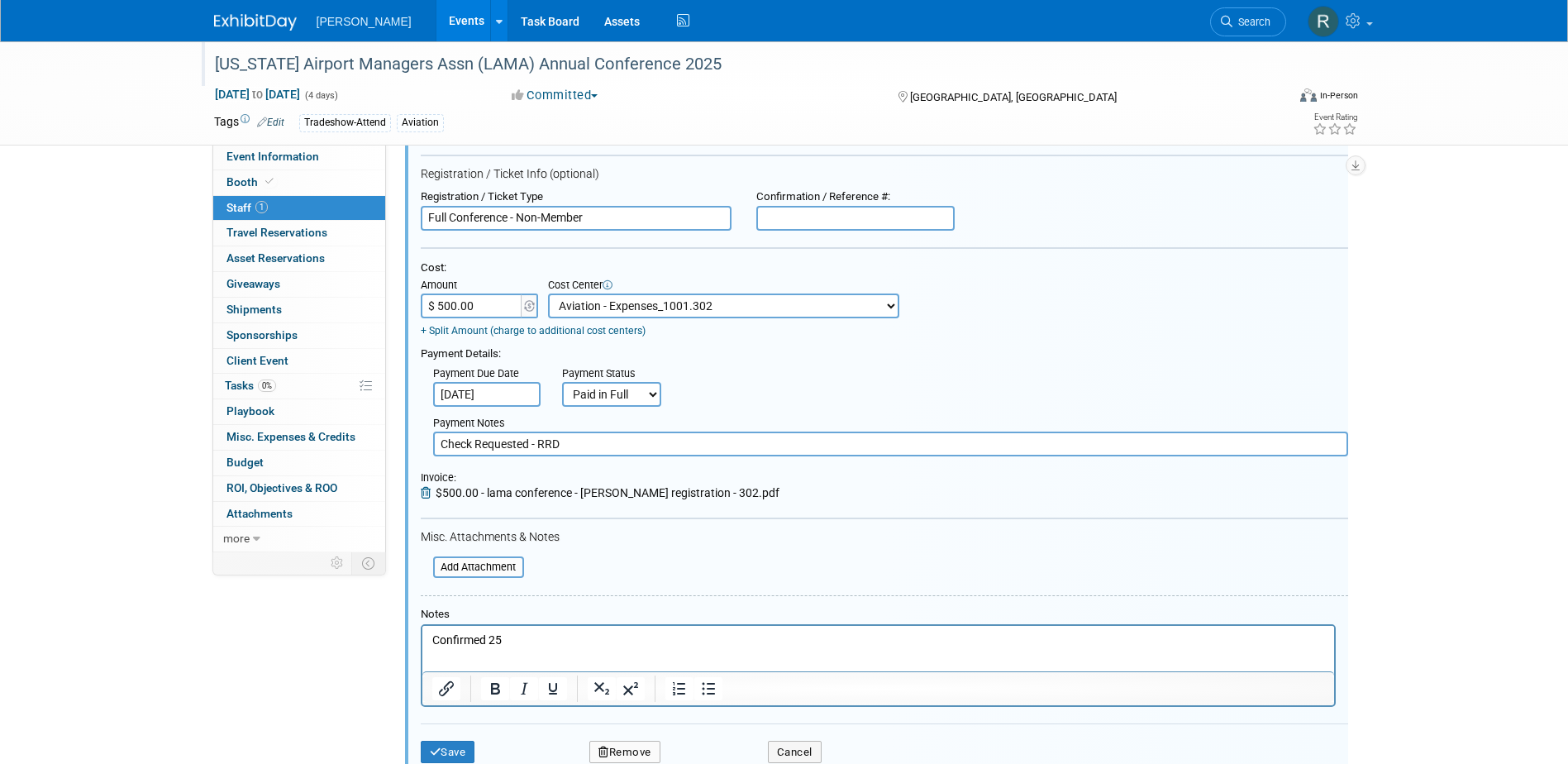
scroll to position [188, 0]
click at [479, 562] on input "file" at bounding box center [424, 565] width 197 height 19
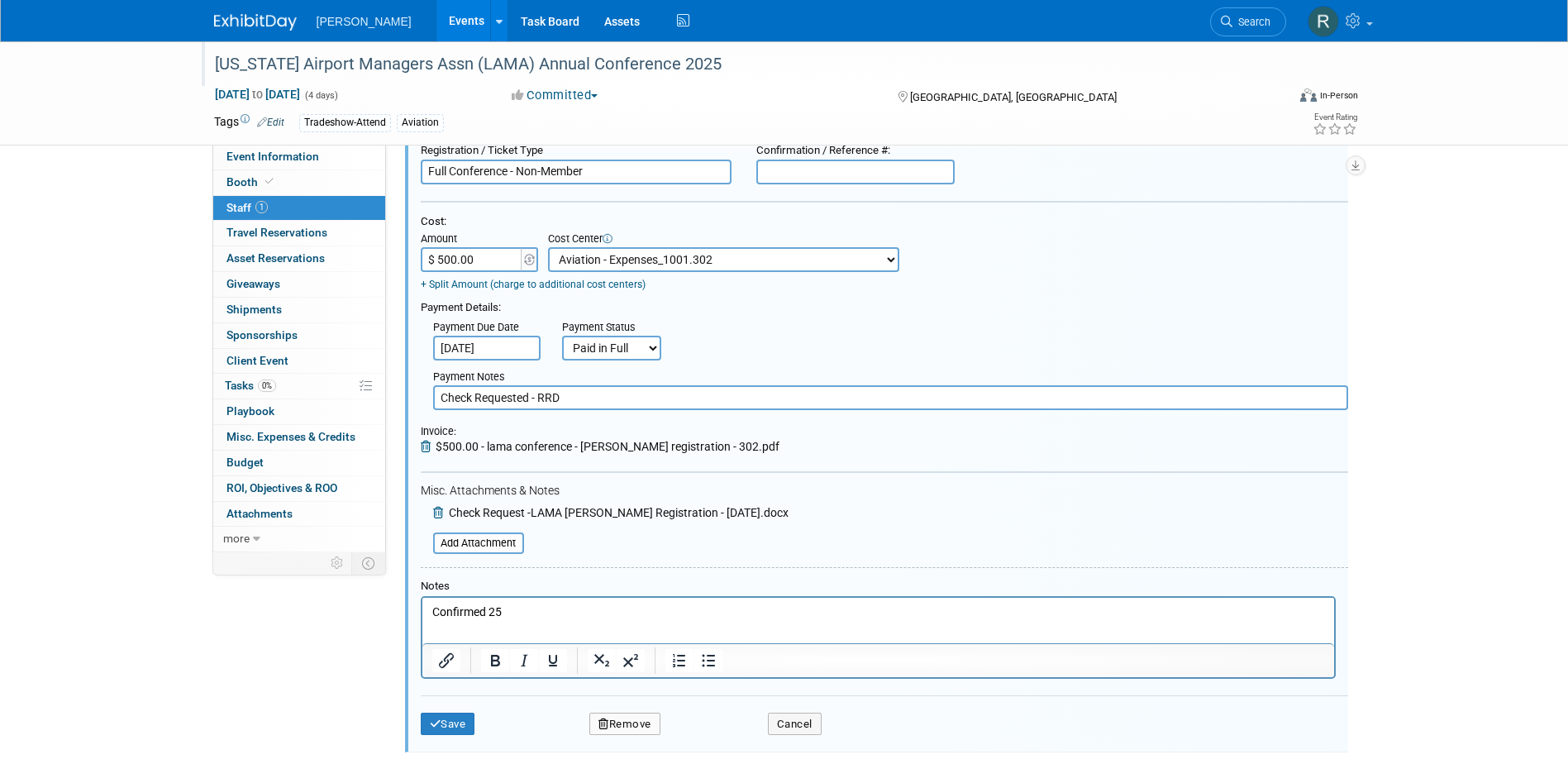
scroll to position [271, 0]
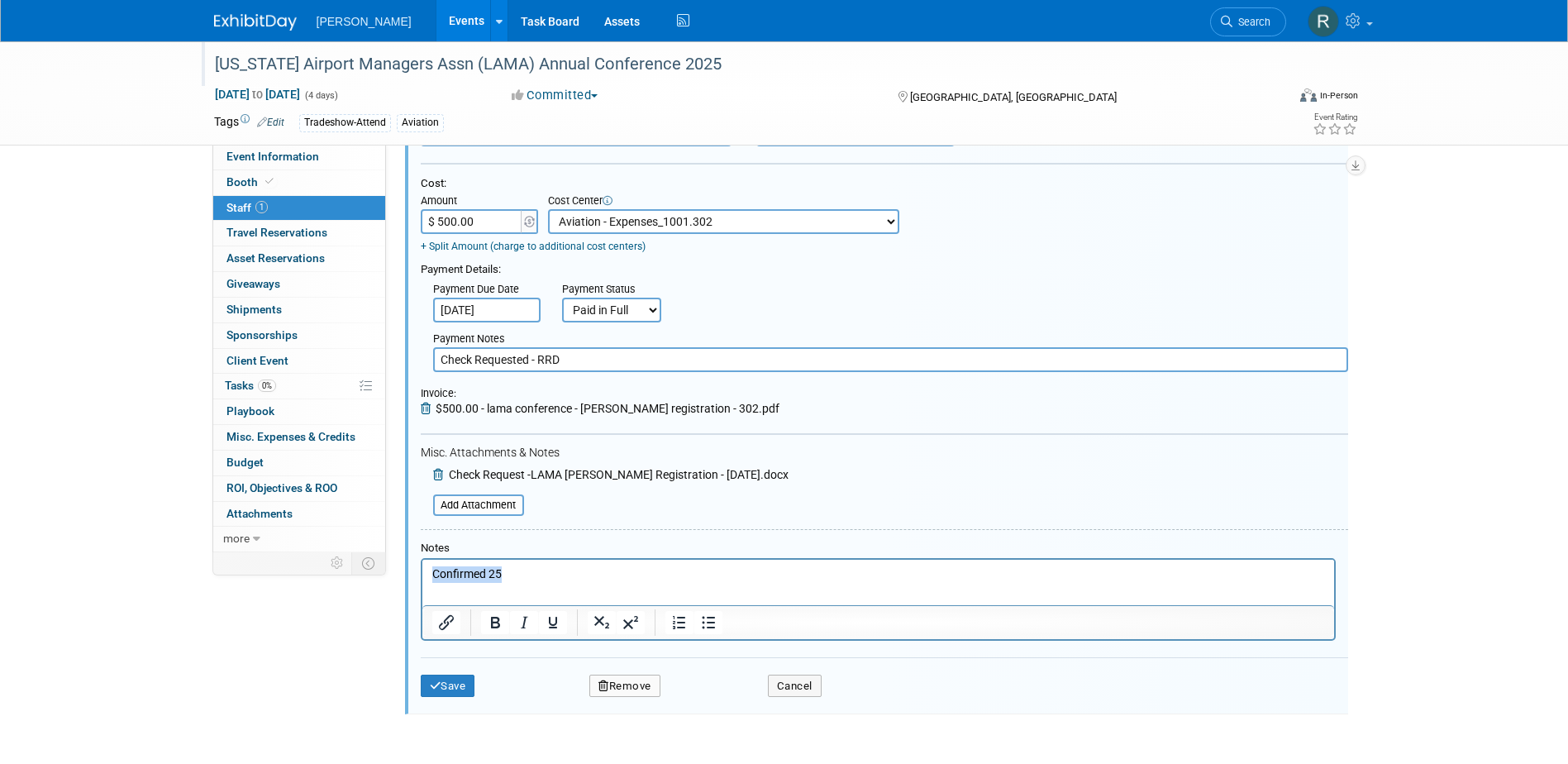
drag, startPoint x: 508, startPoint y: 571, endPoint x: 422, endPoint y: 565, distance: 86.2
click at [422, 565] on html "Confirmed 25" at bounding box center [877, 571] width 911 height 24
click at [457, 688] on button "Save" at bounding box center [448, 687] width 55 height 24
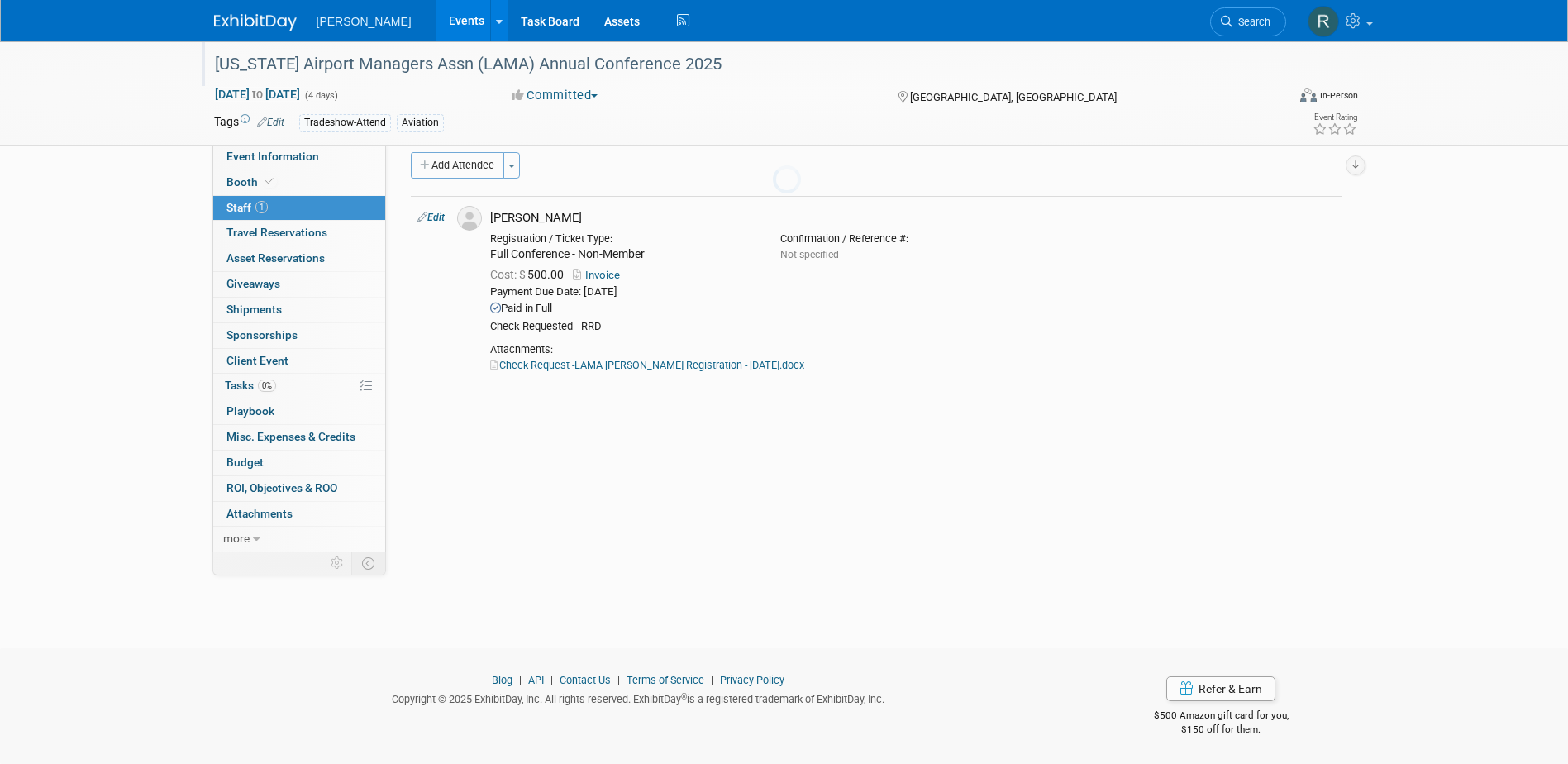
scroll to position [15, 0]
click at [263, 389] on span "0%" at bounding box center [267, 385] width 19 height 13
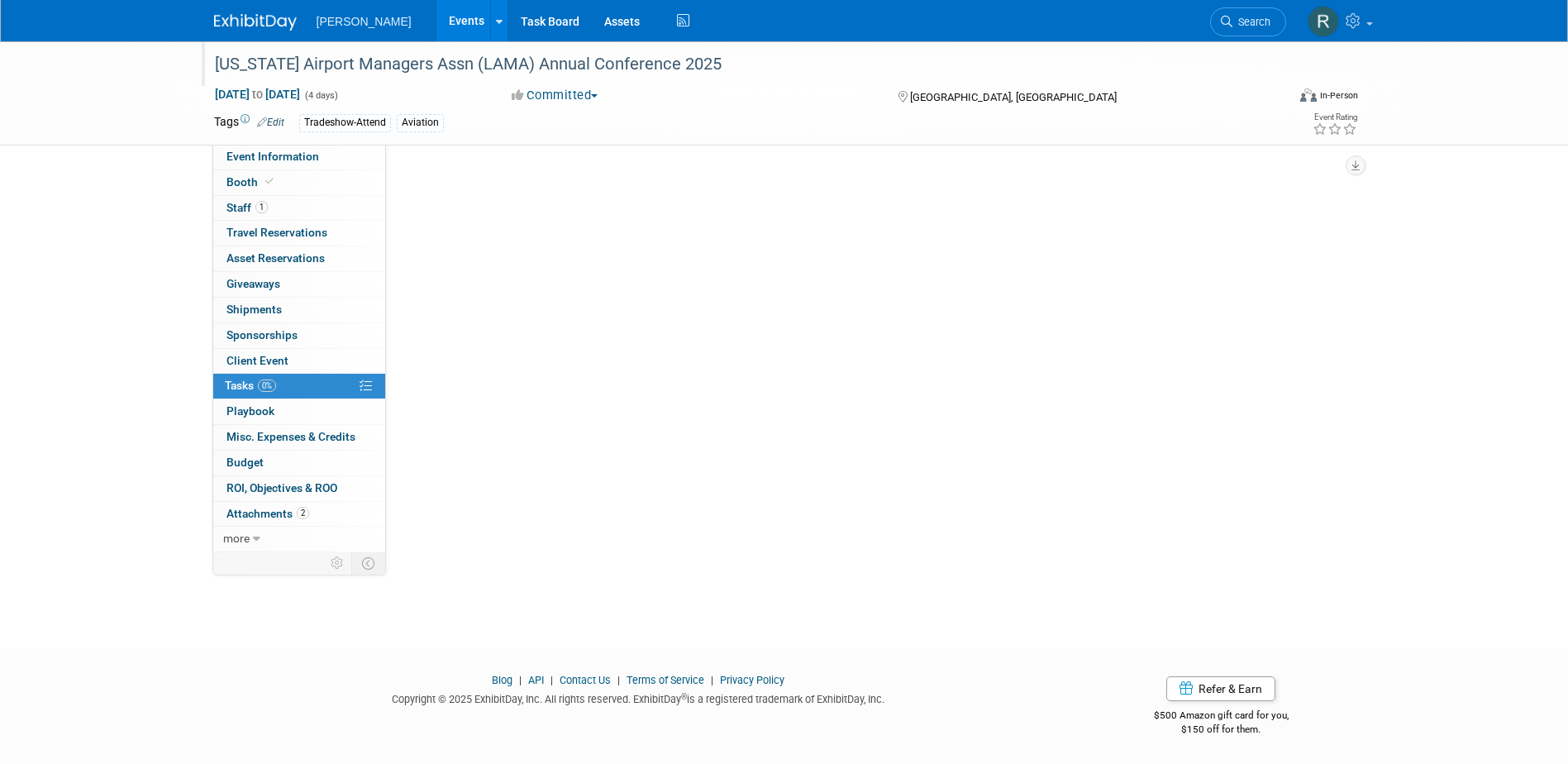
scroll to position [0, 0]
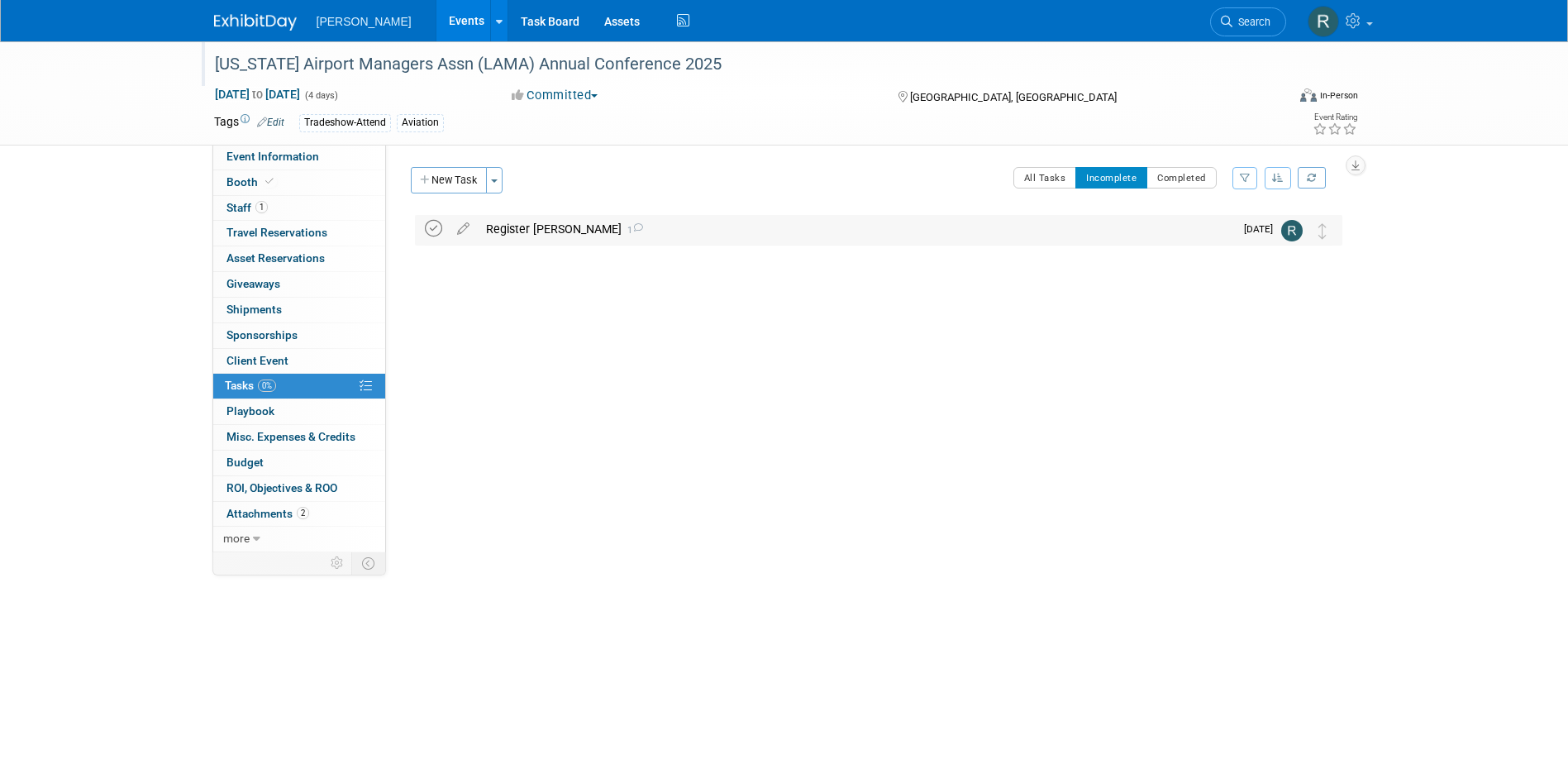
click at [429, 227] on icon at bounding box center [433, 229] width 18 height 18
click at [361, 152] on link "Event Information" at bounding box center [298, 156] width 172 height 25
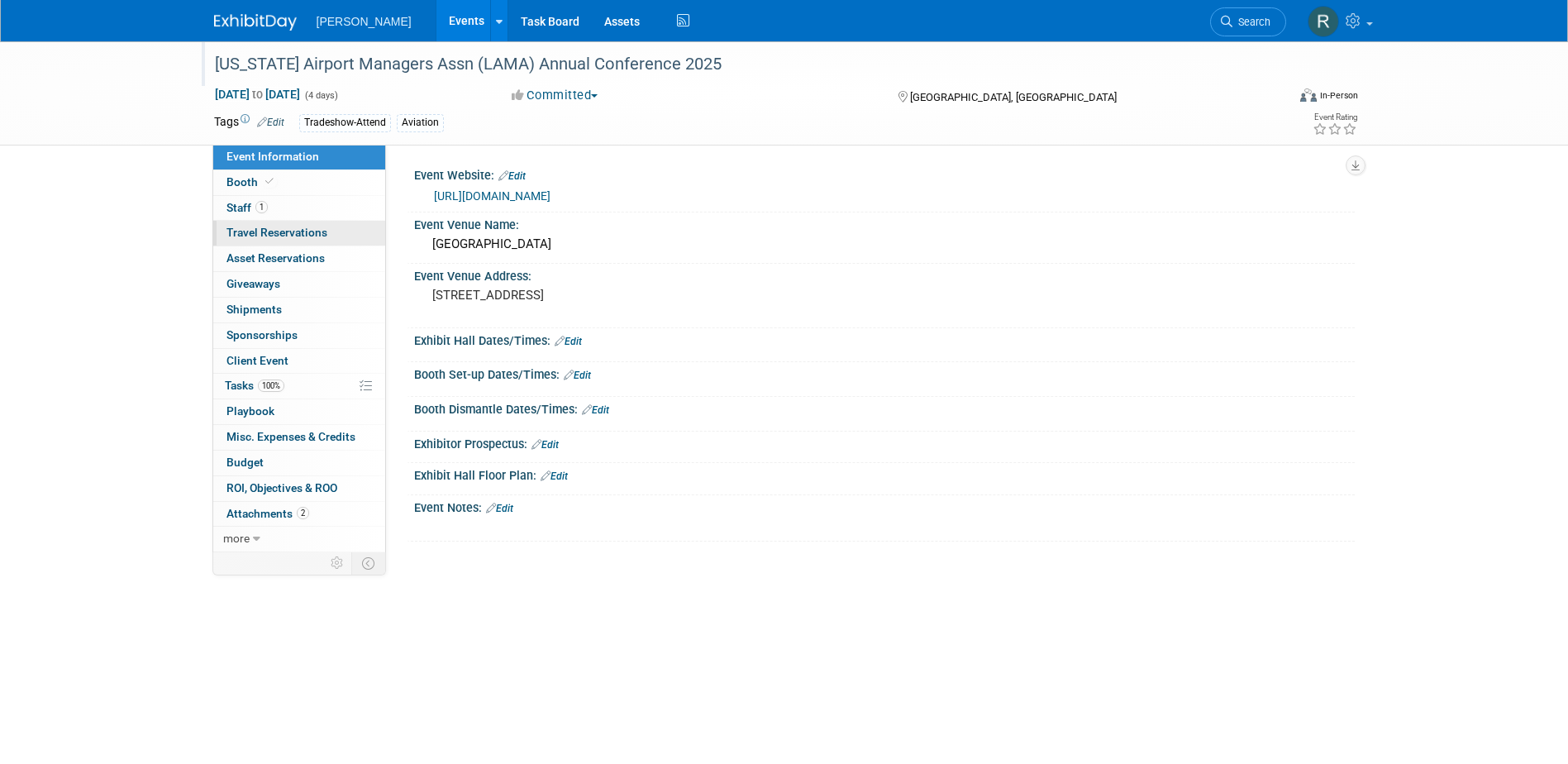
click at [271, 225] on link "0 Travel Reservations 0" at bounding box center [298, 232] width 172 height 25
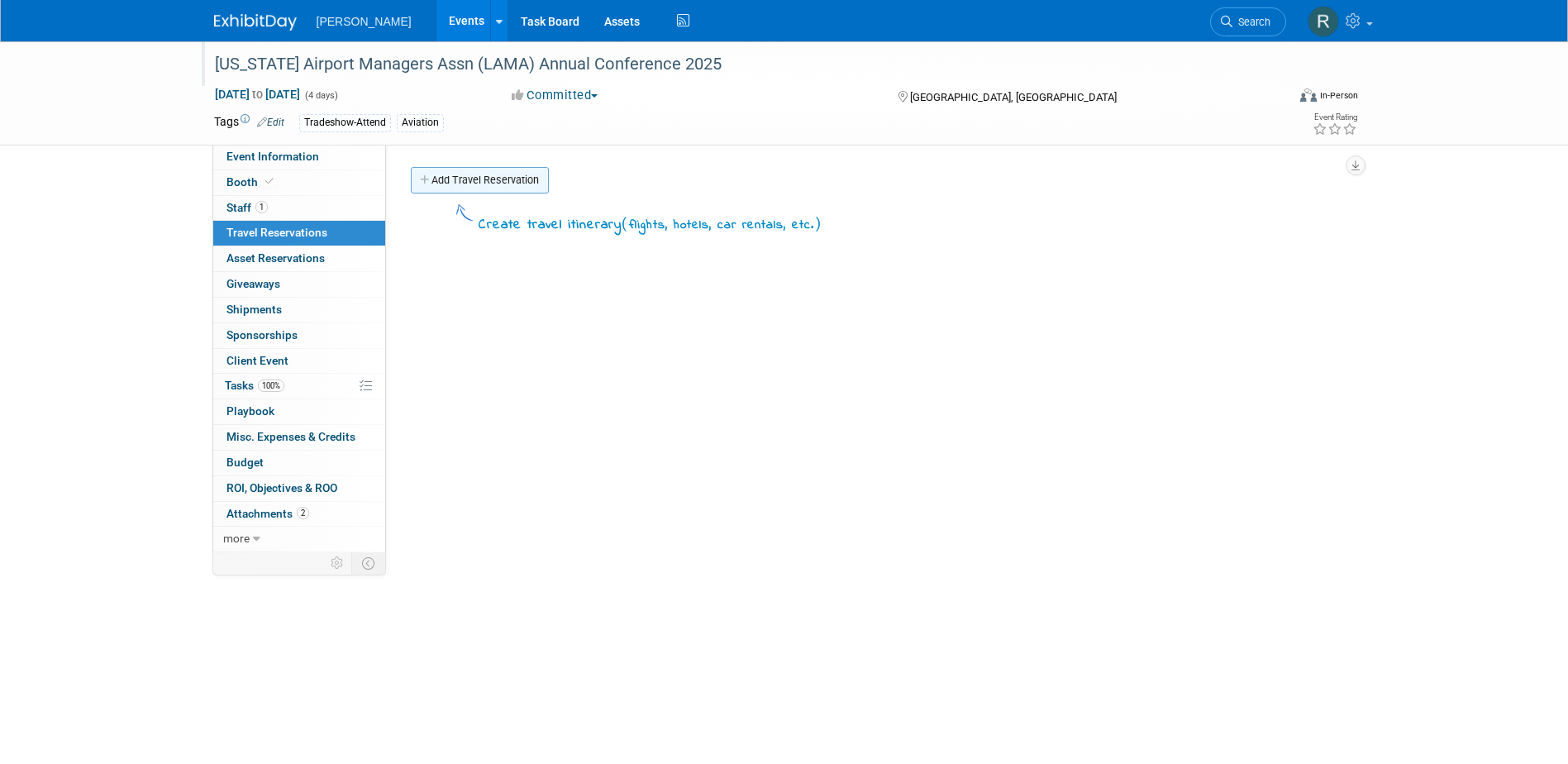
click at [470, 181] on link "Add Travel Reservation" at bounding box center [480, 179] width 138 height 26
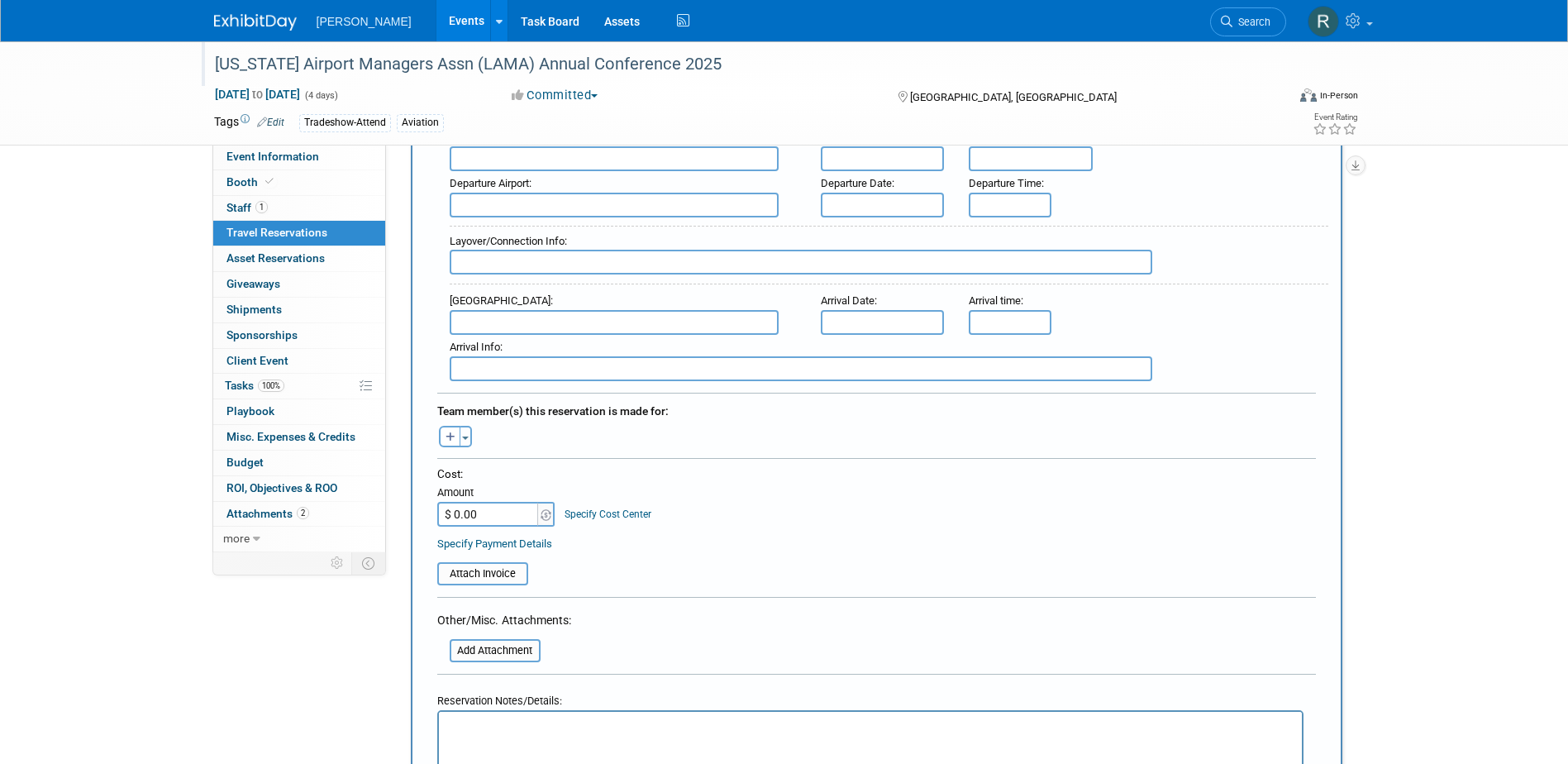
scroll to position [1074, 0]
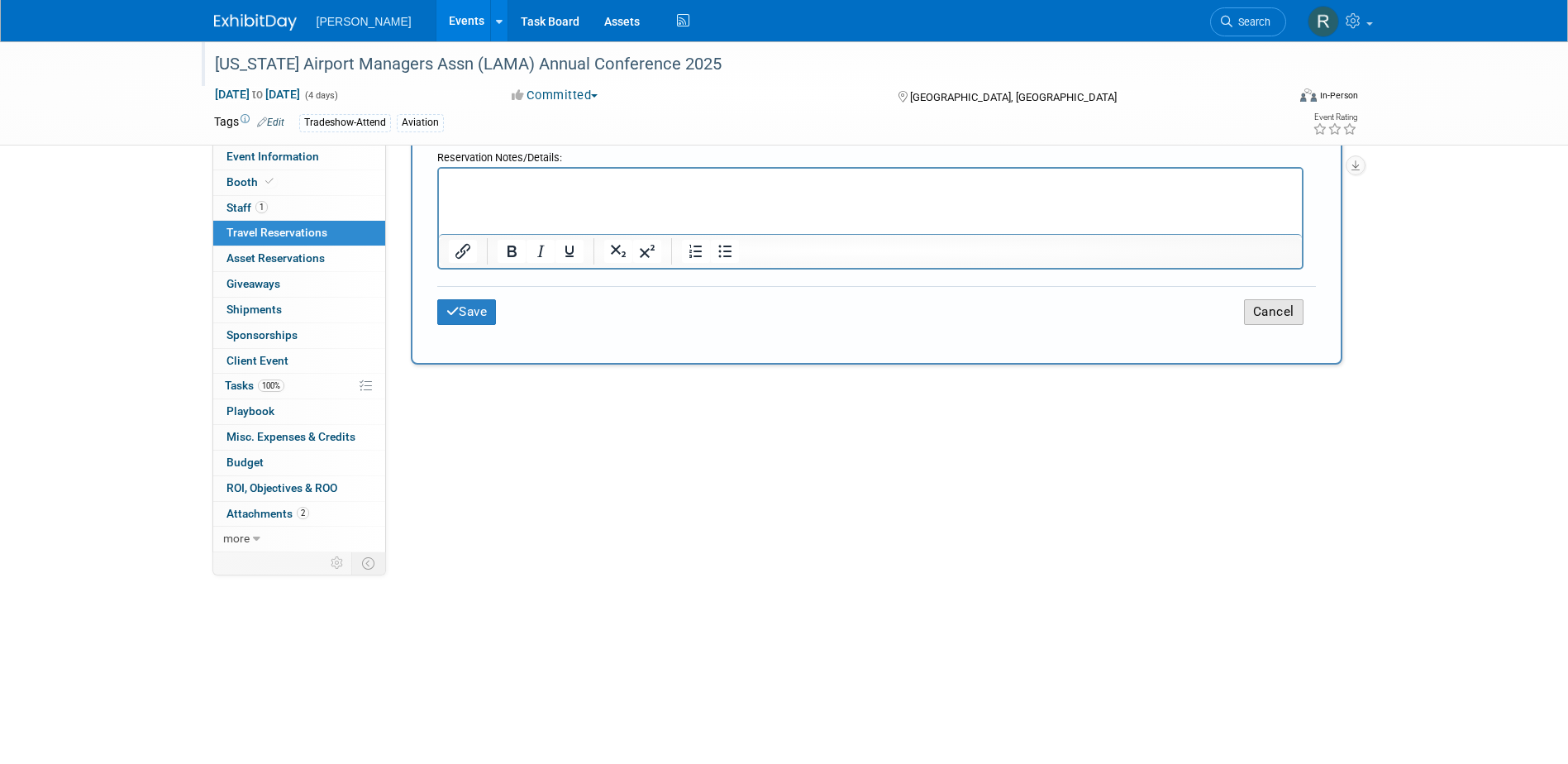
click at [1254, 307] on button "Cancel" at bounding box center [1273, 312] width 60 height 25
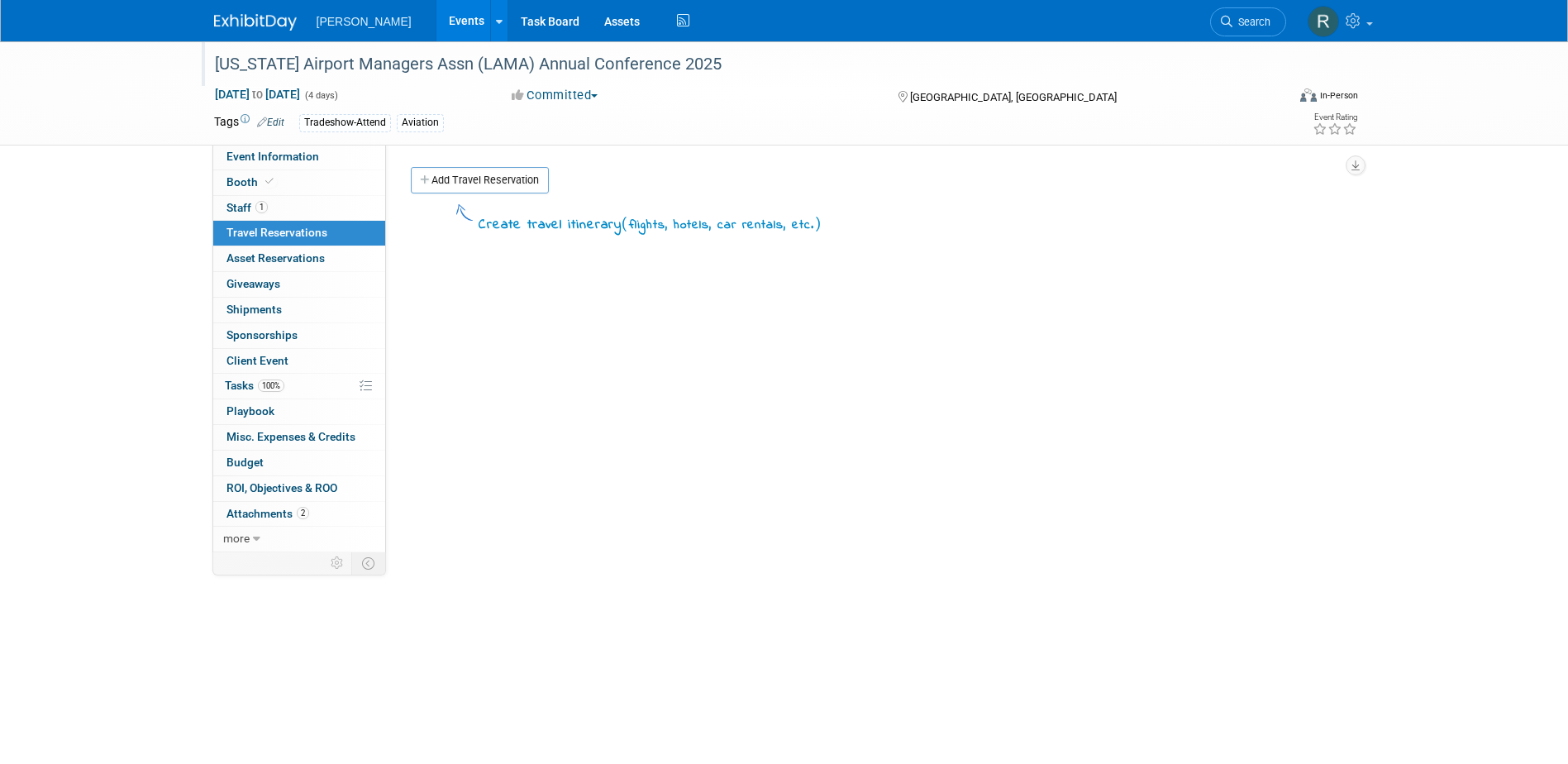
scroll to position [0, 0]
click at [255, 177] on span "Booth" at bounding box center [251, 181] width 50 height 13
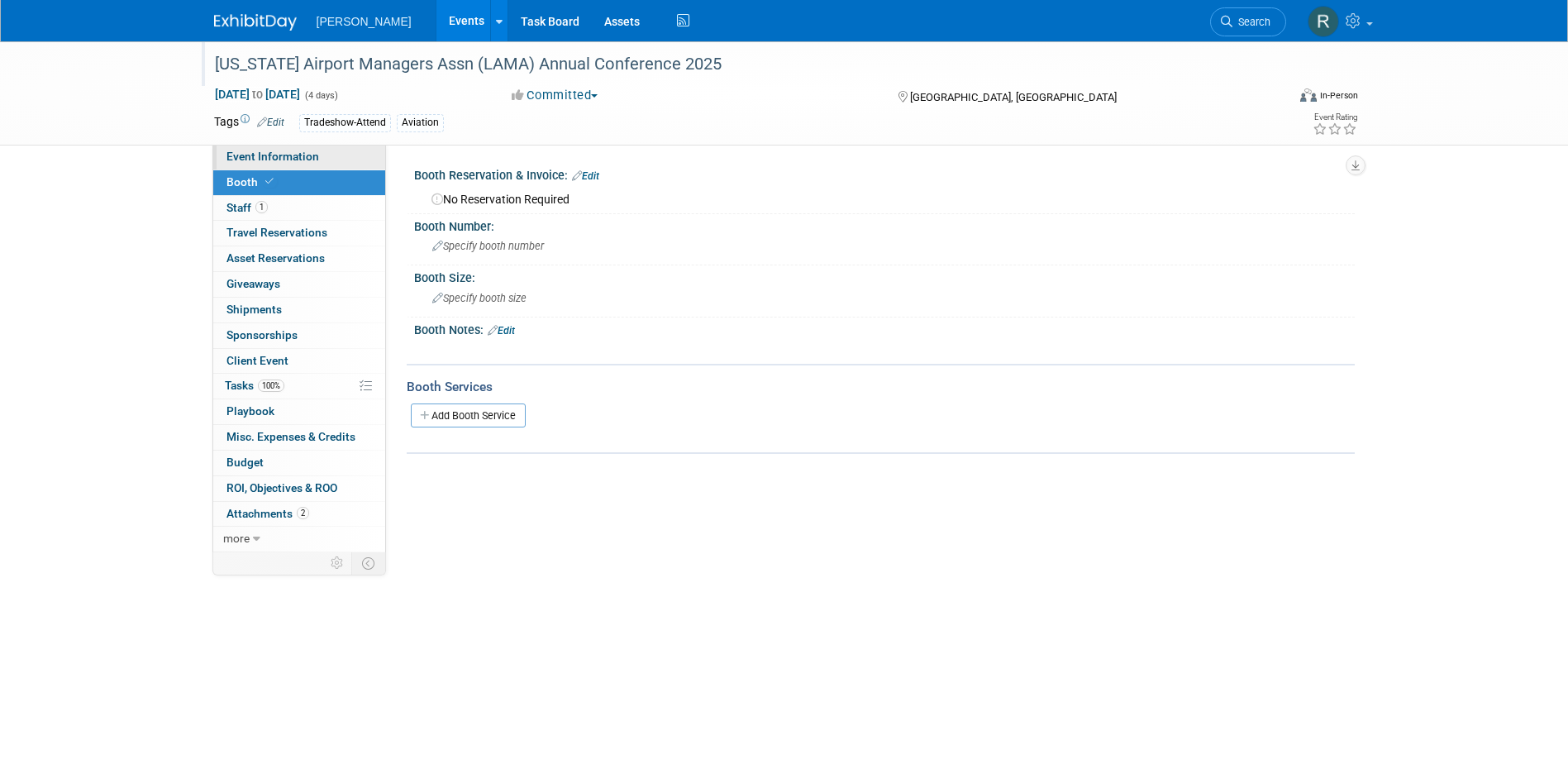
click at [311, 158] on span "Event Information" at bounding box center [273, 156] width 92 height 13
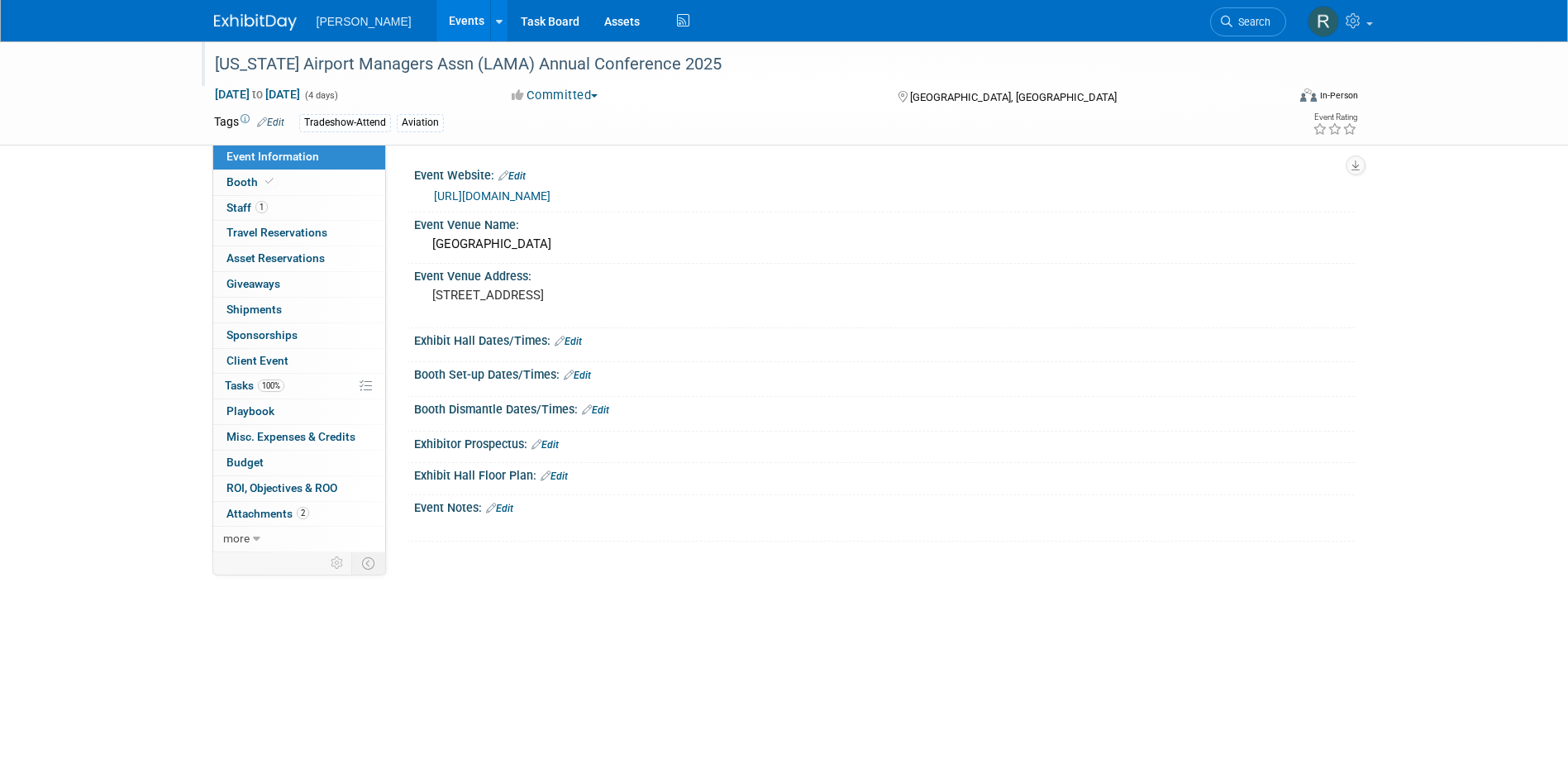
click at [507, 508] on link "Edit" at bounding box center [499, 508] width 27 height 12
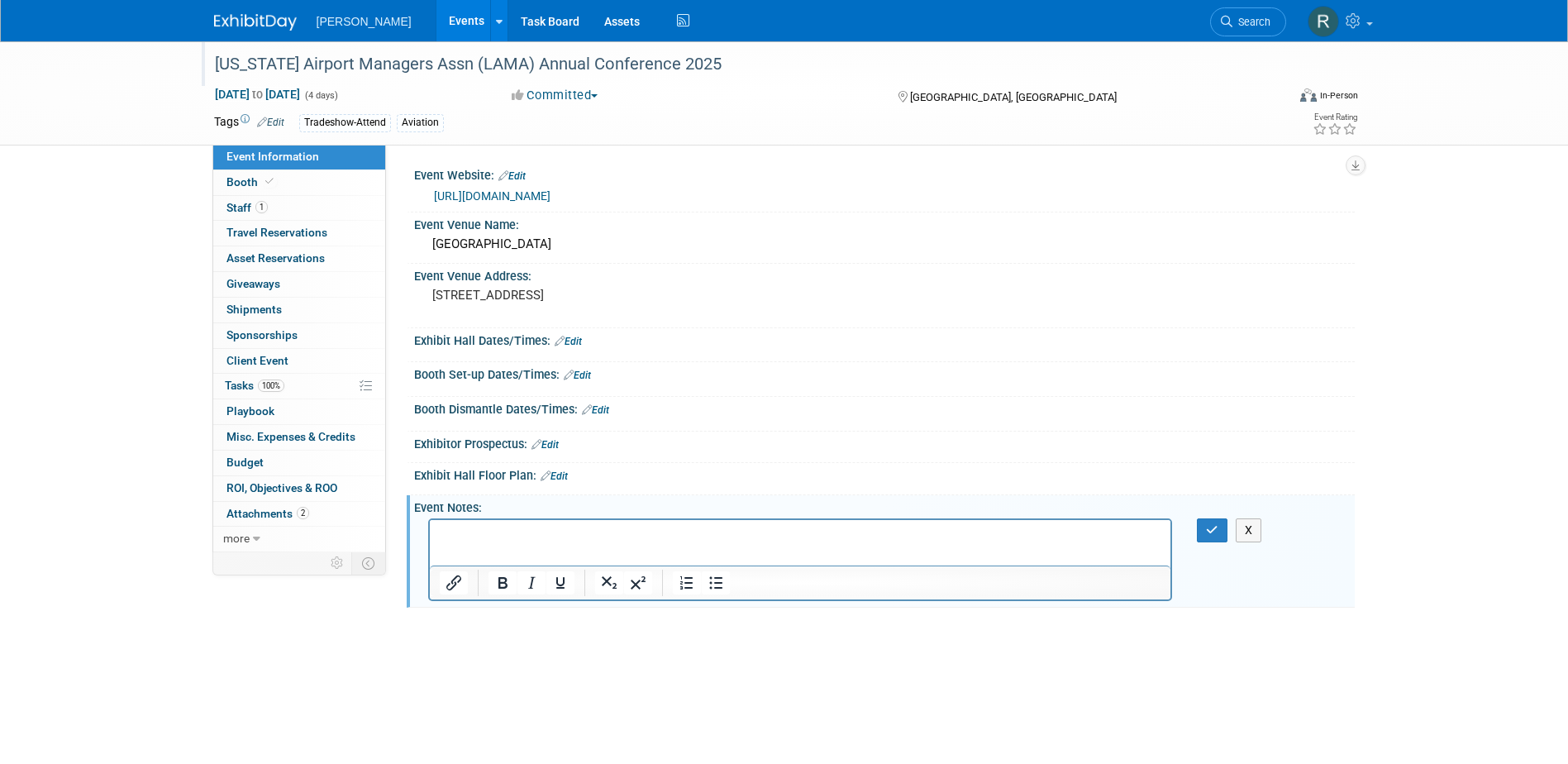
click at [463, 523] on html at bounding box center [799, 532] width 741 height 24
click at [658, 537] on p "﻿54th Annual Conference - Schedule" at bounding box center [799, 535] width 722 height 17
click at [659, 554] on p "Rich Text Area. Press ALT-0 for help." at bounding box center [799, 551] width 722 height 17
click at [1215, 528] on icon "button" at bounding box center [1211, 530] width 13 height 12
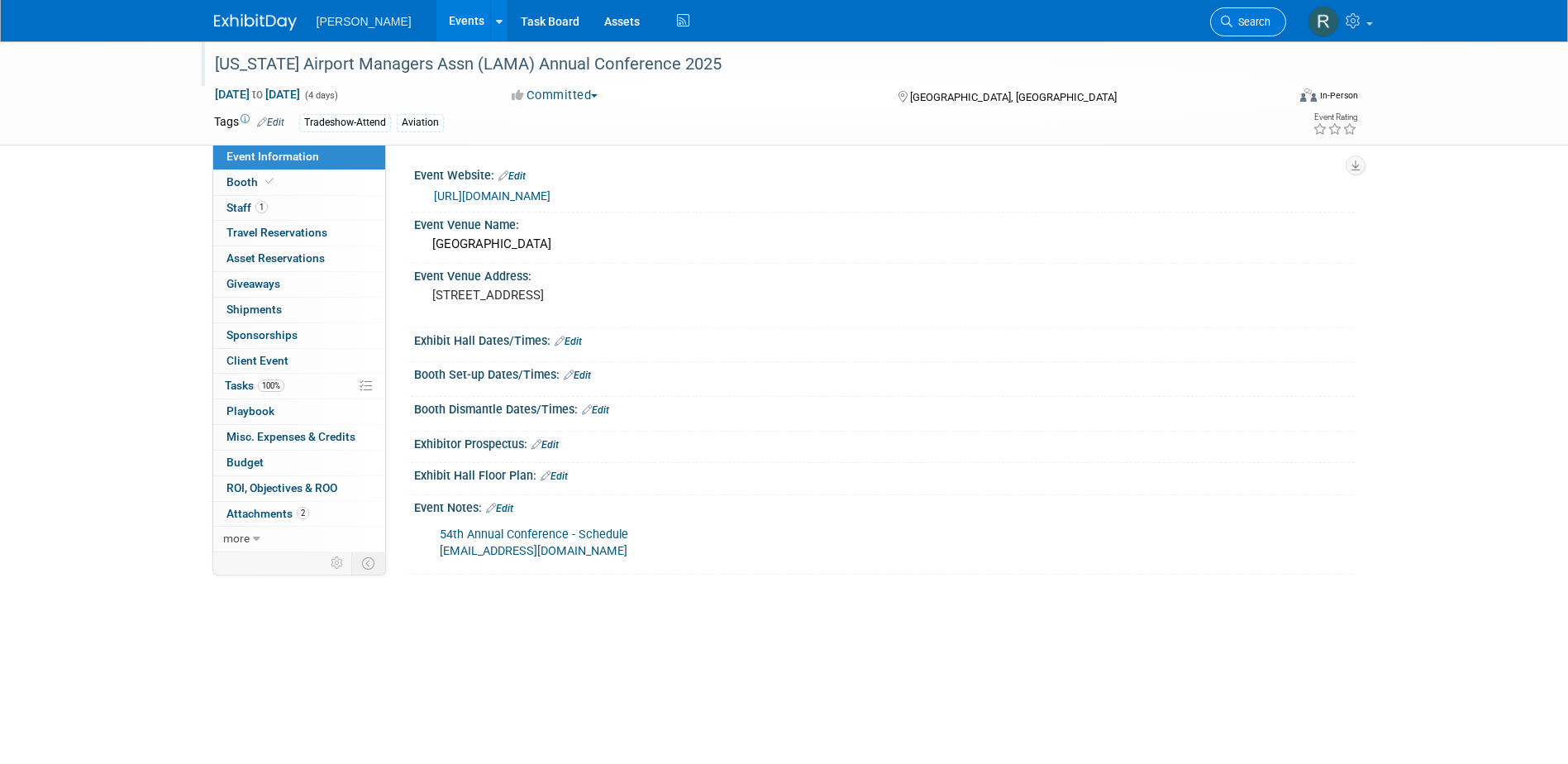
click at [1252, 25] on span "Search" at bounding box center [1250, 22] width 38 height 13
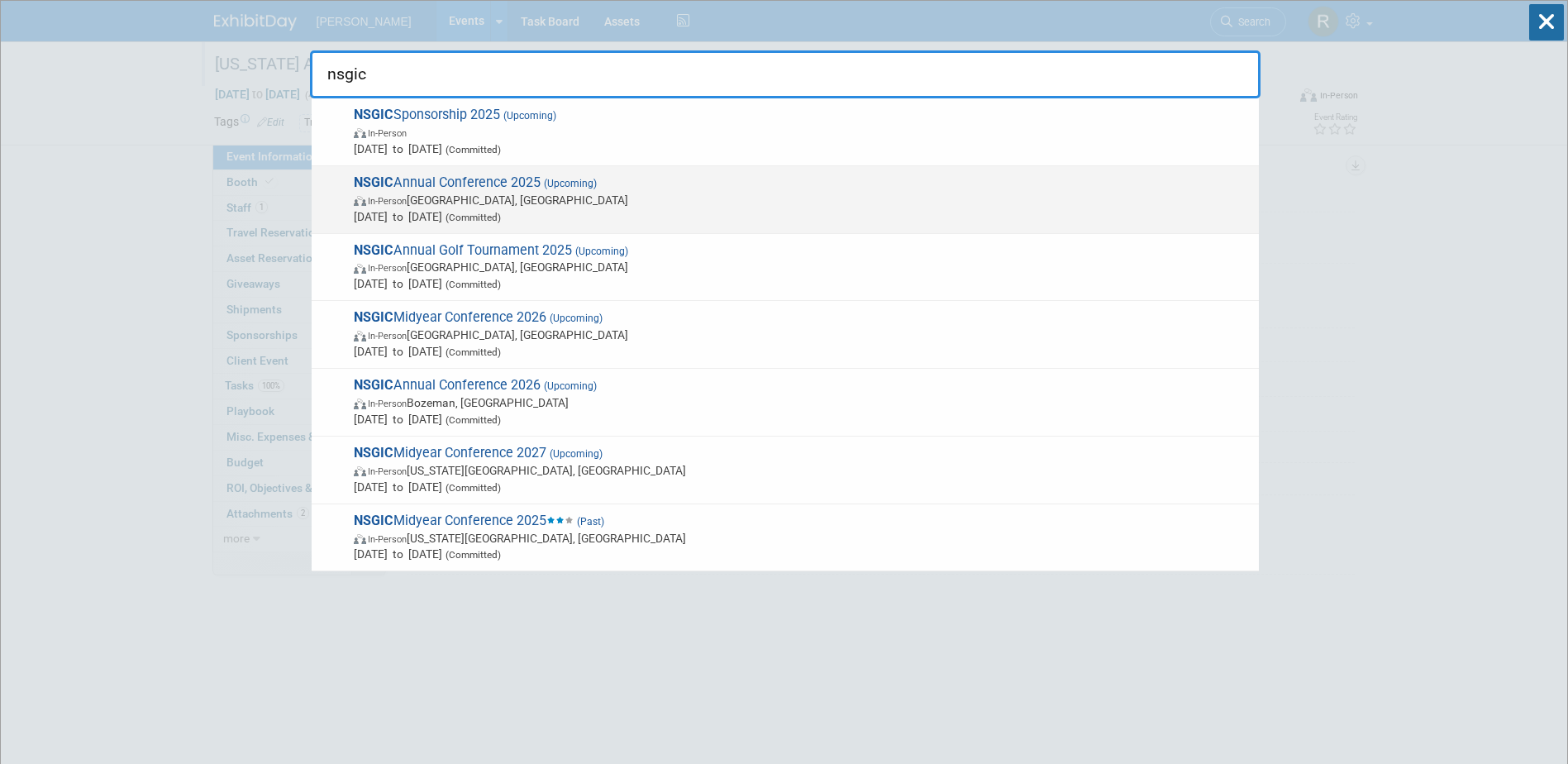
type input "nsgic"
click at [476, 200] on span "In-Person Nashville, TN" at bounding box center [802, 199] width 896 height 17
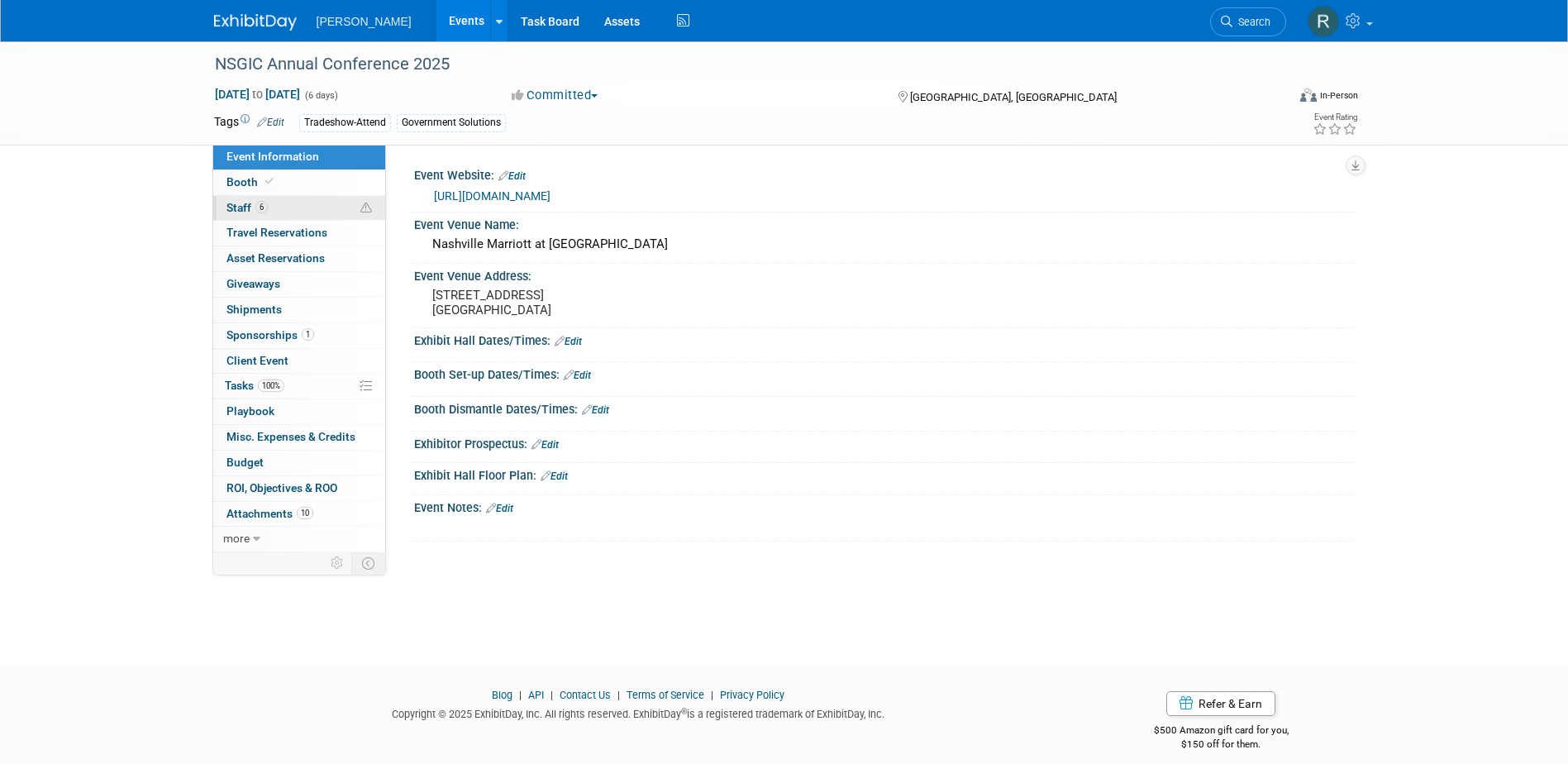
click at [278, 201] on link "6 Staff 6" at bounding box center [298, 208] width 172 height 25
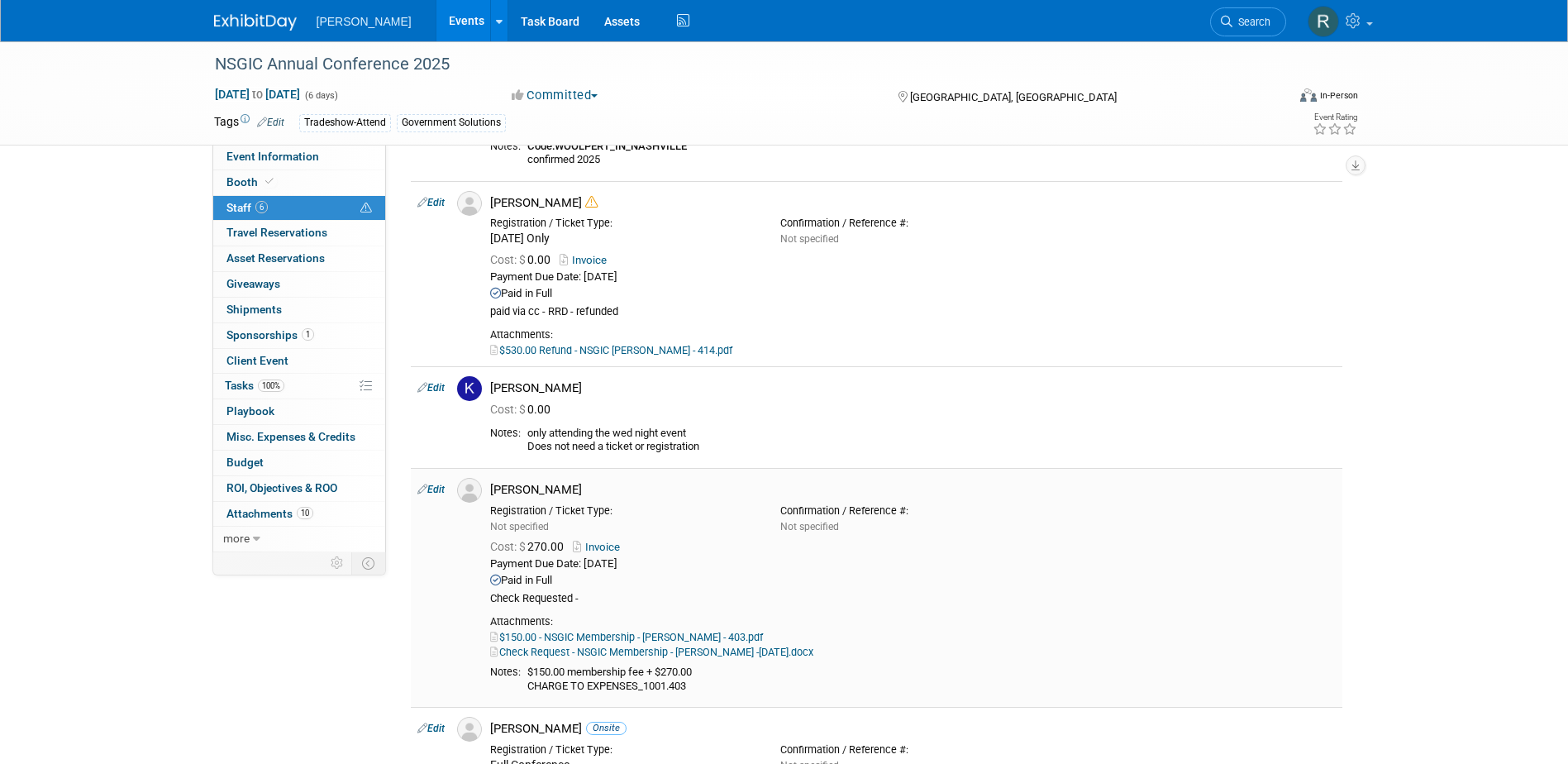
scroll to position [248, 0]
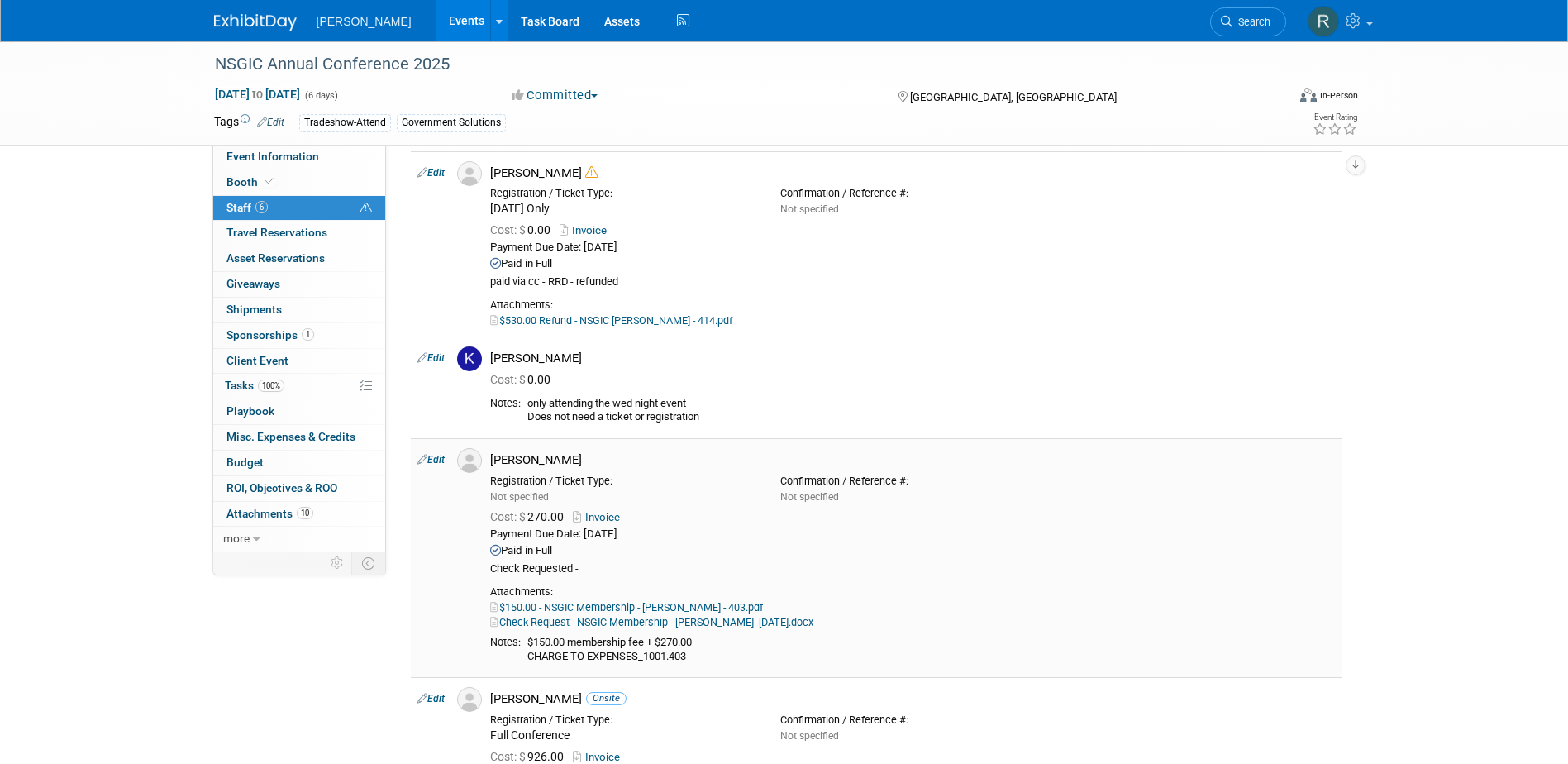
click at [1287, 507] on div "Cost: $ 270.00 Invoice Payment Due Date: Jul 8, 2025 Paid in Full" at bounding box center [912, 540] width 870 height 75
click at [1230, 15] on link "Search" at bounding box center [1248, 22] width 76 height 28
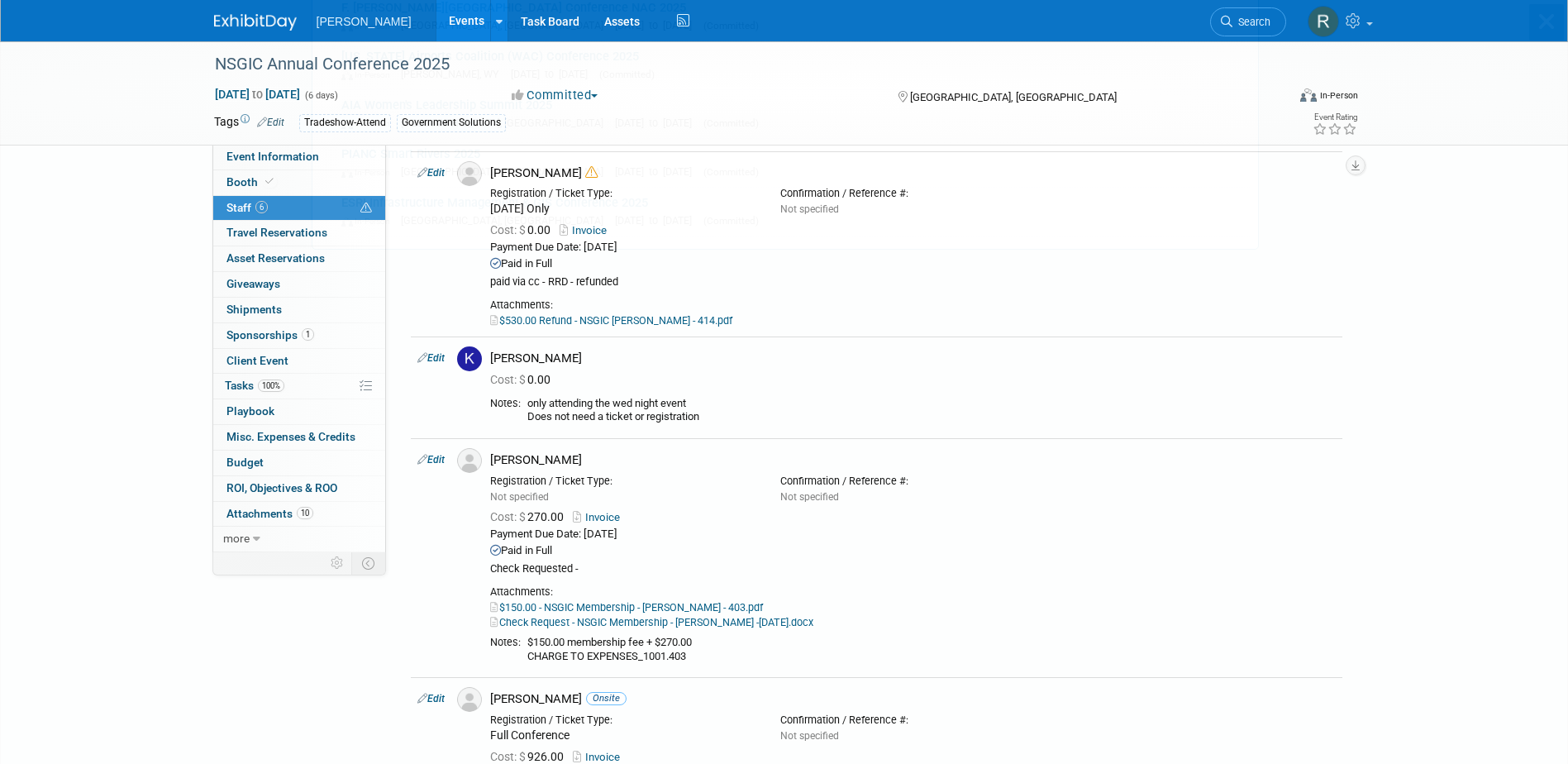
scroll to position [0, 0]
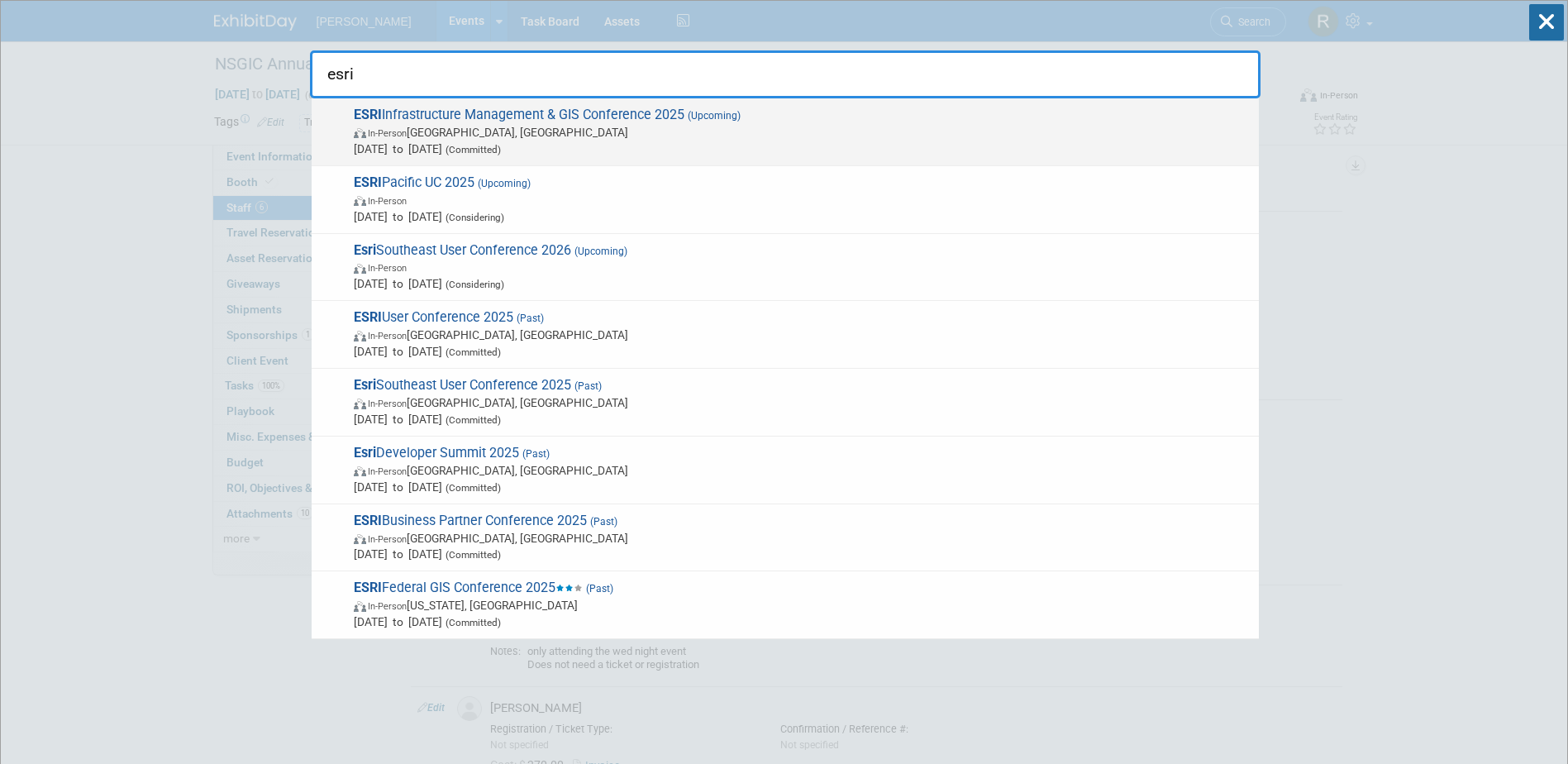
type input "esri"
click at [559, 139] on span "In-Person Palm Springs, CA" at bounding box center [802, 131] width 896 height 17
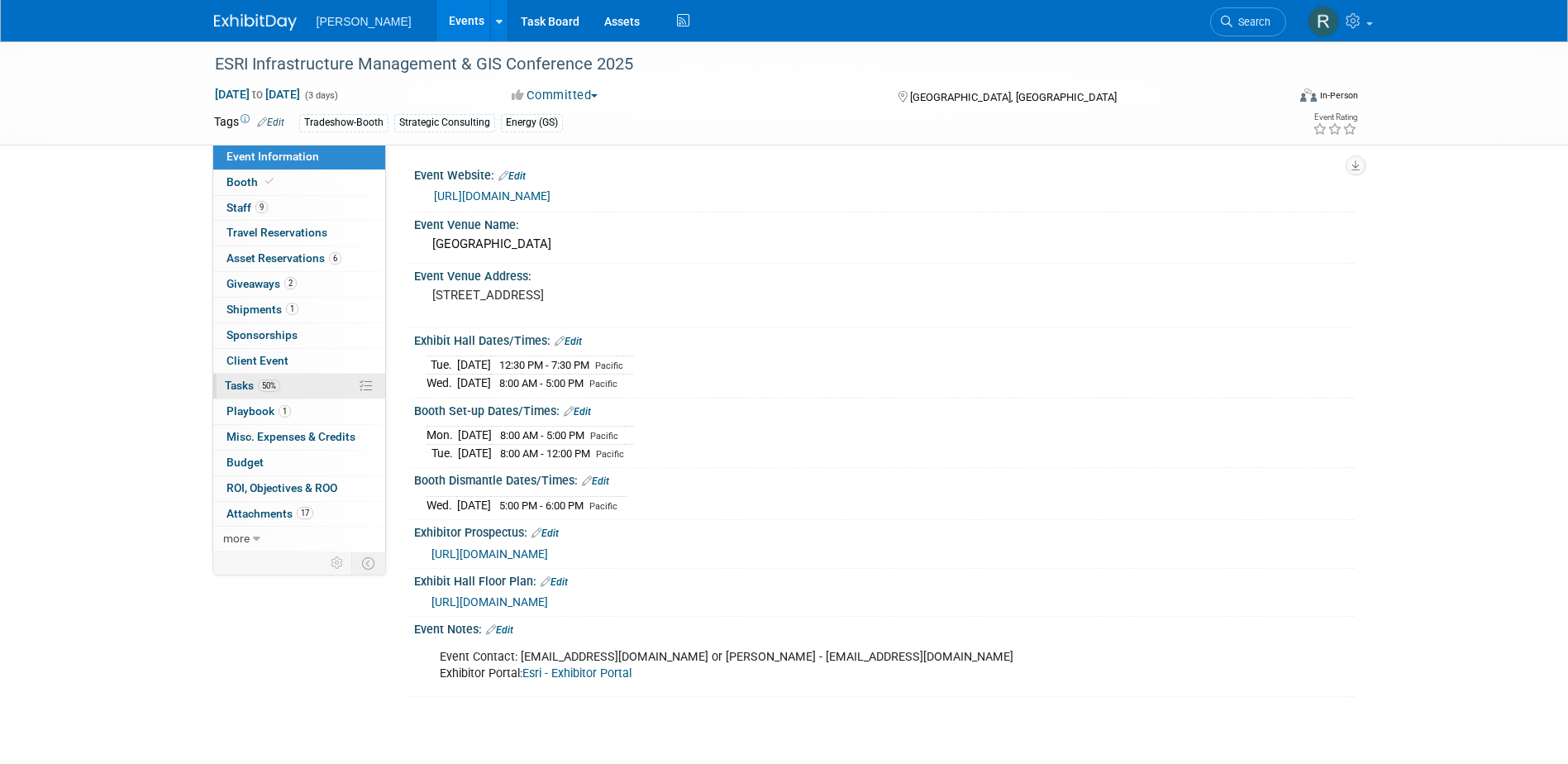
click at [257, 382] on span "Tasks 50%" at bounding box center [252, 384] width 55 height 13
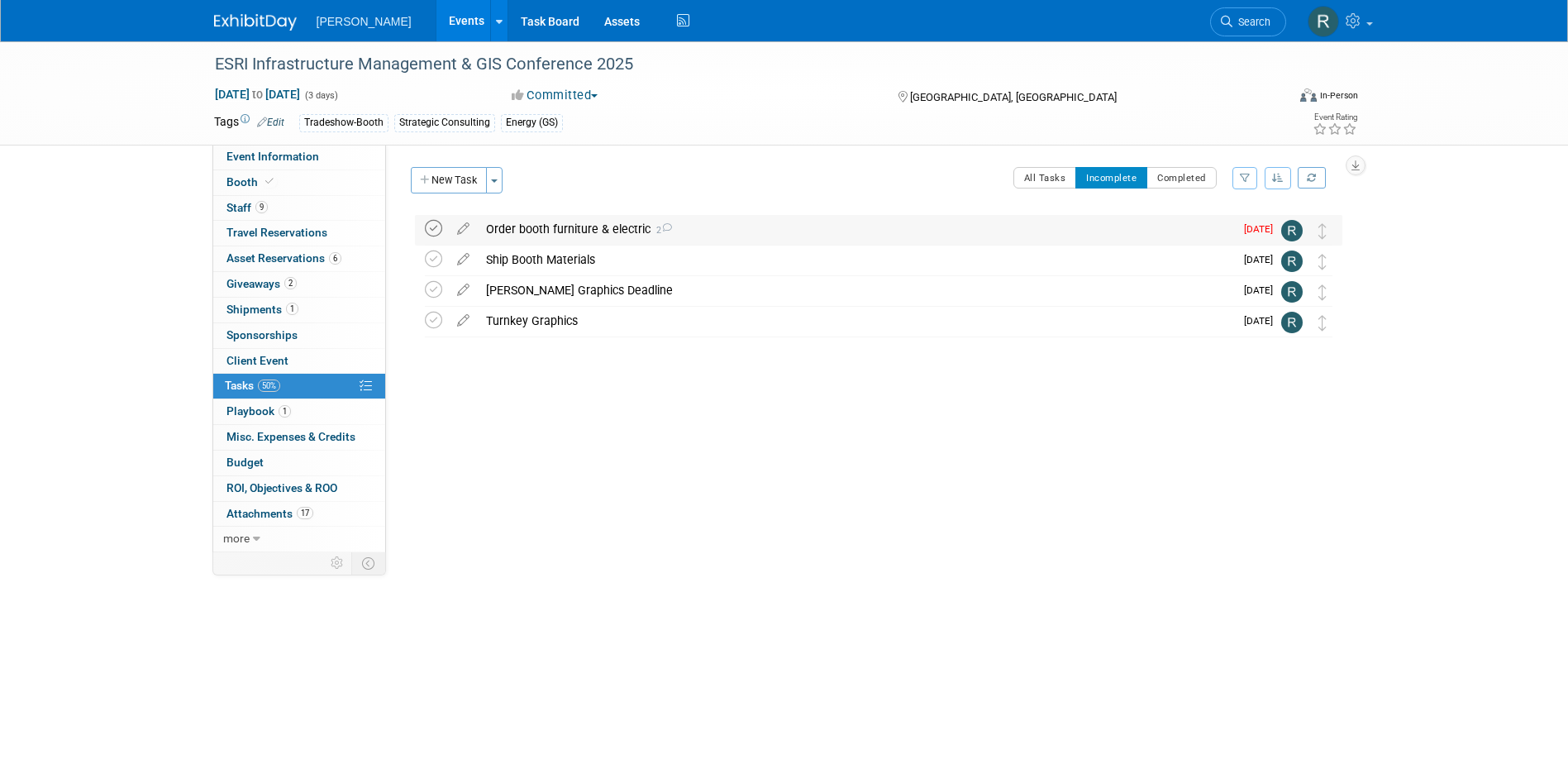
click at [431, 224] on icon at bounding box center [433, 229] width 18 height 18
click at [591, 22] on link "Assets" at bounding box center [622, 21] width 61 height 41
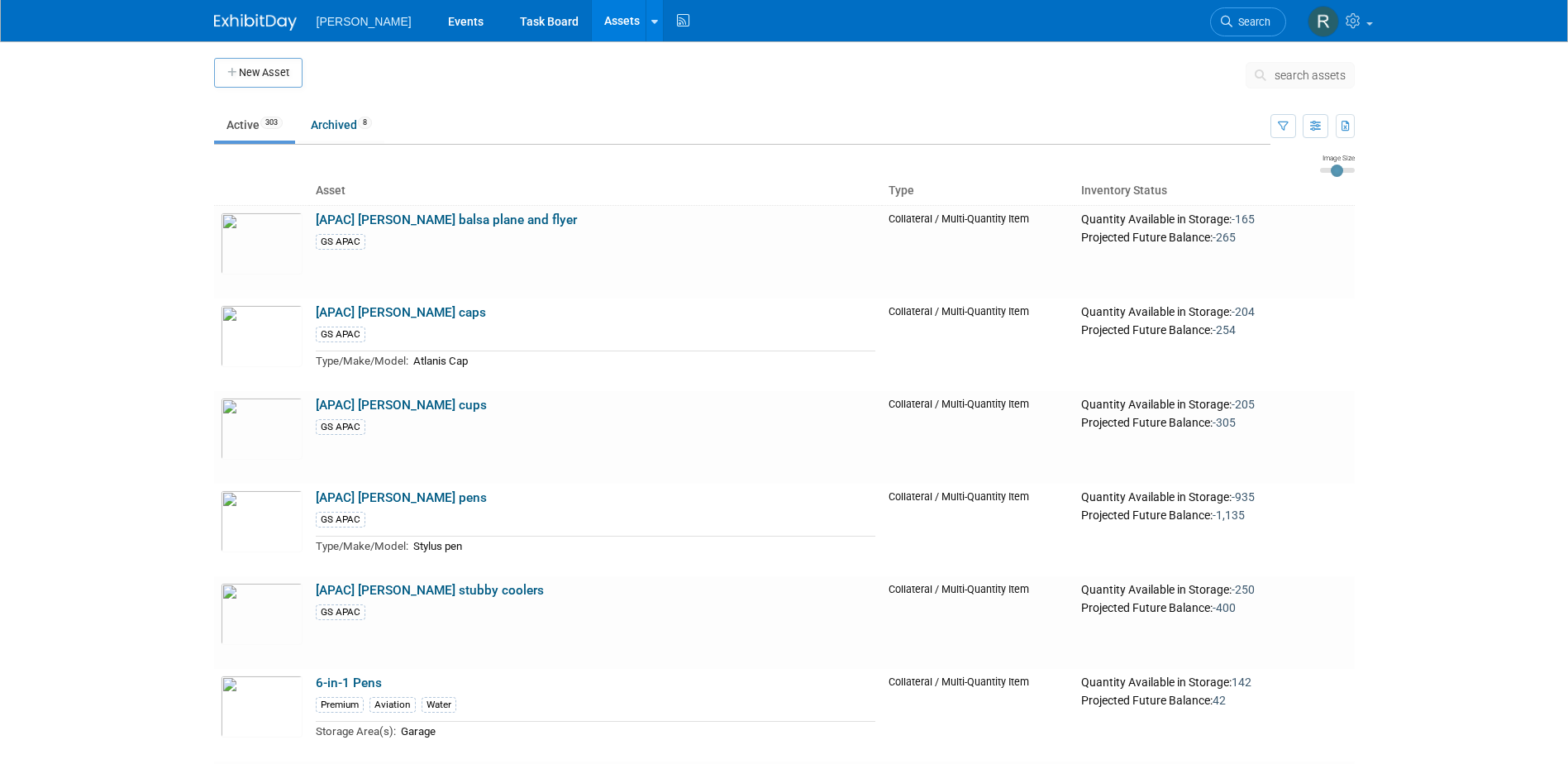
click at [1290, 81] on button "search assets" at bounding box center [1299, 75] width 109 height 26
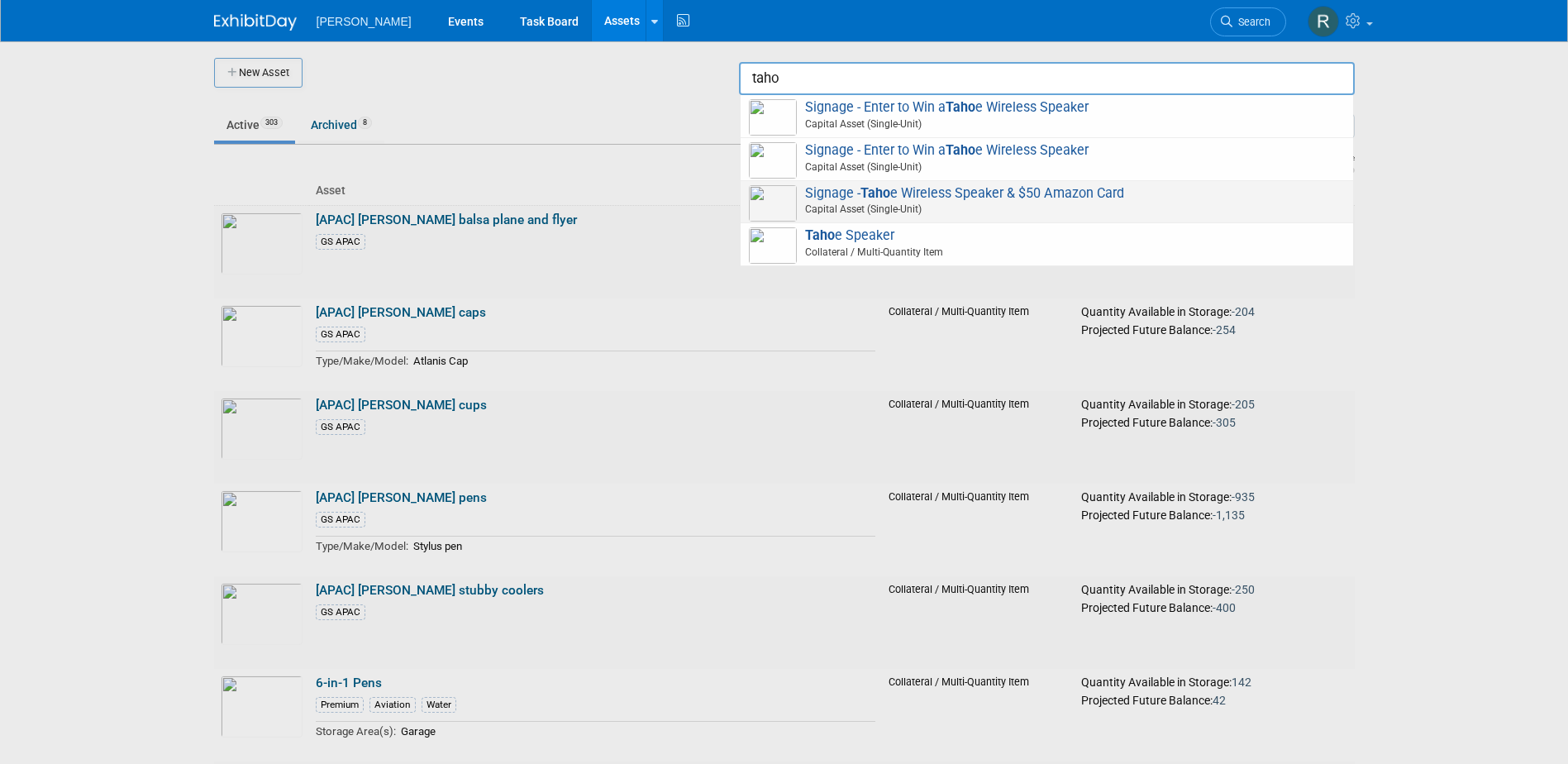
click at [852, 222] on div "Signage - Taho e Wireless Speaker & $50 Amazon Card Capital Asset (Single-Unit)" at bounding box center [1046, 203] width 612 height 43
type input "Signage - Tahoe Wireless Speaker & $50 Amazon Card"
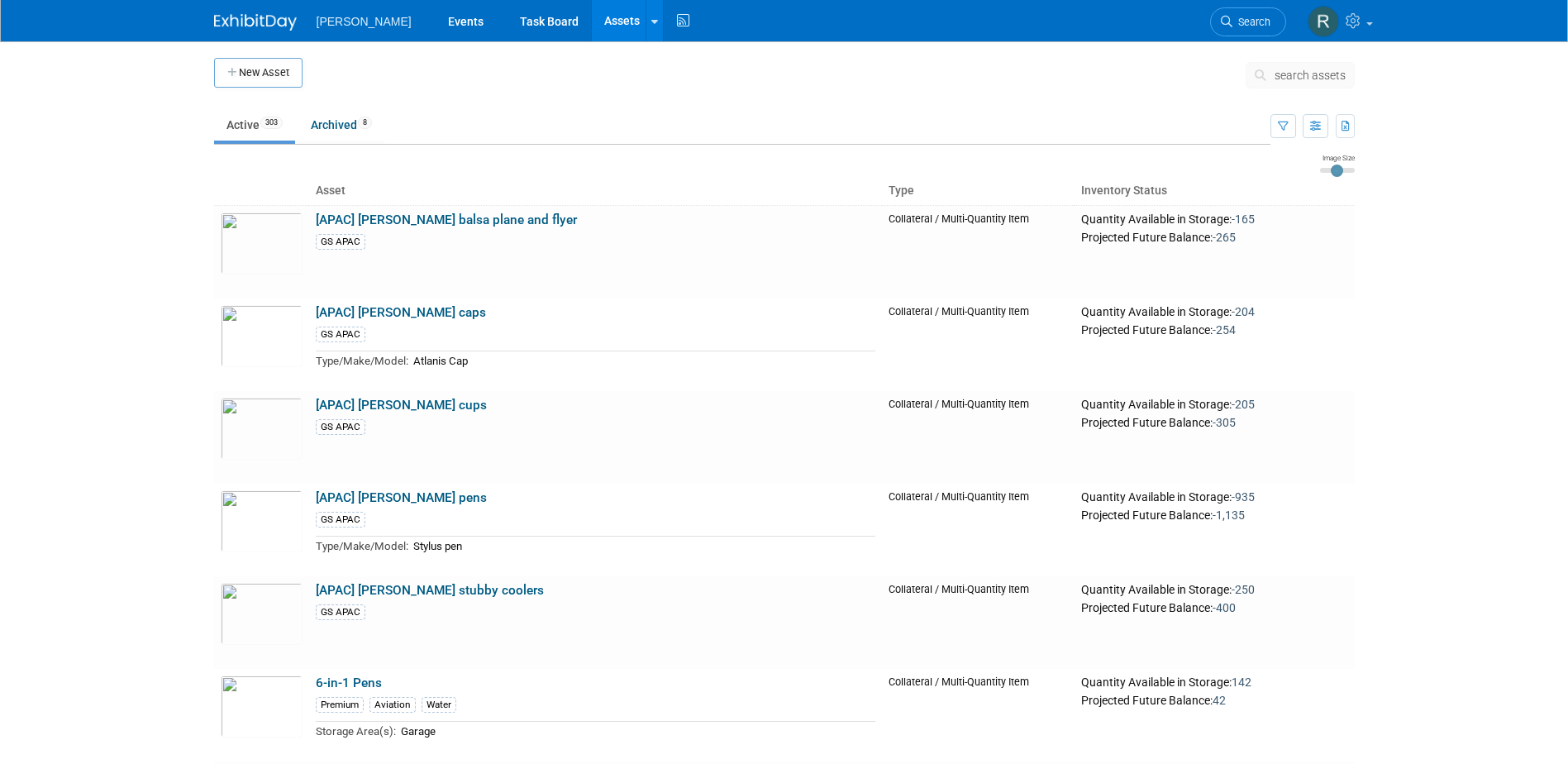
click at [1301, 76] on span "search assets" at bounding box center [1309, 75] width 71 height 13
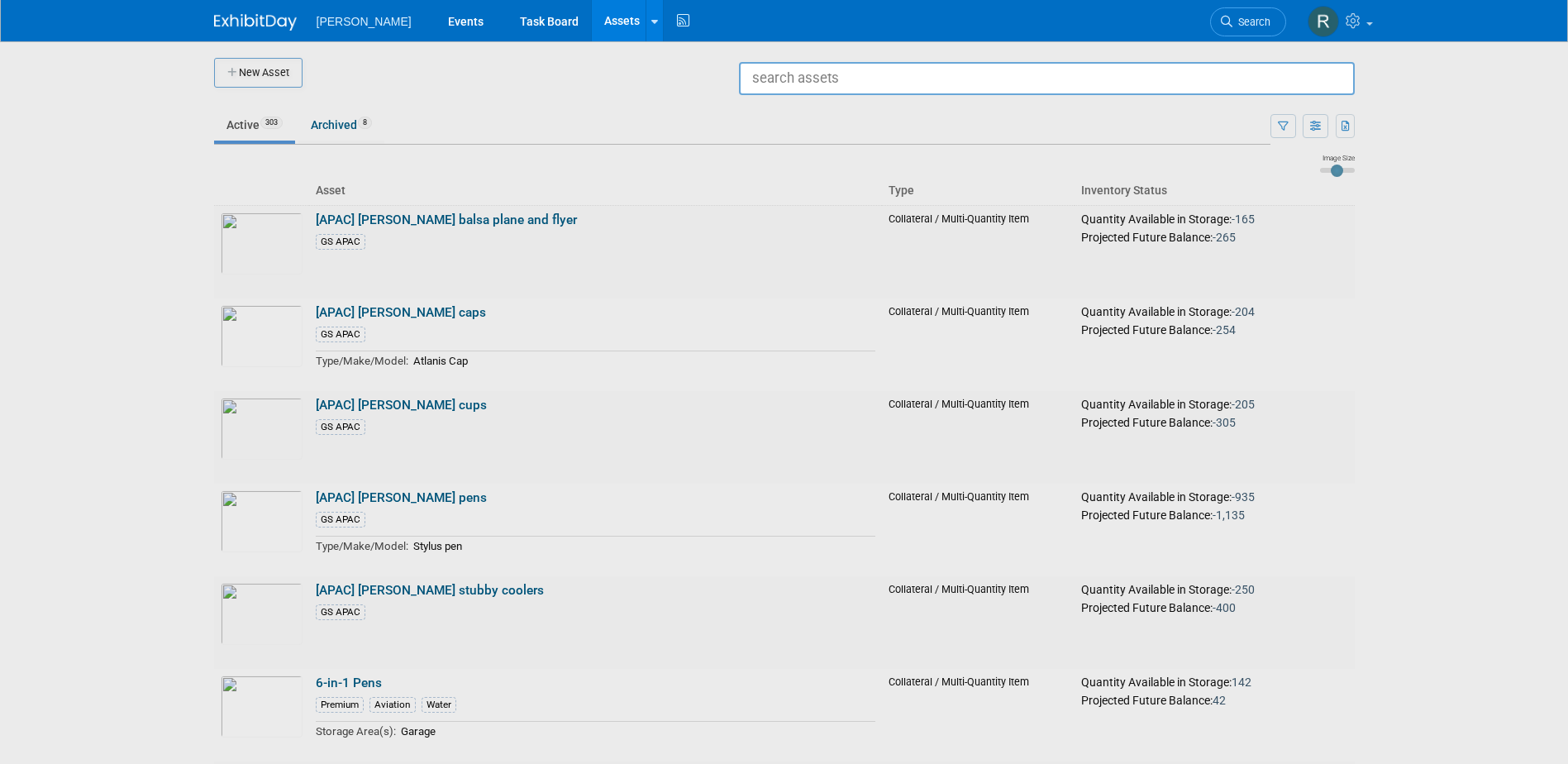
click at [957, 76] on input "text" at bounding box center [1046, 78] width 616 height 33
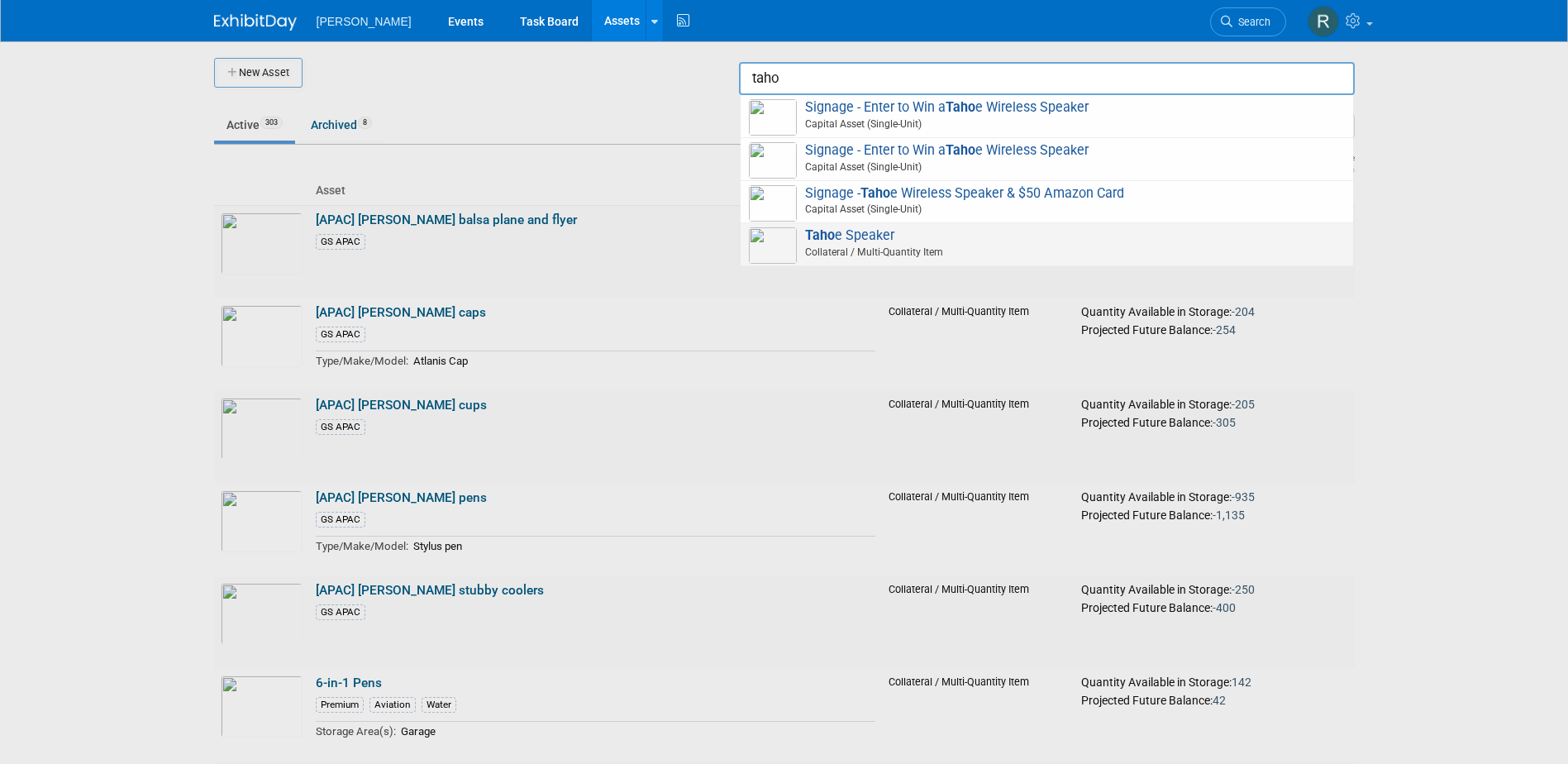
click at [842, 238] on span "Taho e Speaker Collateral / Multi-Quantity Item" at bounding box center [1046, 244] width 596 height 34
type input "Tahoe Speaker"
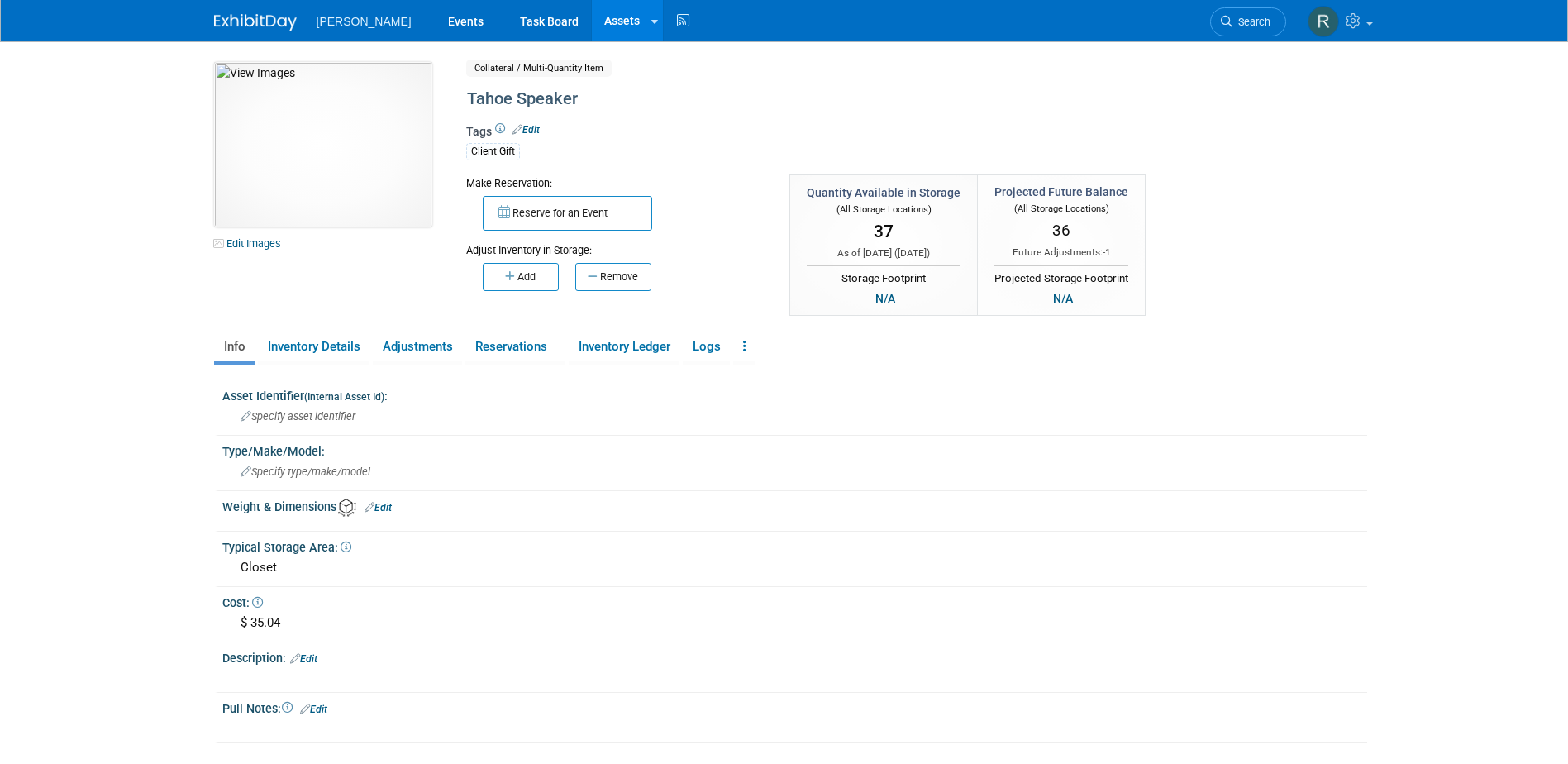
click at [591, 20] on link "Assets" at bounding box center [622, 21] width 61 height 41
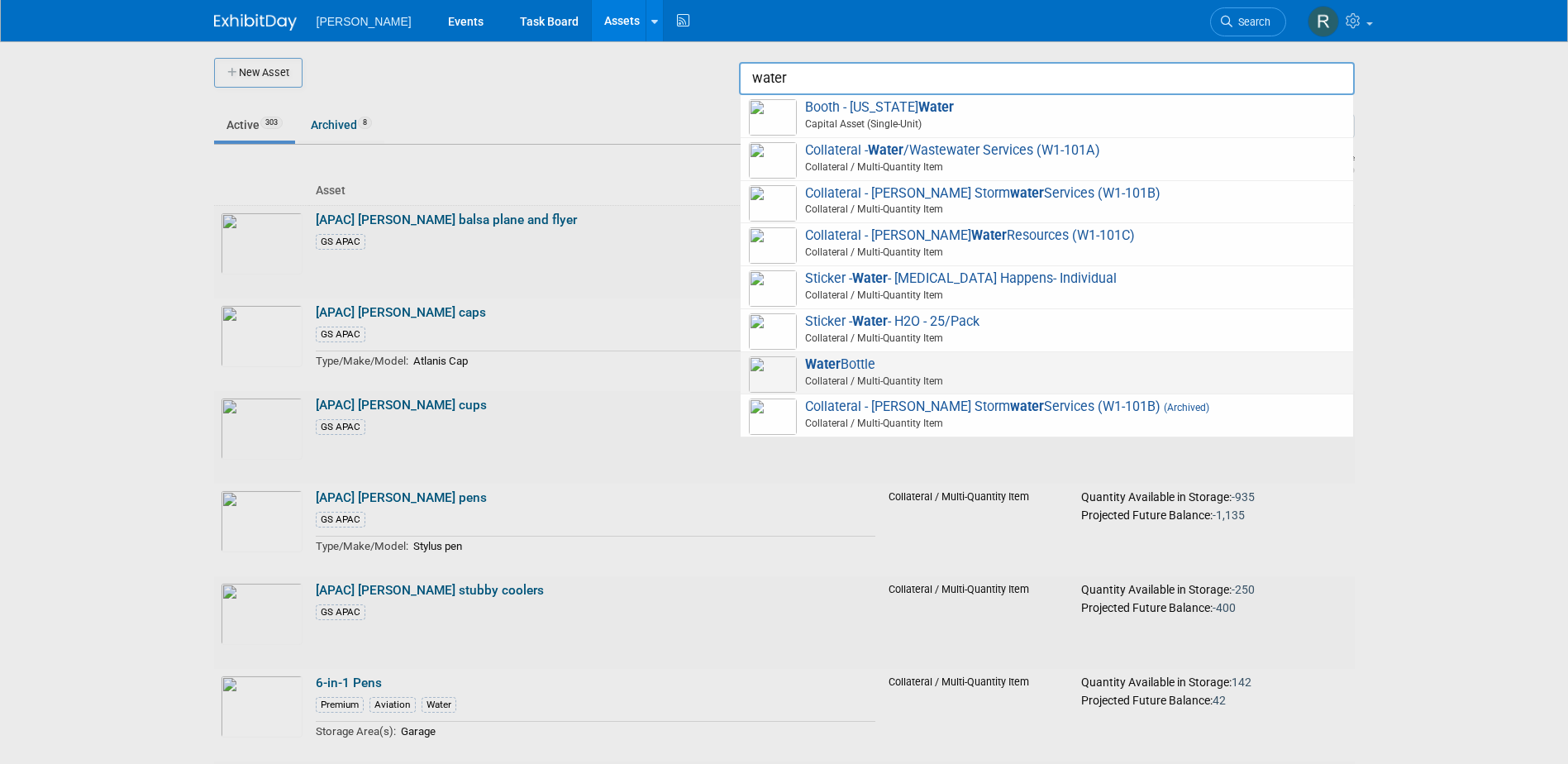
click at [869, 365] on span "Water Bottle Collateral / Multi-Quantity Item" at bounding box center [1046, 373] width 596 height 34
type input "Water Bottle"
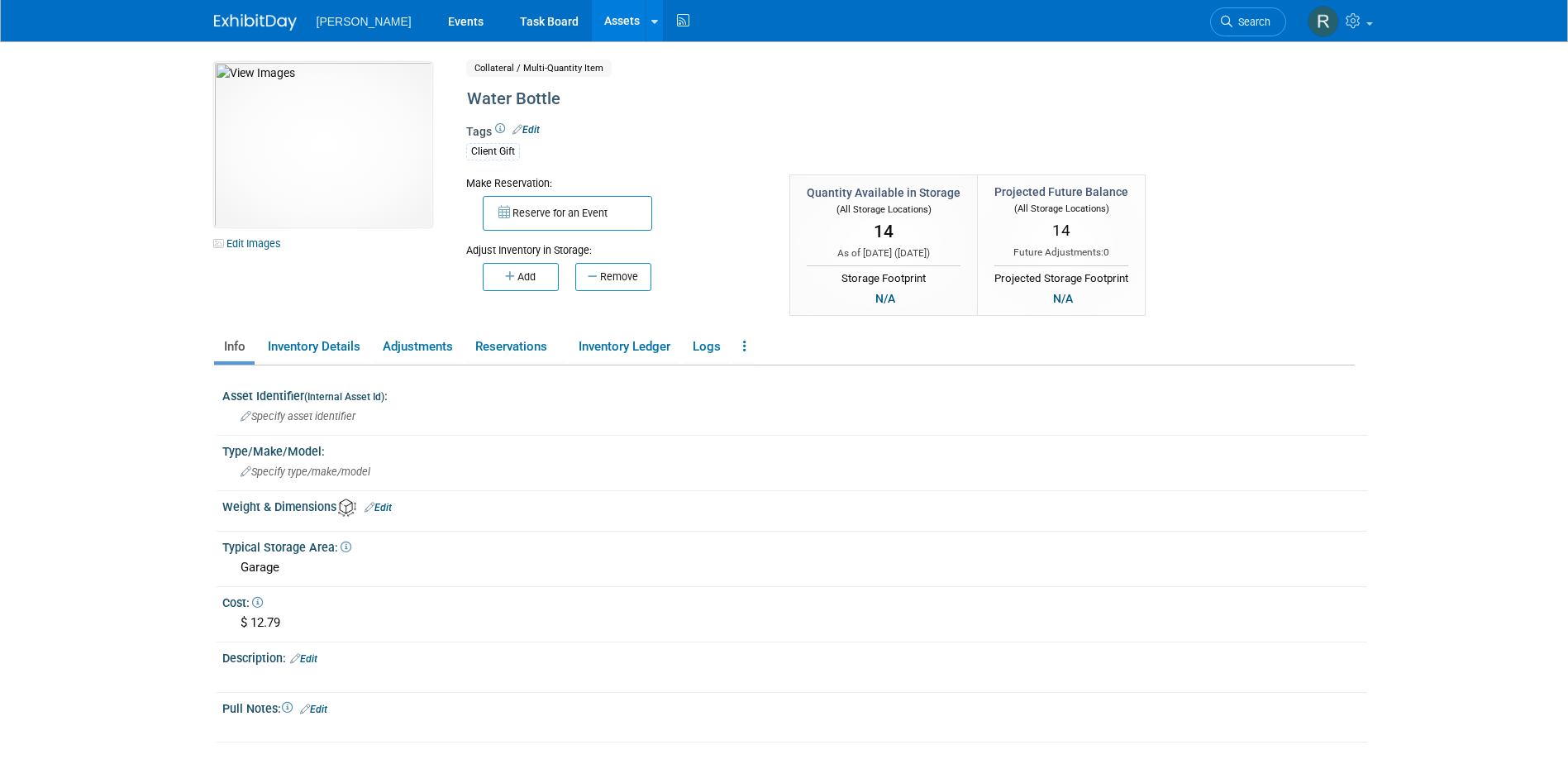
click at [591, 24] on link "Assets" at bounding box center [622, 21] width 61 height 41
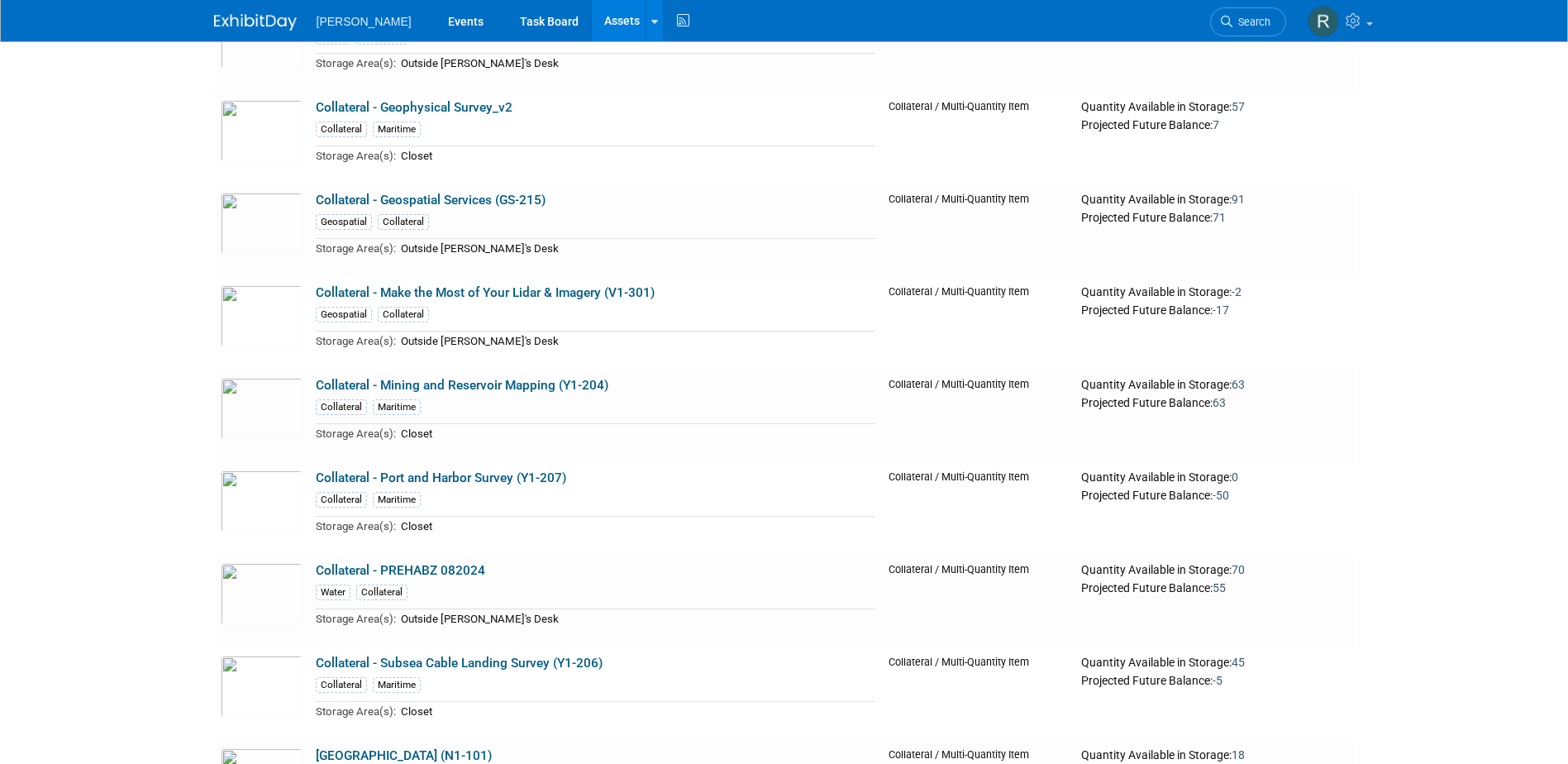
scroll to position [9587, 0]
